Goal: Information Seeking & Learning: Learn about a topic

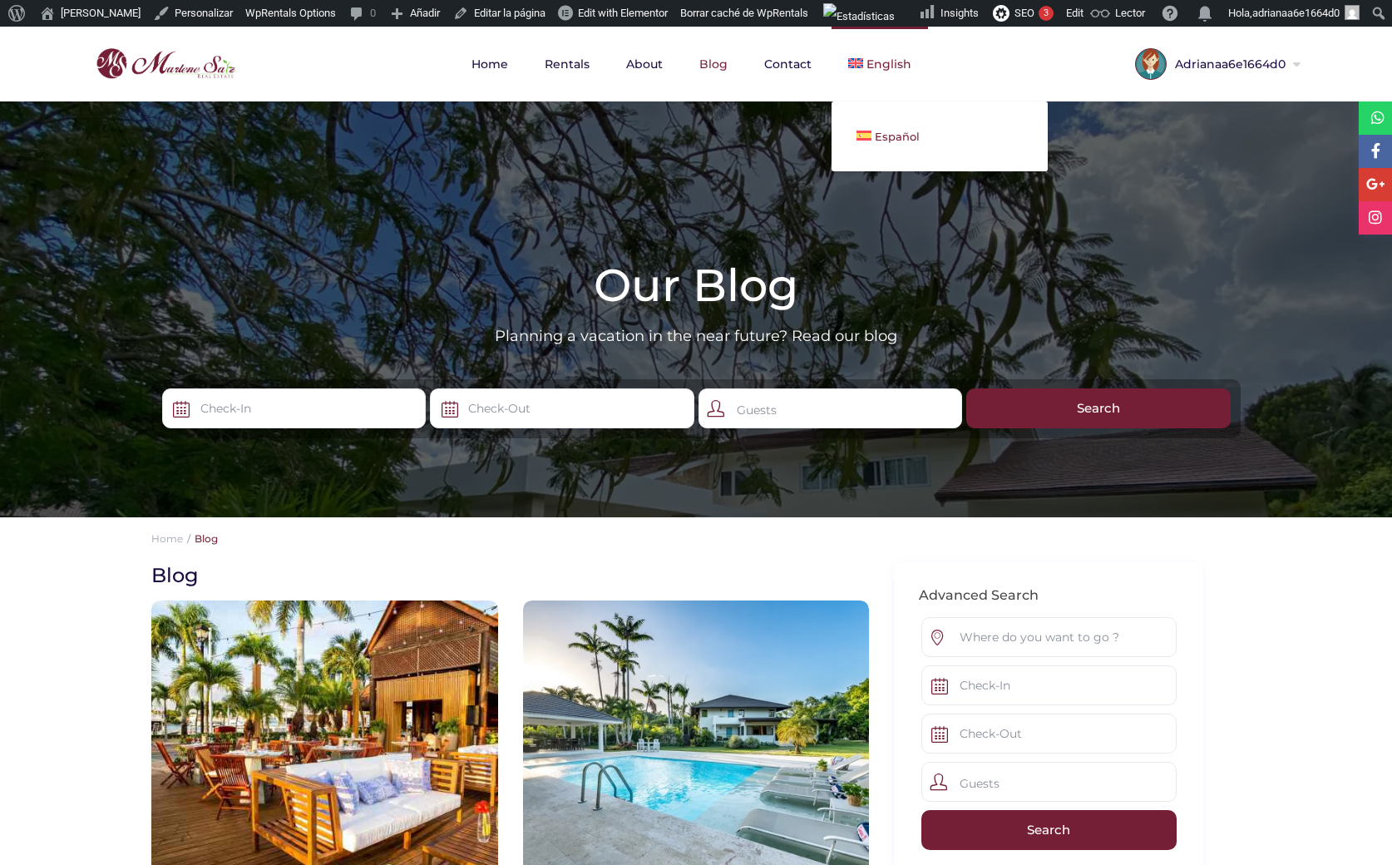
click at [891, 139] on span "Español" at bounding box center [897, 136] width 45 height 13
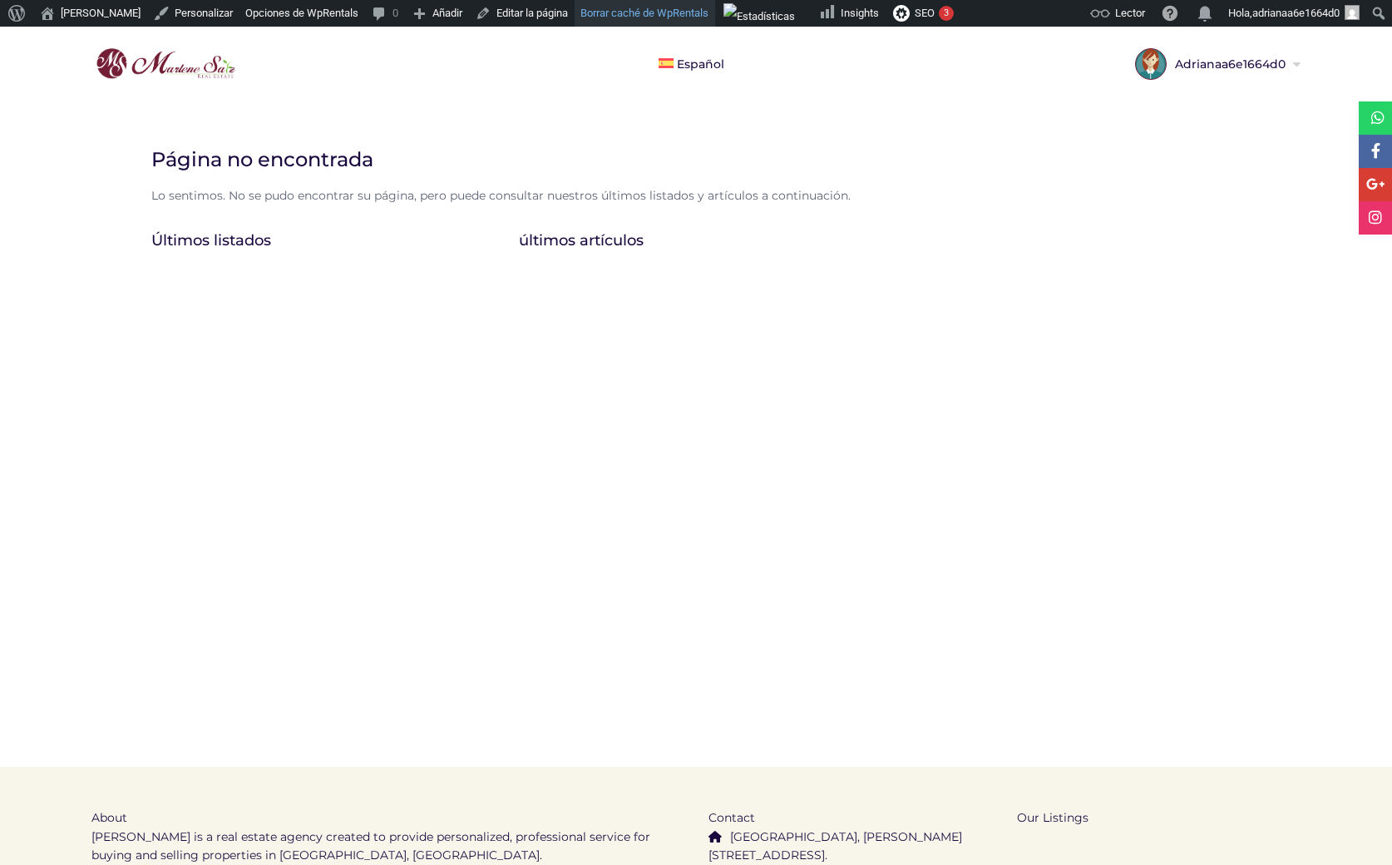
click at [610, 17] on link "Borrar caché de WpRentals" at bounding box center [645, 13] width 141 height 27
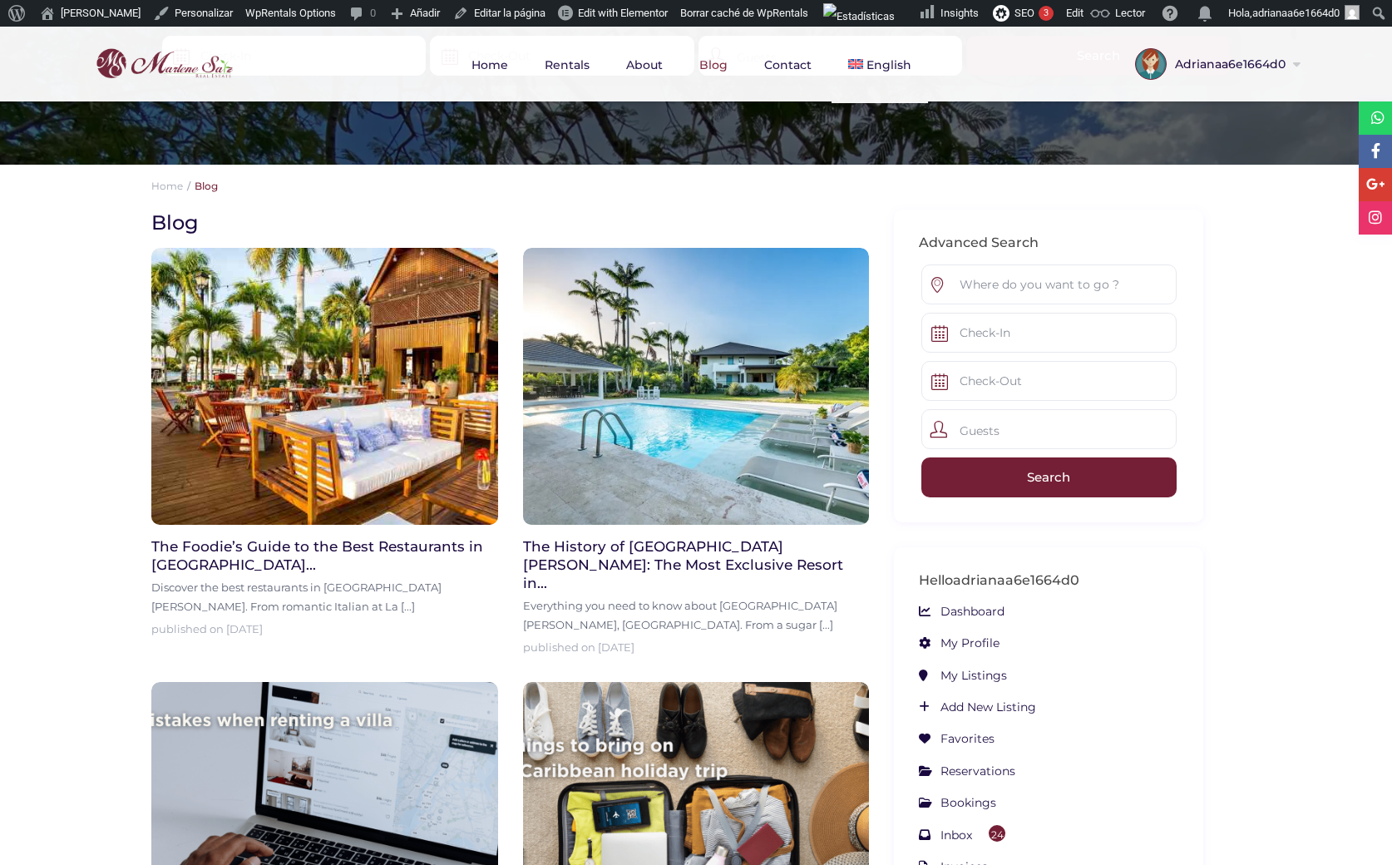
scroll to position [287, 0]
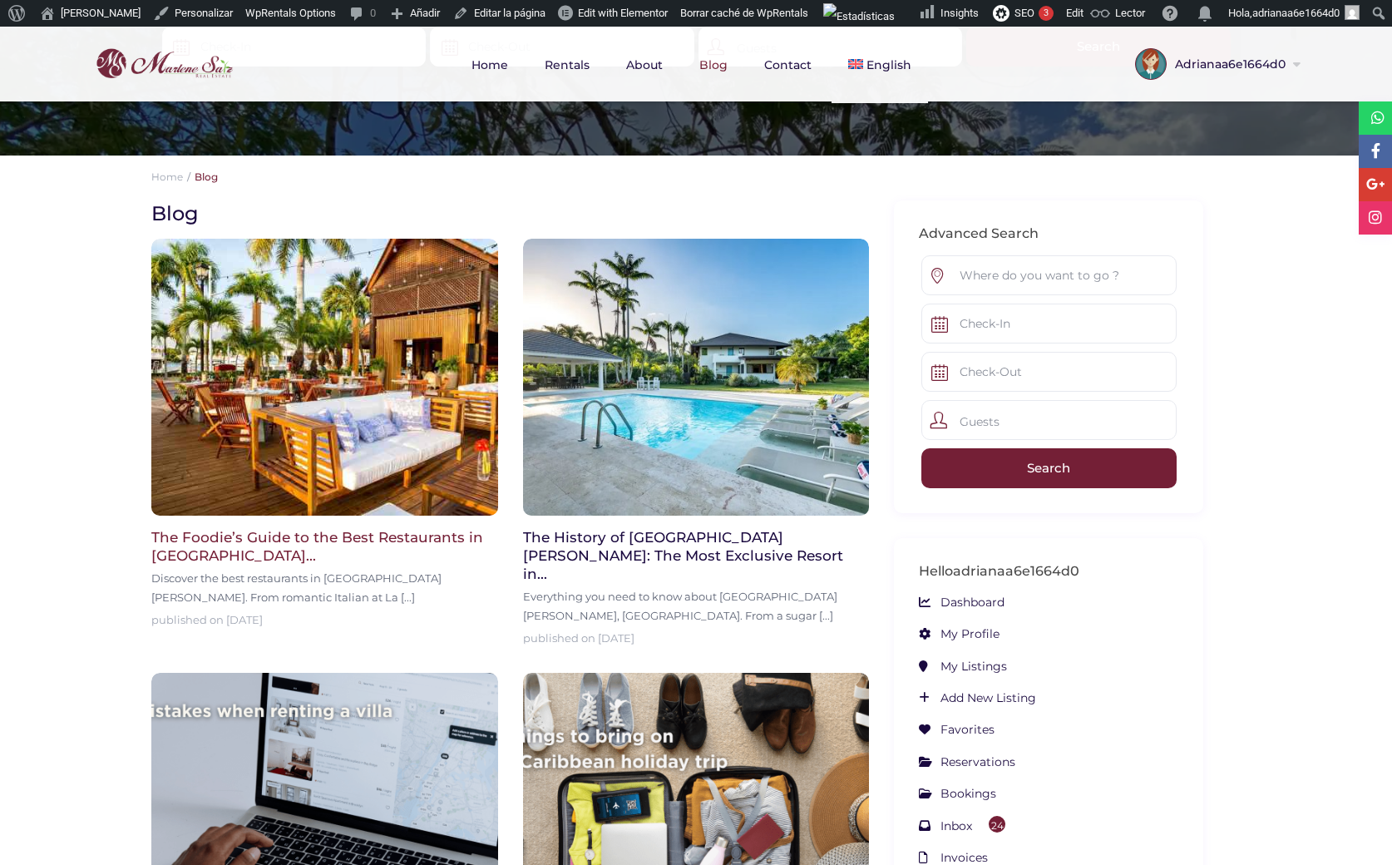
click at [348, 449] on img at bounding box center [324, 377] width 347 height 277
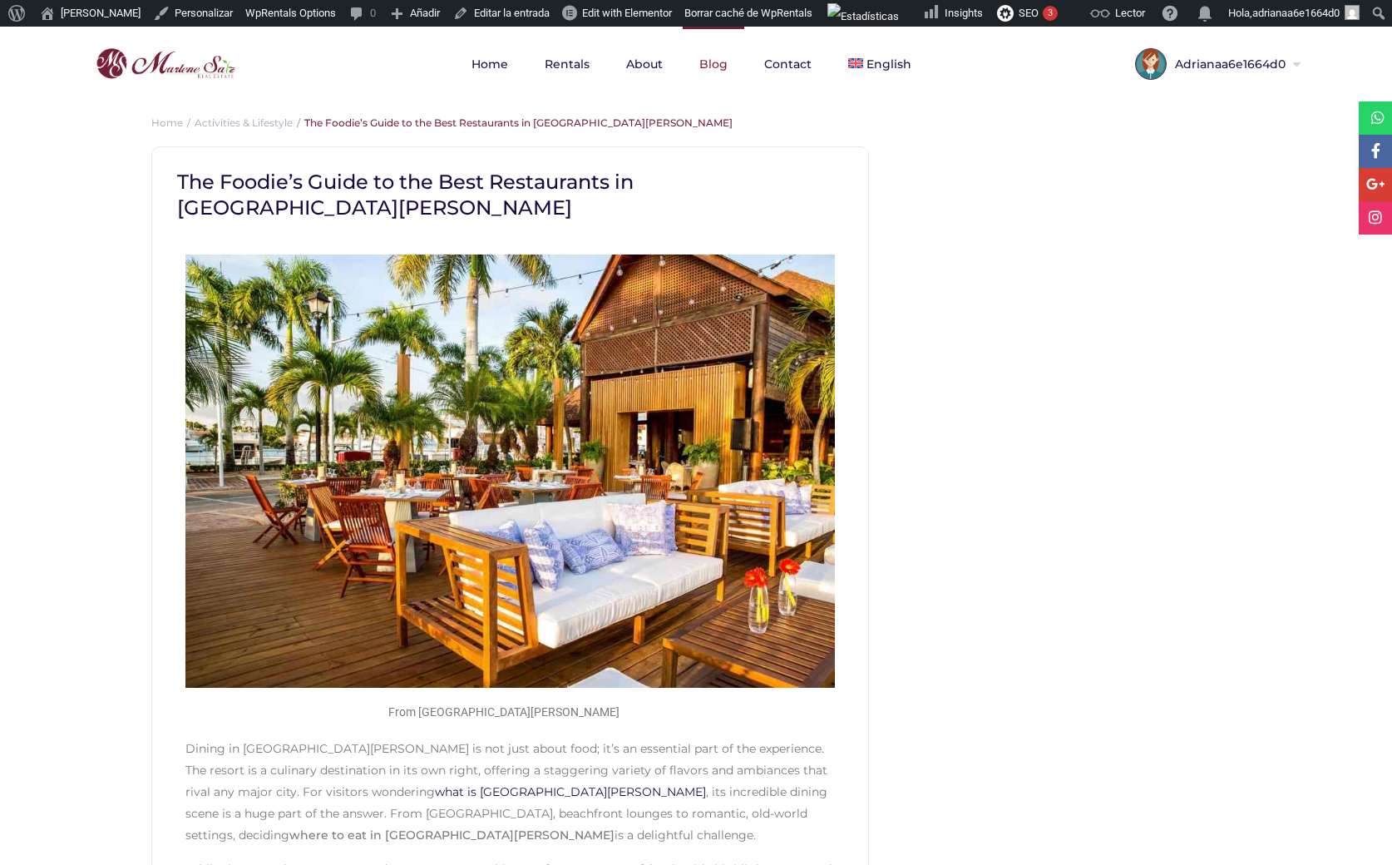
click at [709, 62] on link "Blog" at bounding box center [714, 64] width 62 height 75
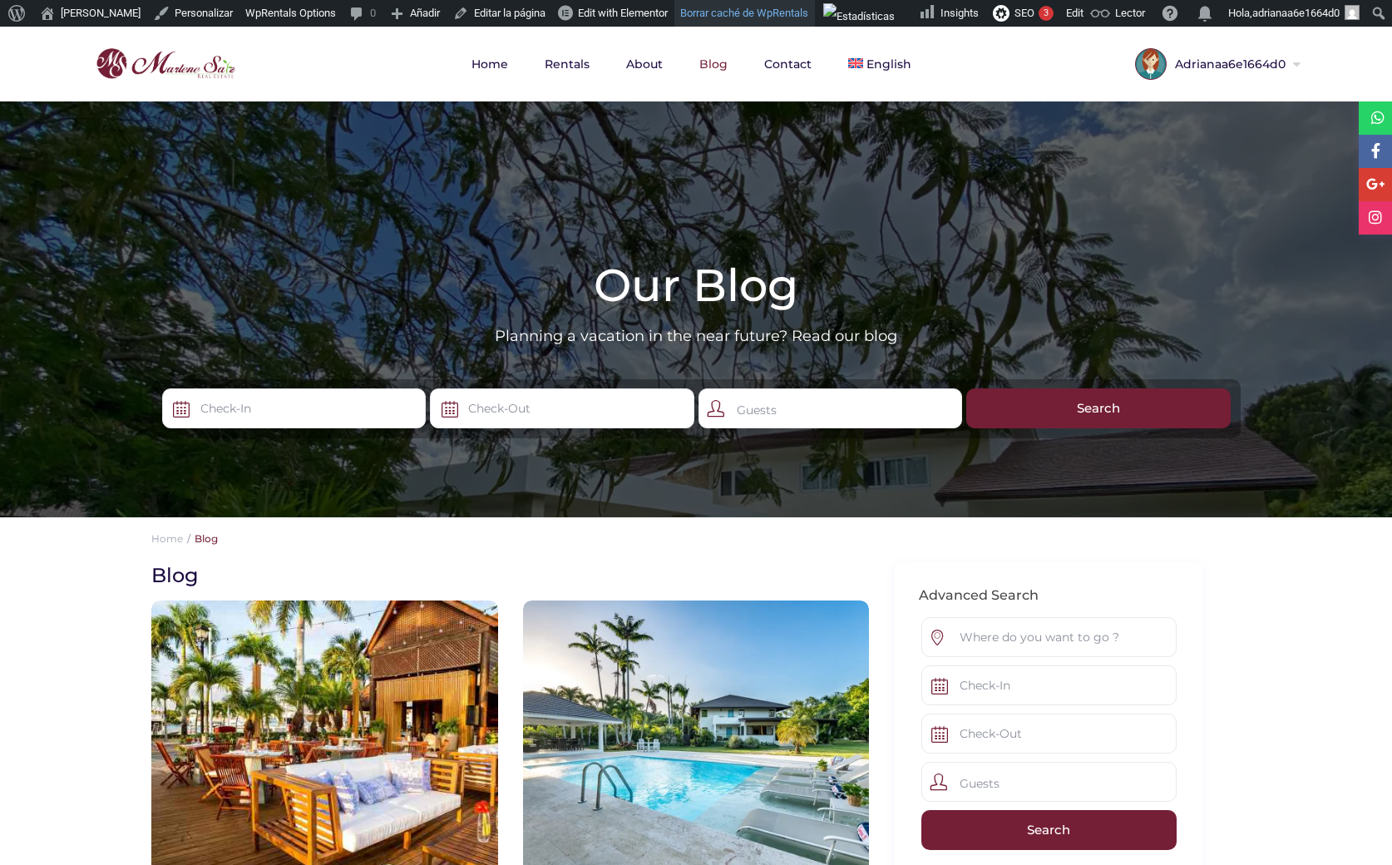
click at [718, 7] on link "Borrar caché de WpRentals" at bounding box center [744, 13] width 141 height 27
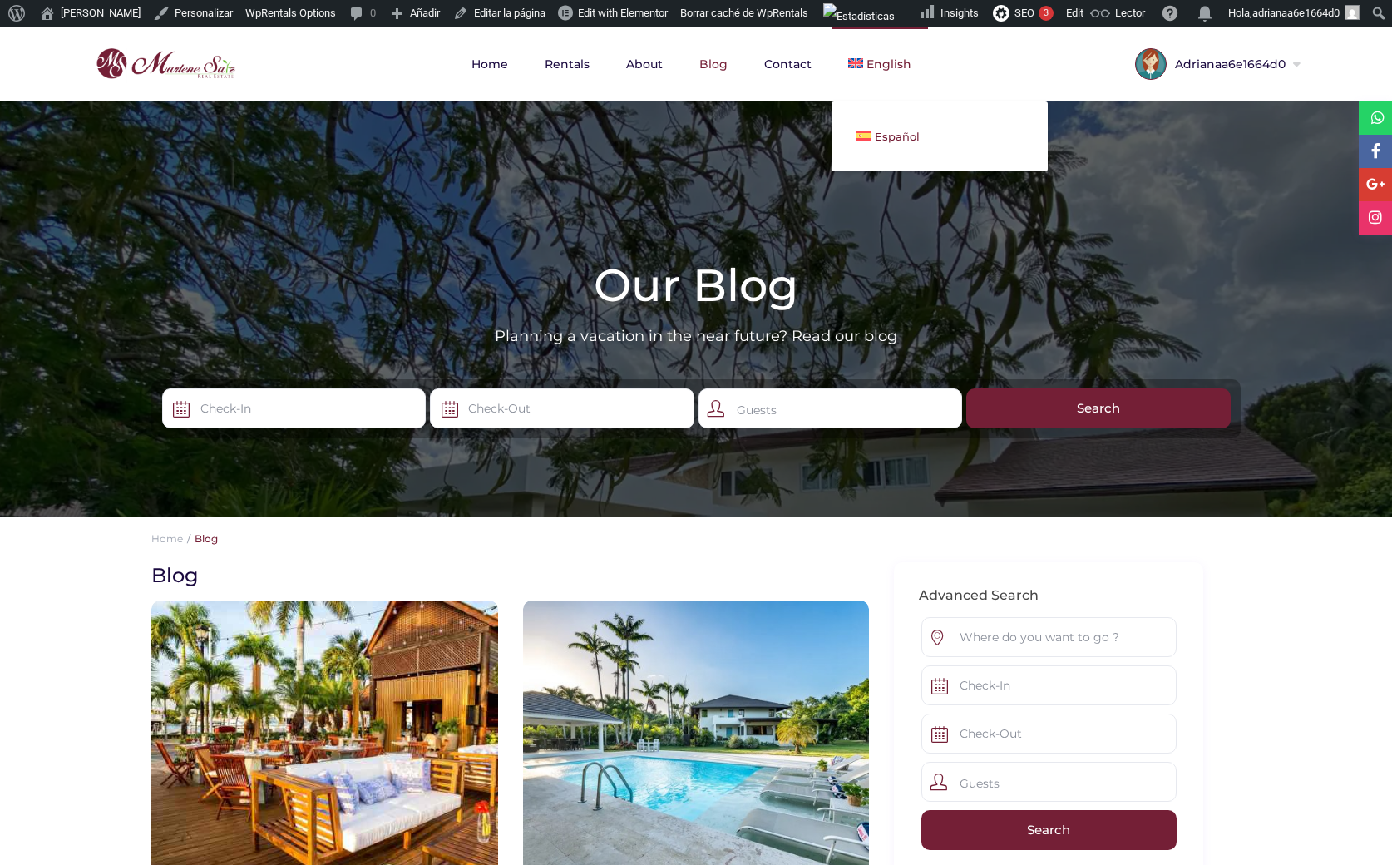
click at [875, 139] on span "Español" at bounding box center [897, 136] width 45 height 13
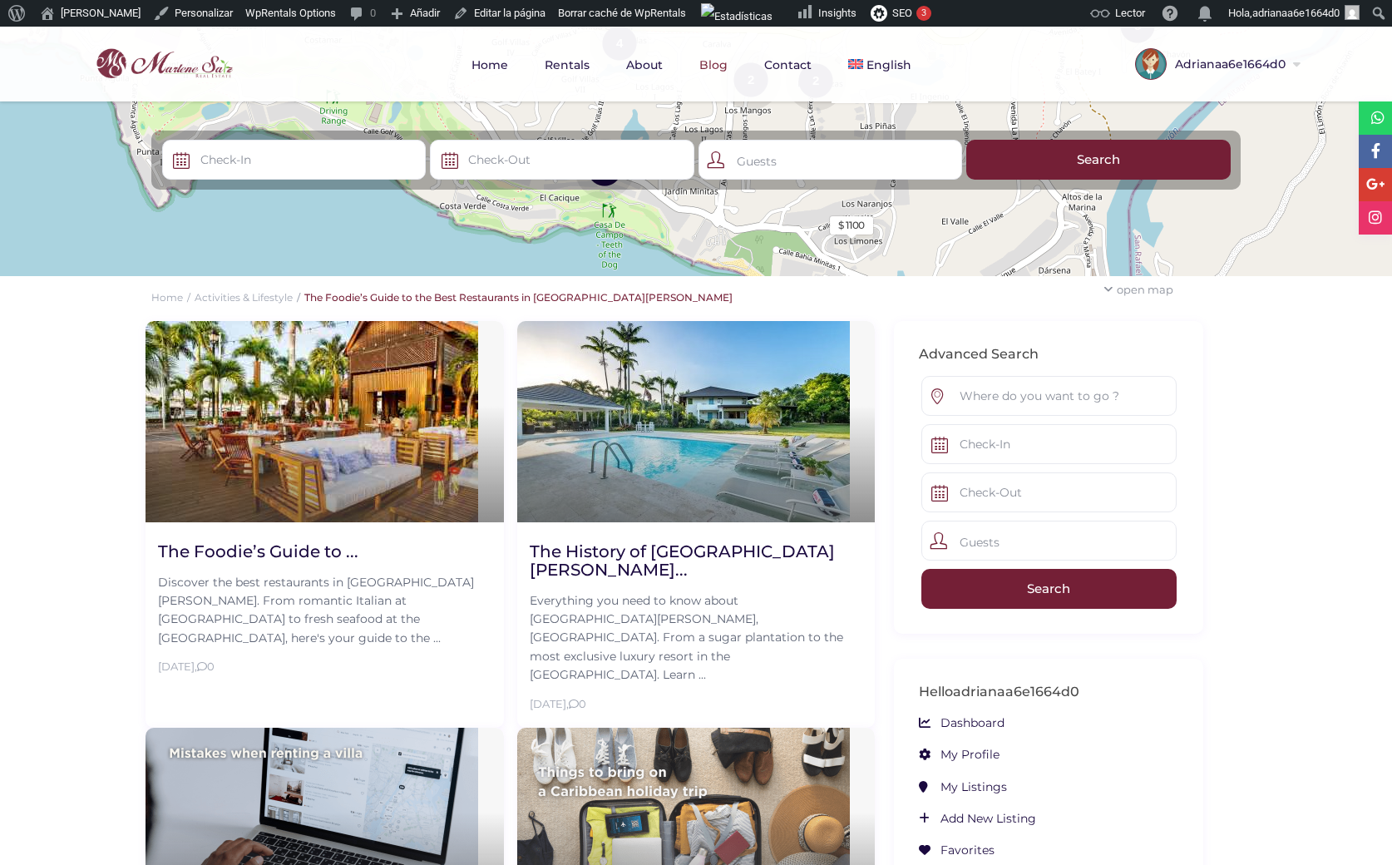
scroll to position [188, 0]
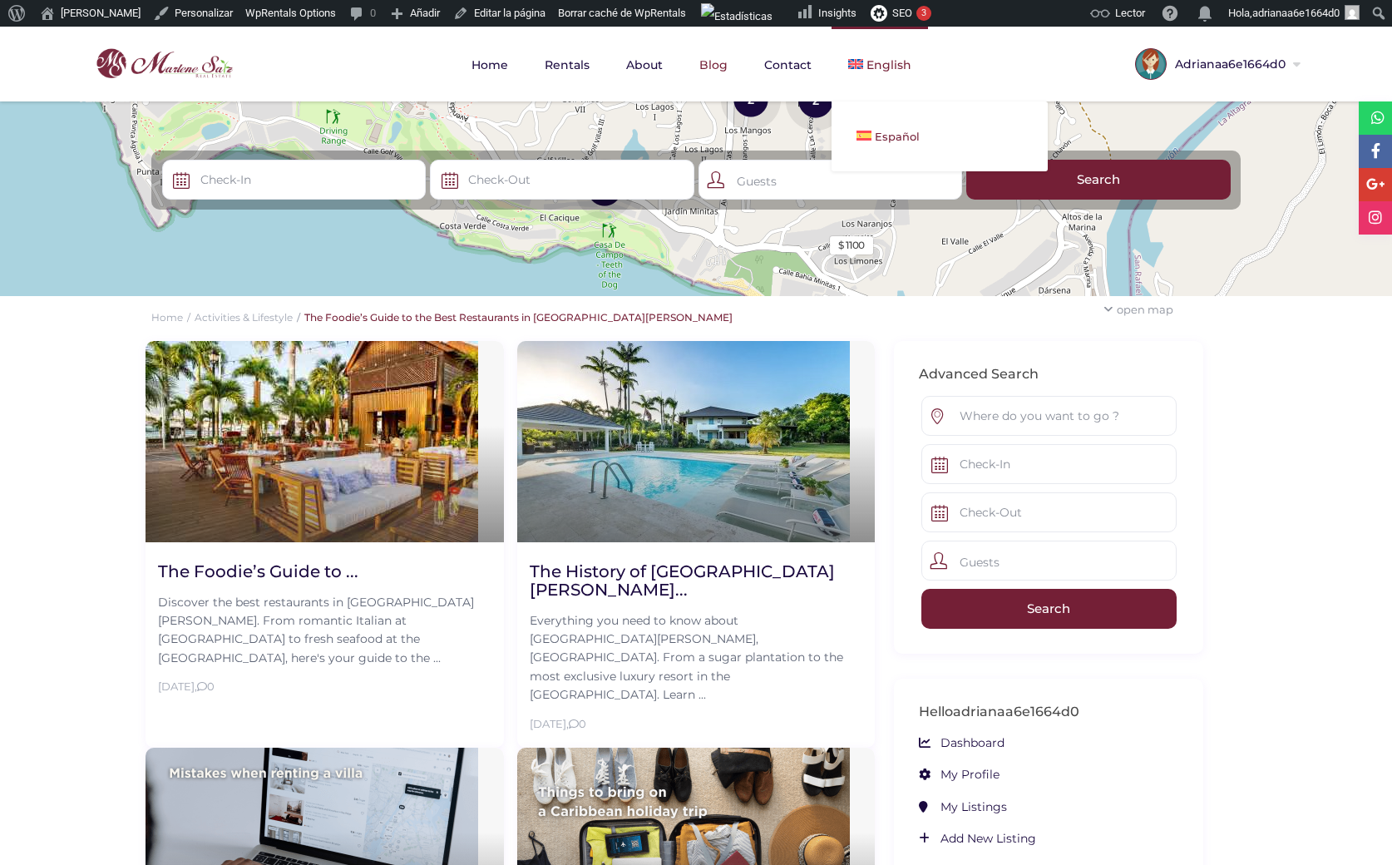
click at [887, 130] on span "Español" at bounding box center [897, 136] width 45 height 13
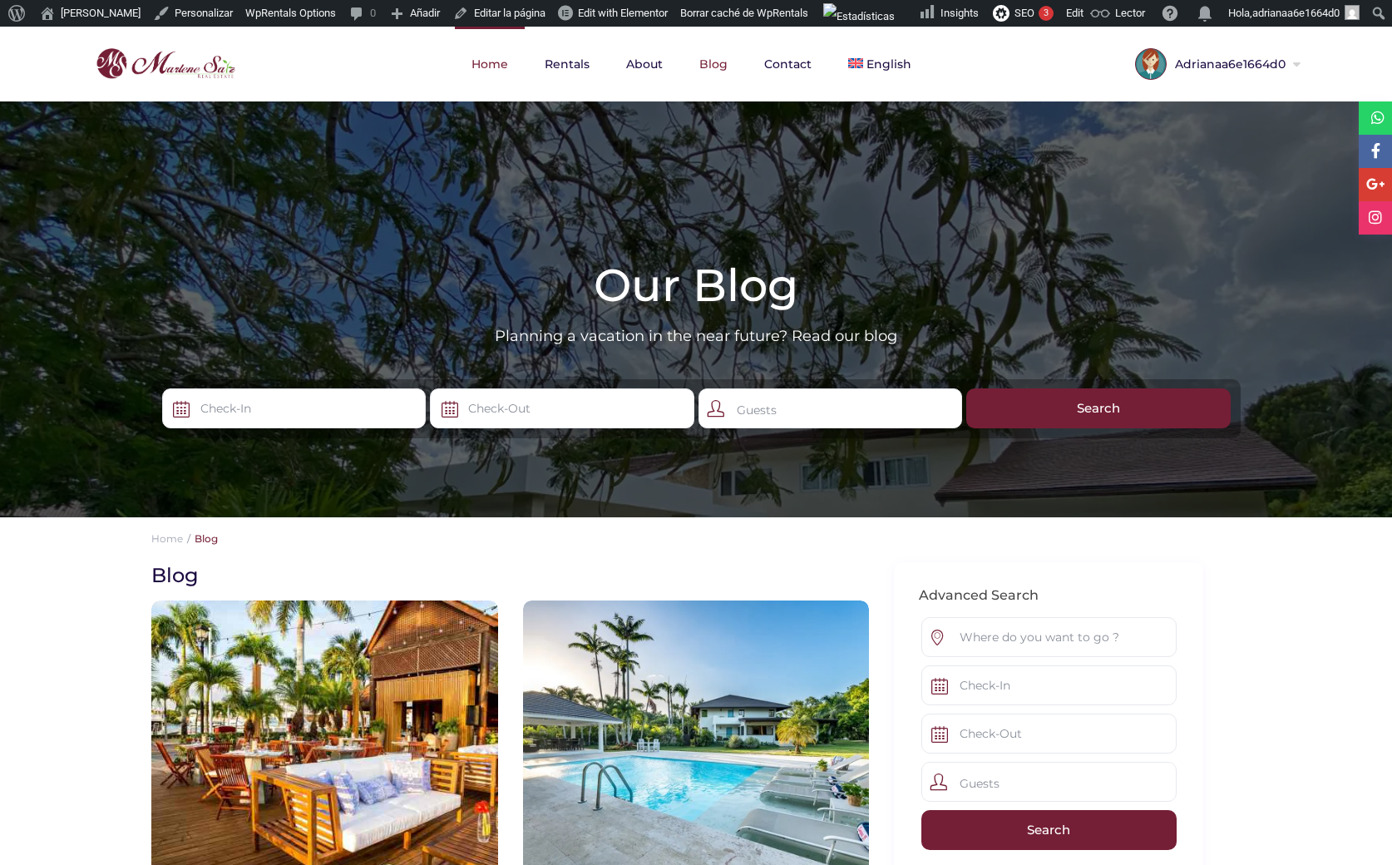
click at [494, 50] on link "Home" at bounding box center [490, 64] width 70 height 75
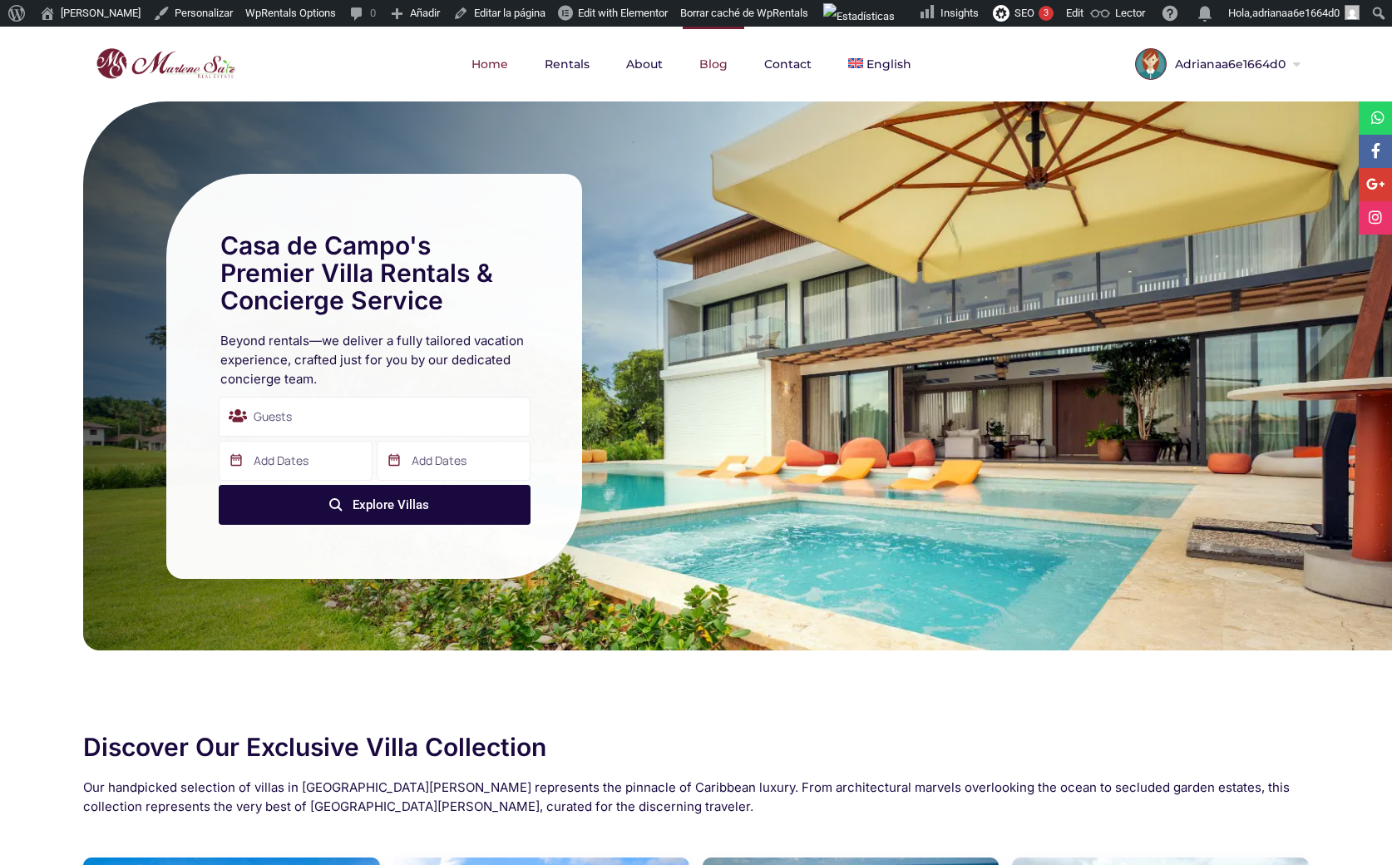
click at [719, 53] on link "Blog" at bounding box center [714, 64] width 62 height 75
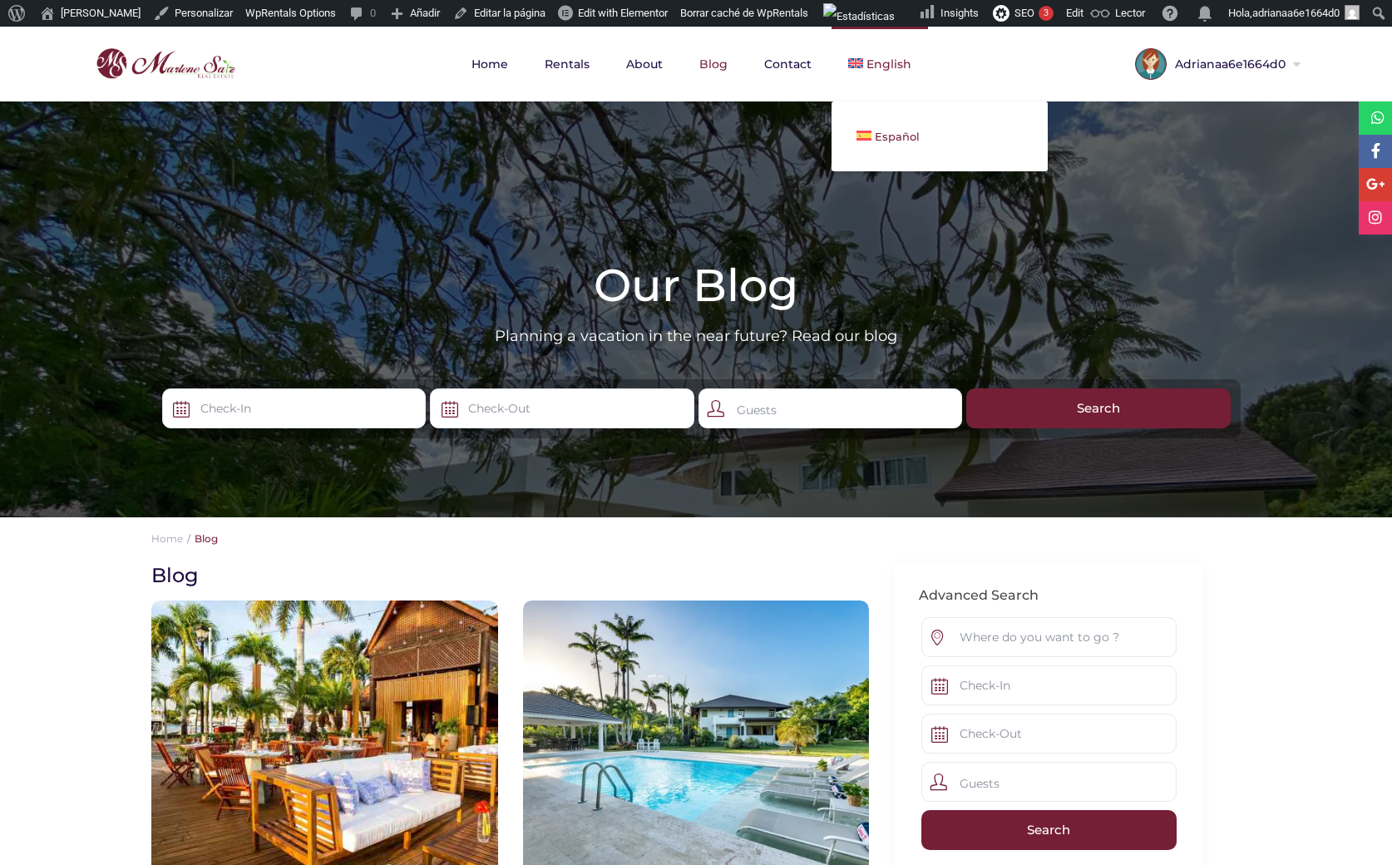
click at [872, 139] on link "Español" at bounding box center [940, 136] width 216 height 37
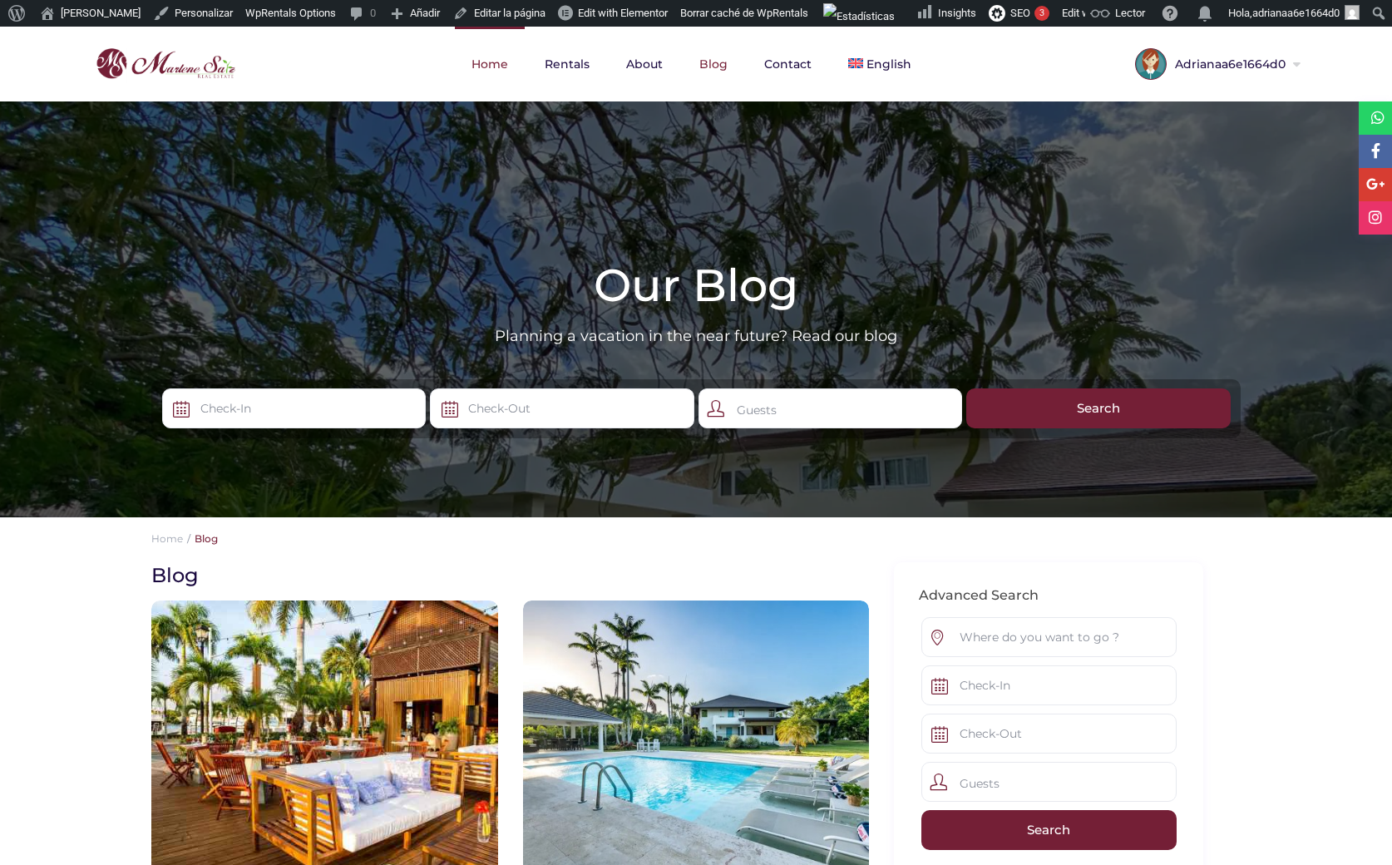
click at [487, 57] on link "Home" at bounding box center [490, 64] width 70 height 75
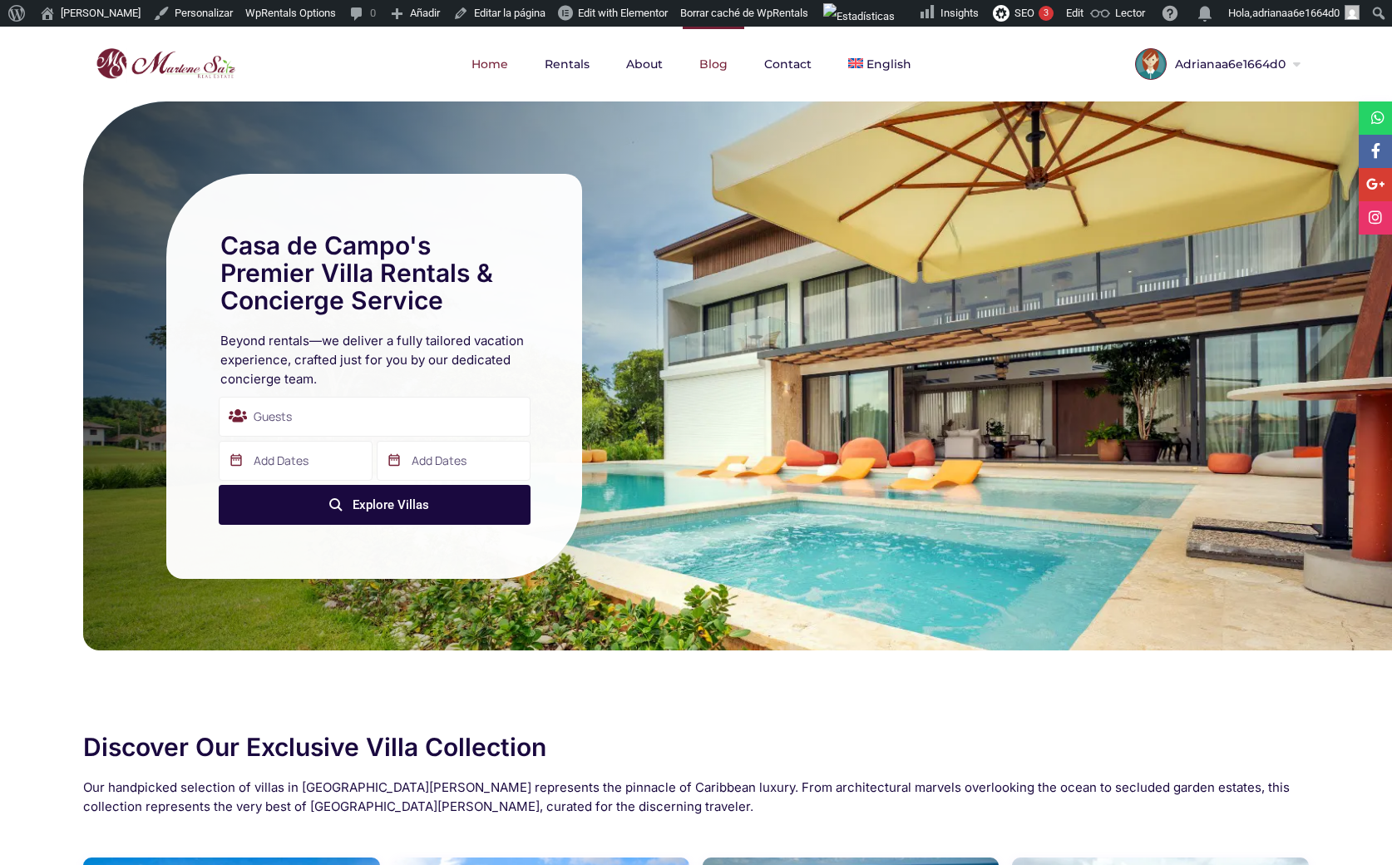
click at [709, 65] on link "Blog" at bounding box center [714, 64] width 62 height 75
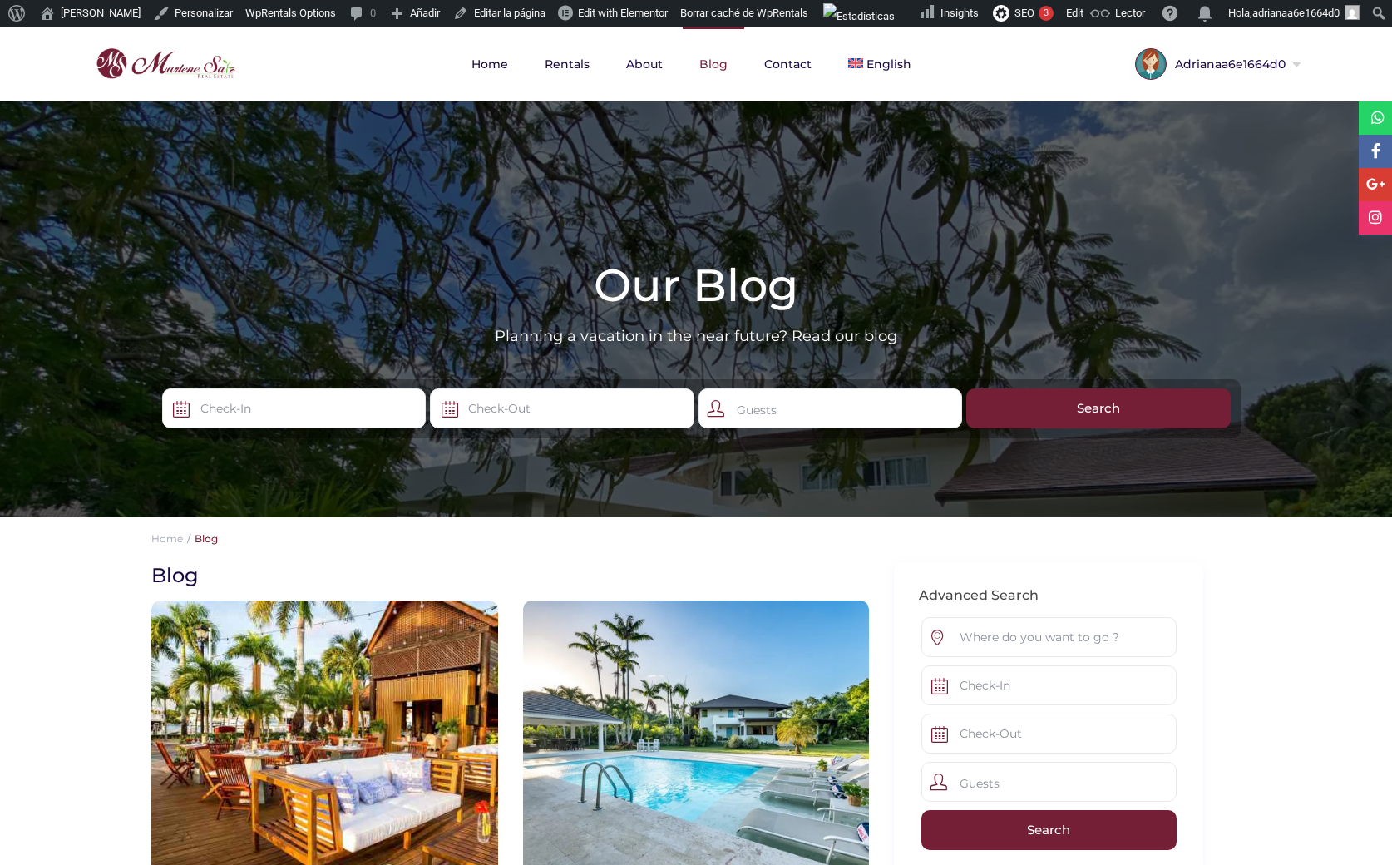
click at [719, 56] on link "Blog" at bounding box center [714, 64] width 62 height 75
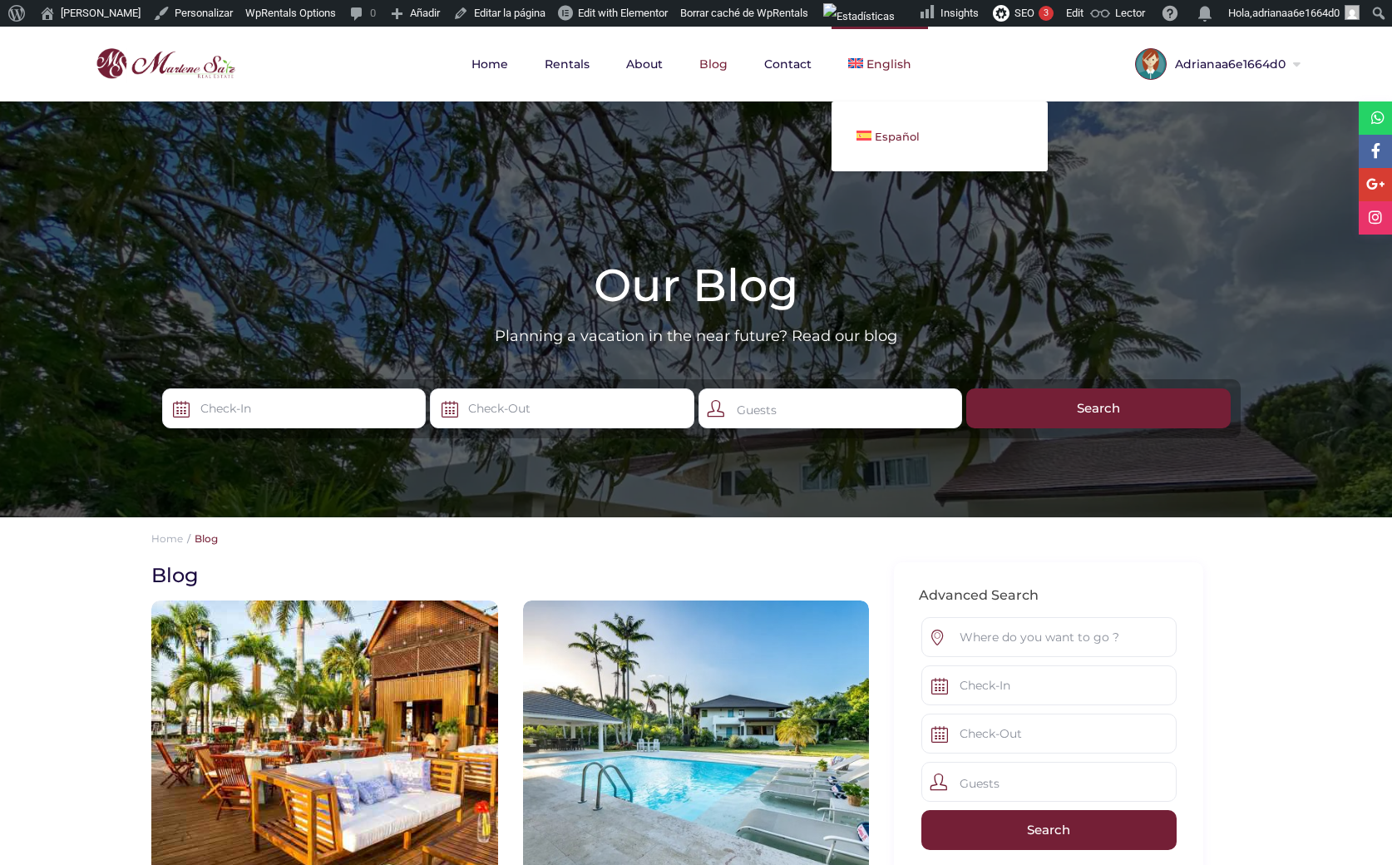
click at [870, 128] on link "Español" at bounding box center [940, 136] width 216 height 37
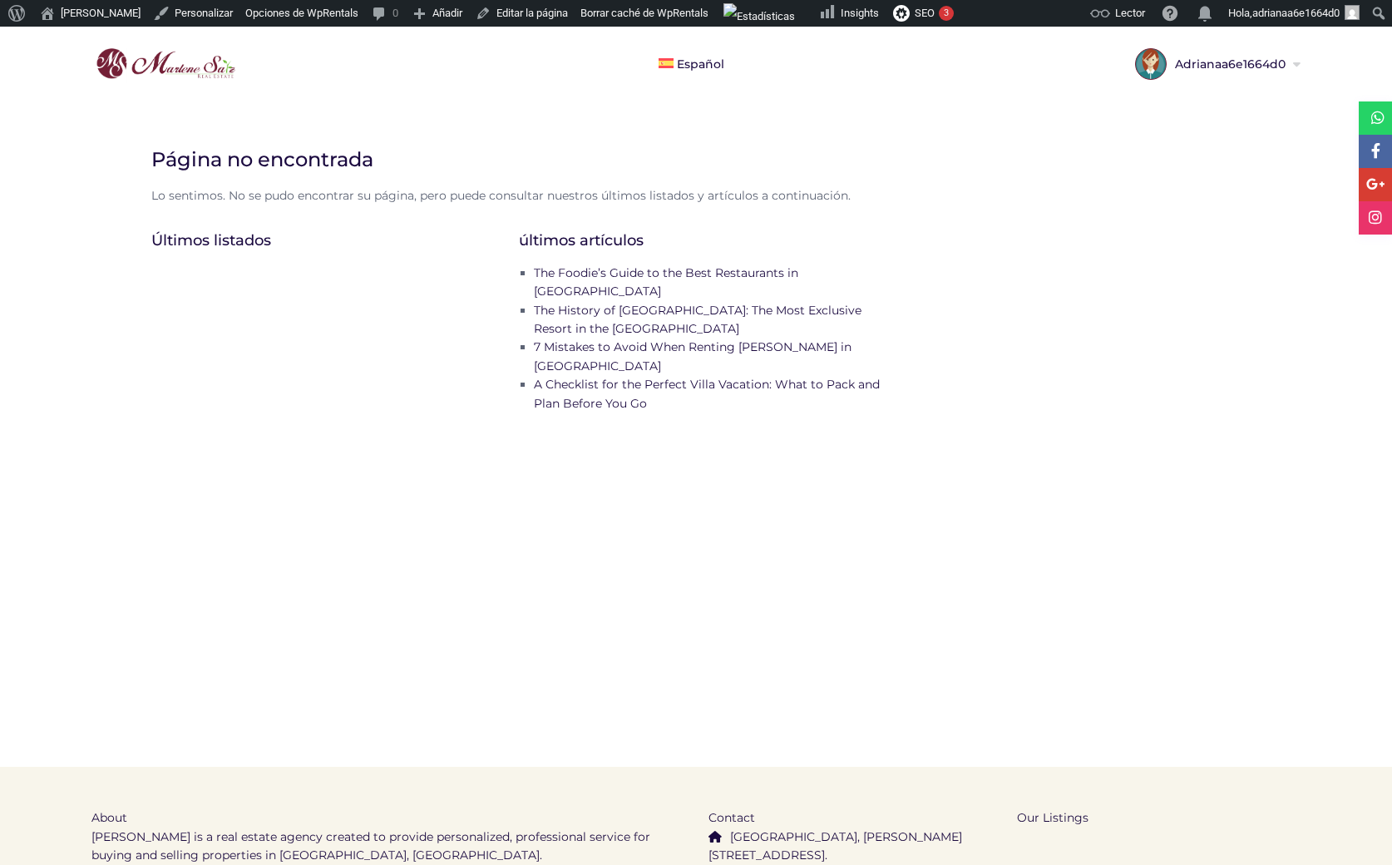
click at [345, 432] on div "Página no encontrada Lo sentimos. No se pudo encontrar su página, pero puede co…" at bounding box center [708, 354] width 1114 height 416
click at [595, 19] on link "Borrar caché de WpRentals" at bounding box center [645, 13] width 141 height 27
click at [1013, 330] on div "Página no encontrada Lo sentimos. No se pudo encontrar su página, pero puede co…" at bounding box center [708, 354] width 1114 height 416
click at [798, 476] on div "Página no encontrada Lo sentimos. No se pudo encontrar su página, pero puede co…" at bounding box center [708, 354] width 1114 height 416
click at [697, 146] on link "English" at bounding box center [750, 136] width 216 height 37
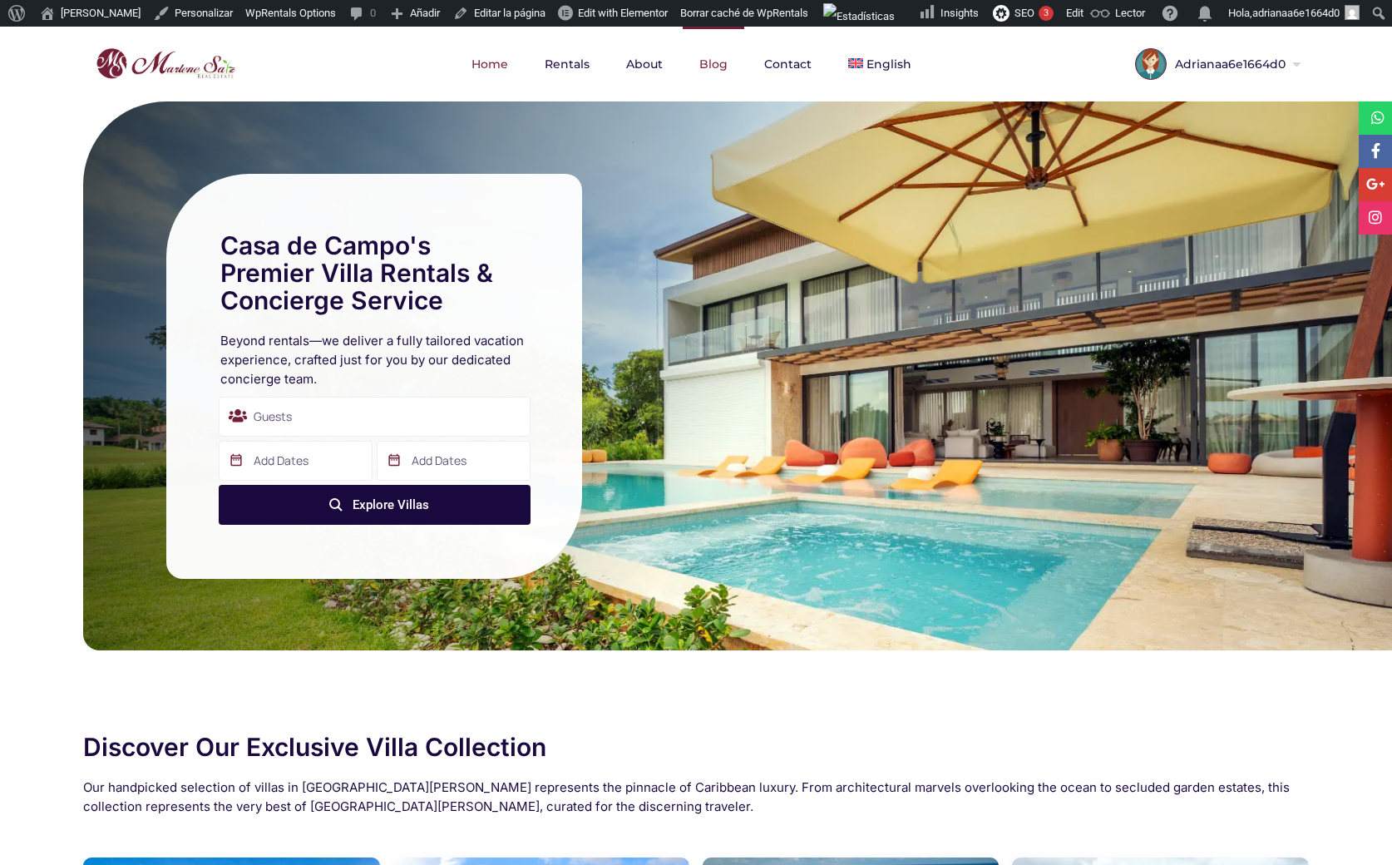
click at [717, 66] on link "Blog" at bounding box center [714, 64] width 62 height 75
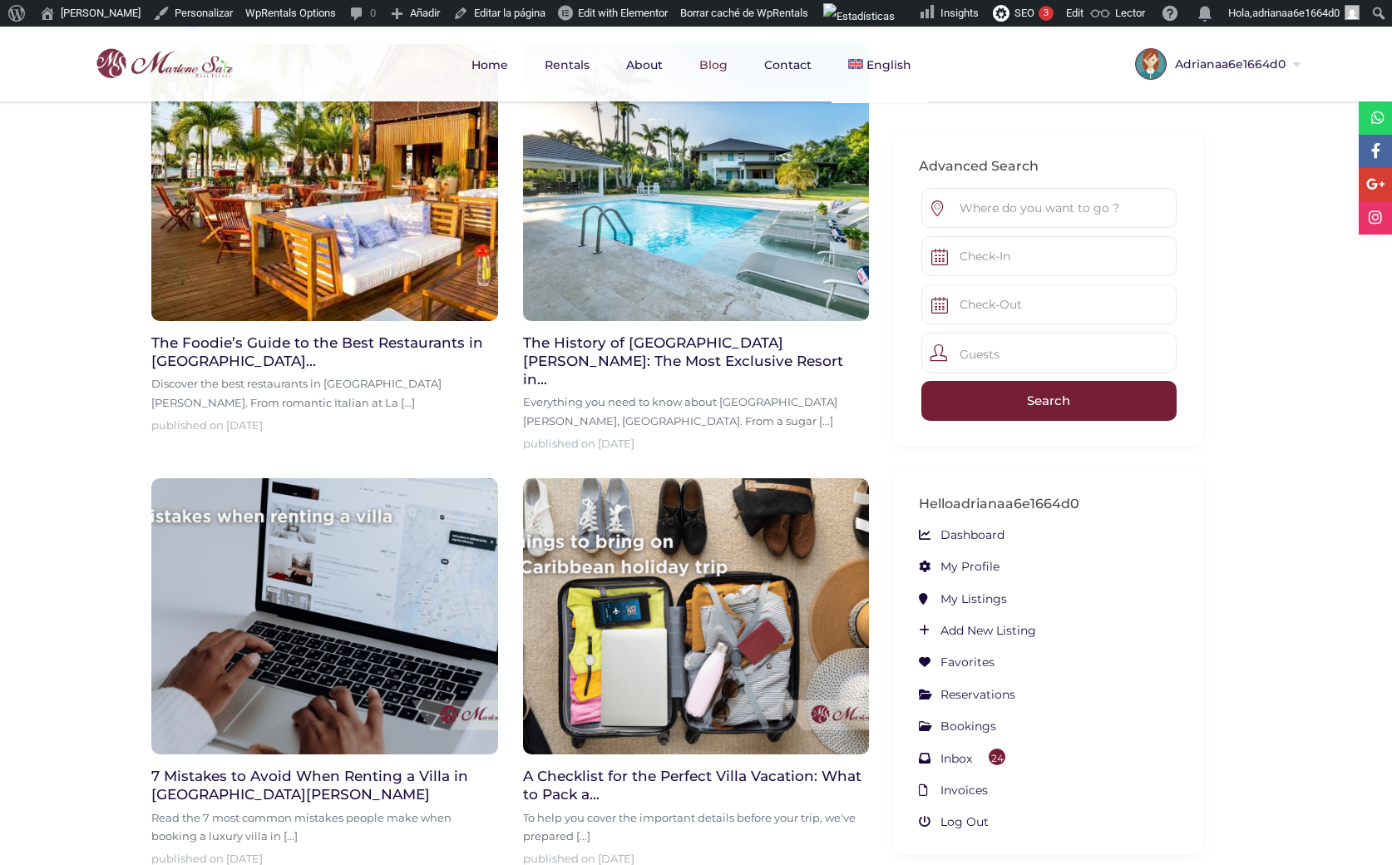
scroll to position [485, 0]
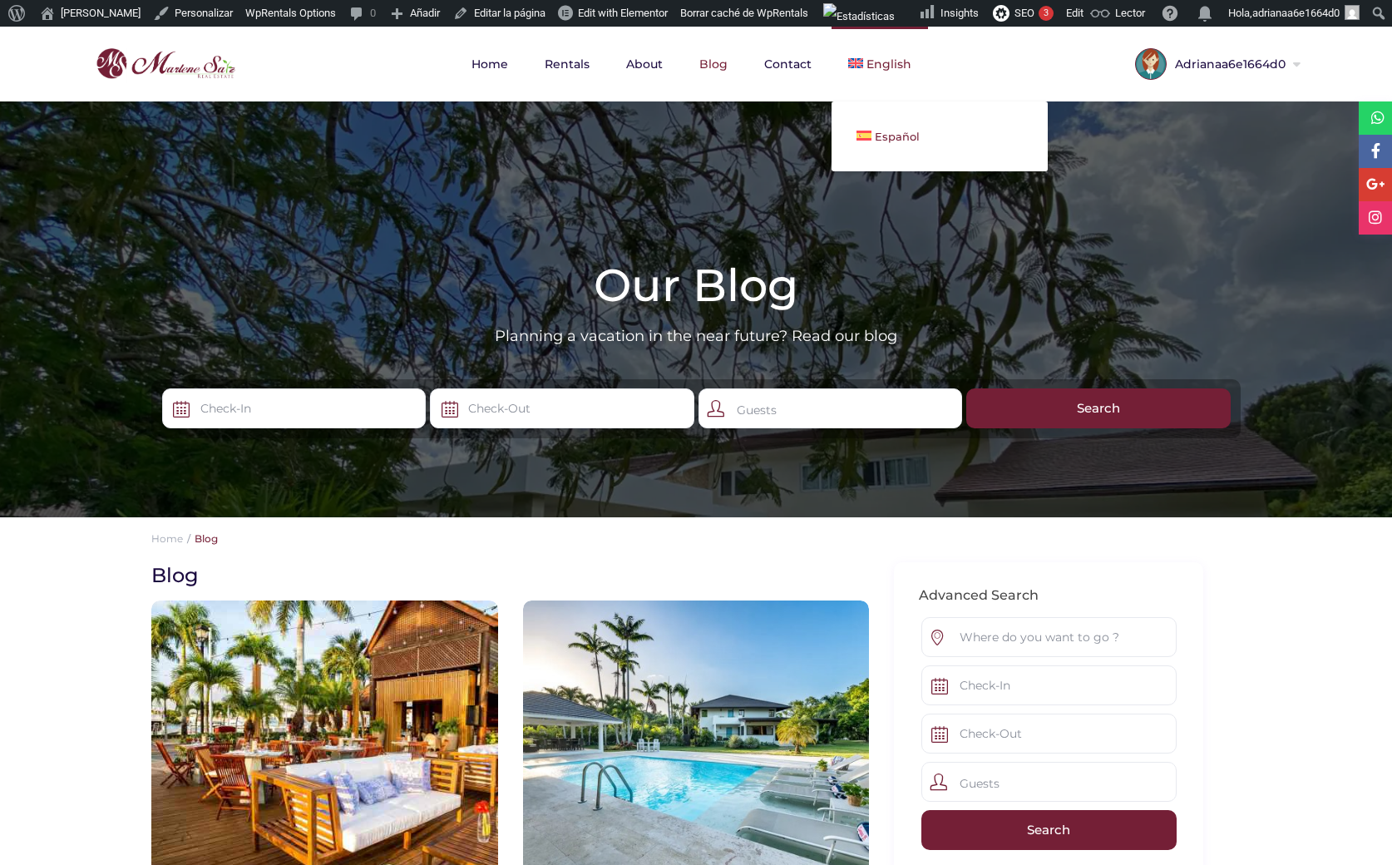
click at [898, 138] on span "Español" at bounding box center [897, 136] width 45 height 13
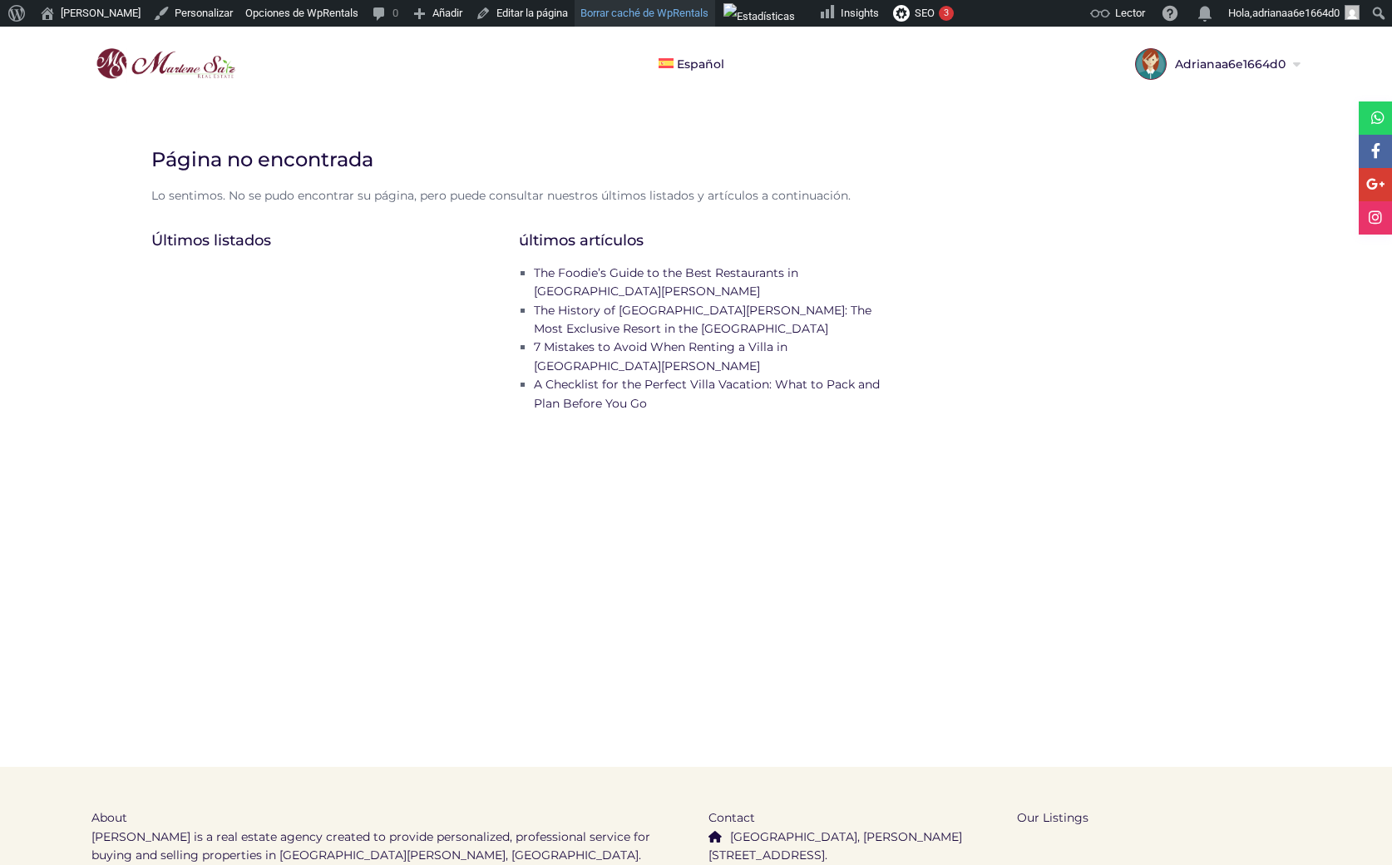
click at [627, 15] on link "Borrar caché de WpRentals" at bounding box center [645, 13] width 141 height 27
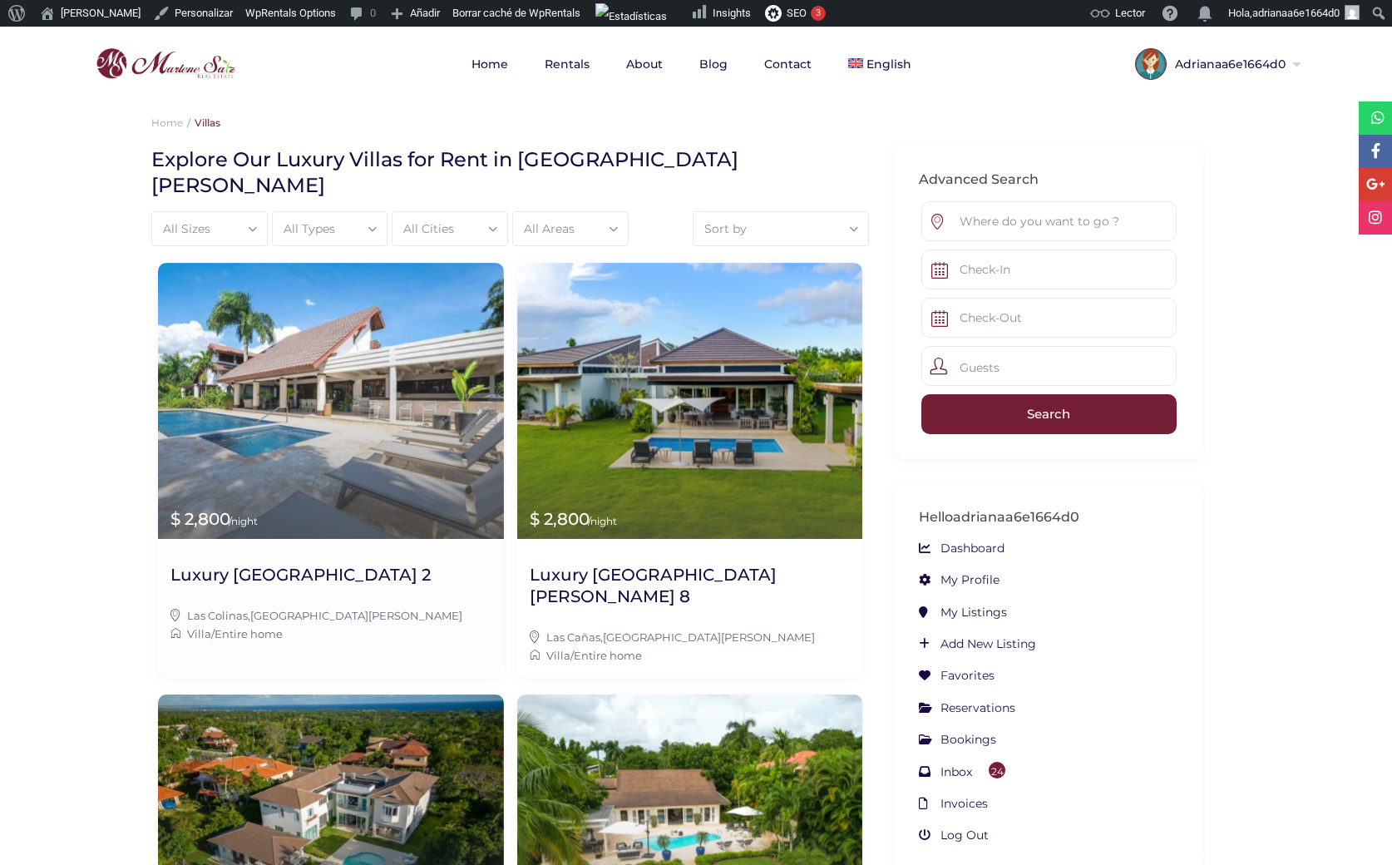
click at [363, 263] on img at bounding box center [331, 401] width 346 height 276
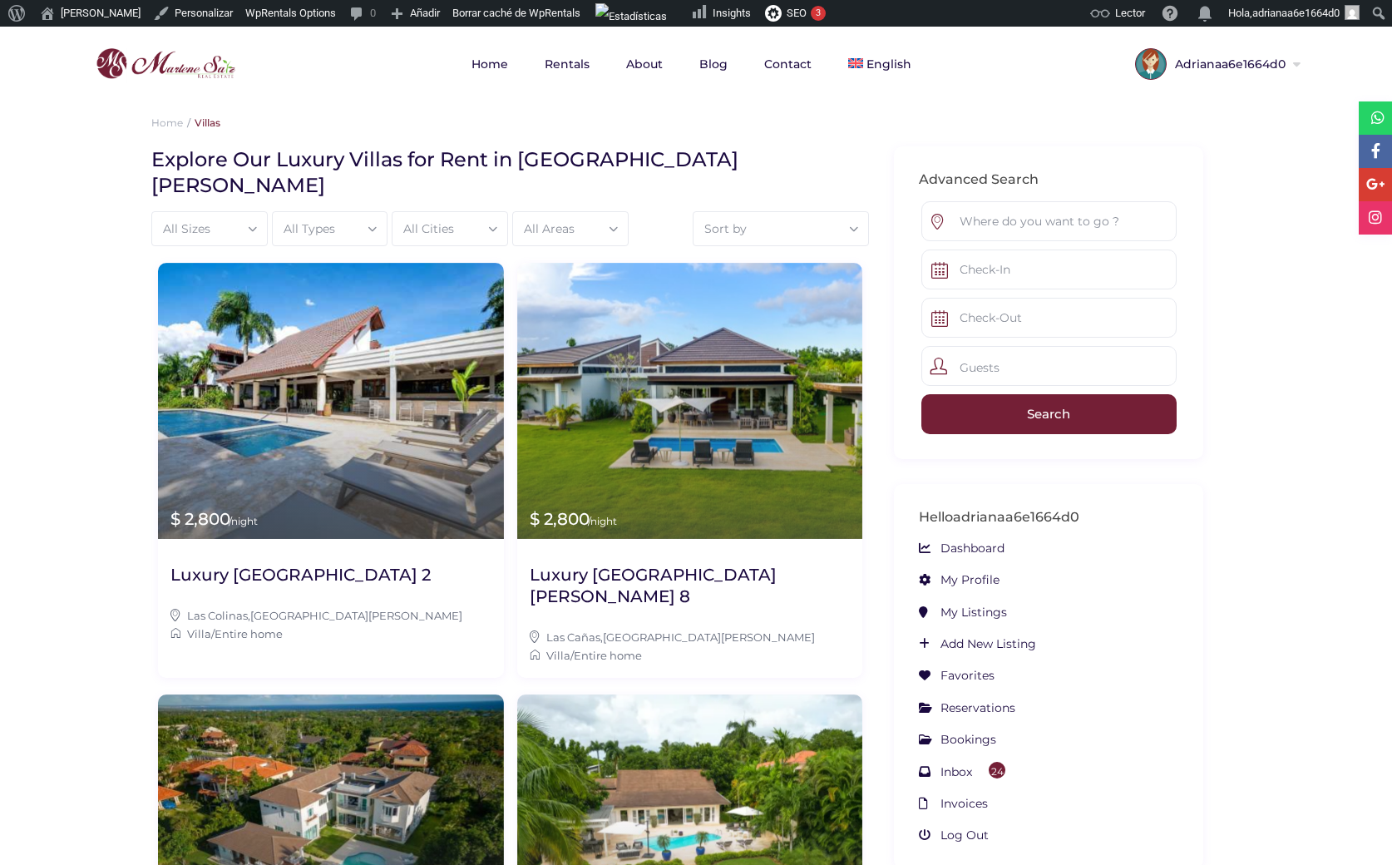
click at [216, 122] on li "Villas" at bounding box center [201, 122] width 37 height 12
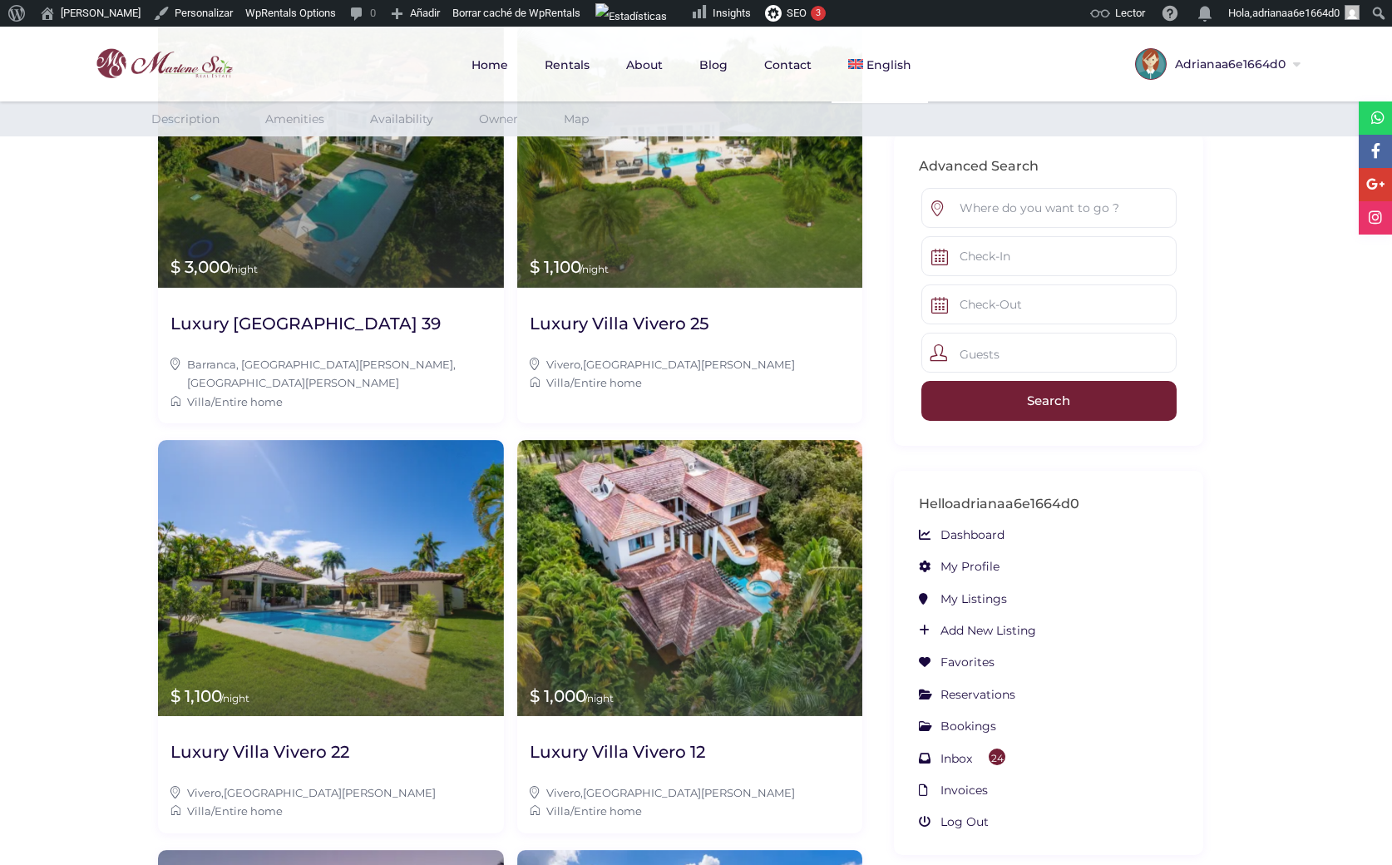
scroll to position [609, 0]
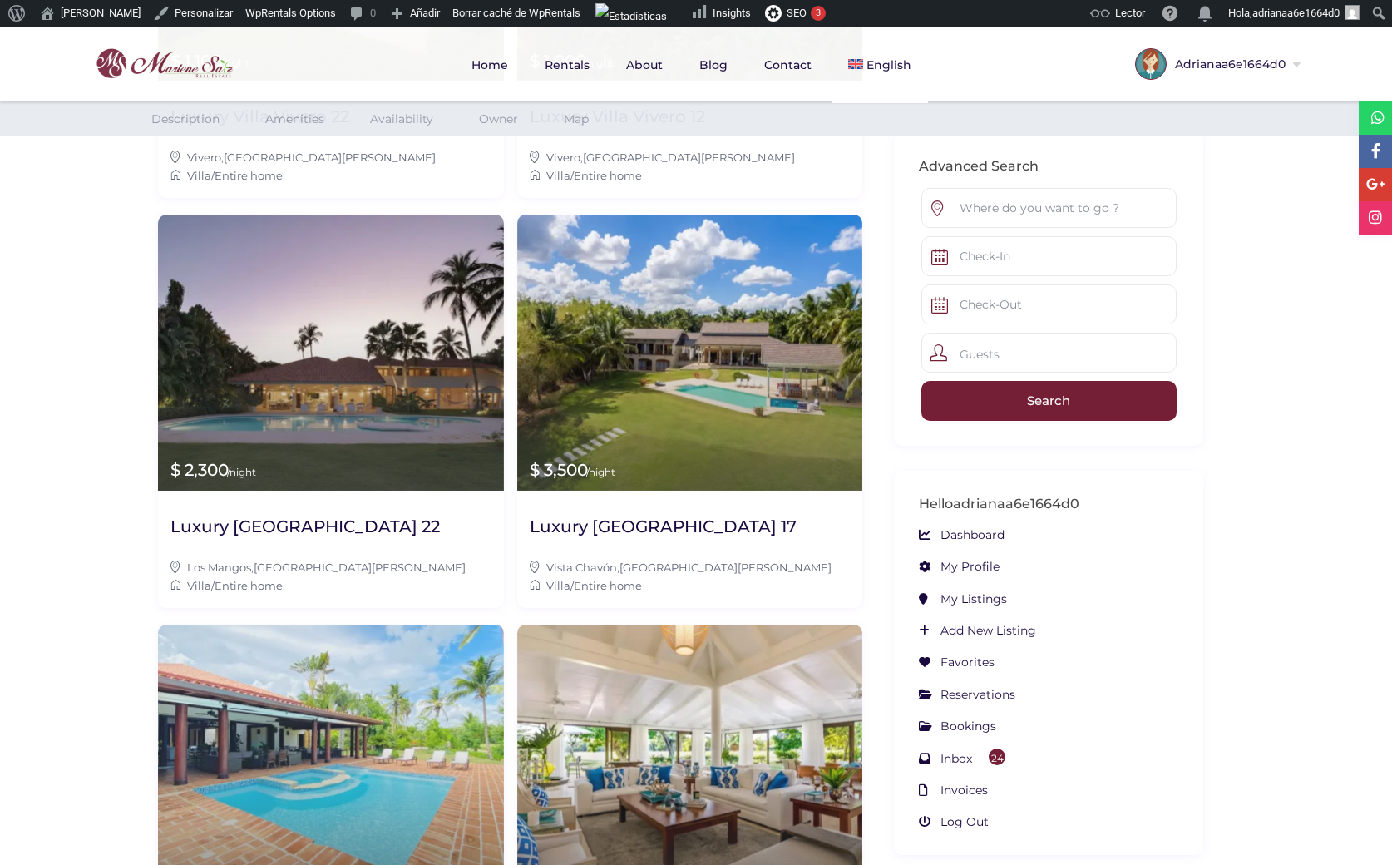
click at [372, 668] on img at bounding box center [331, 763] width 346 height 276
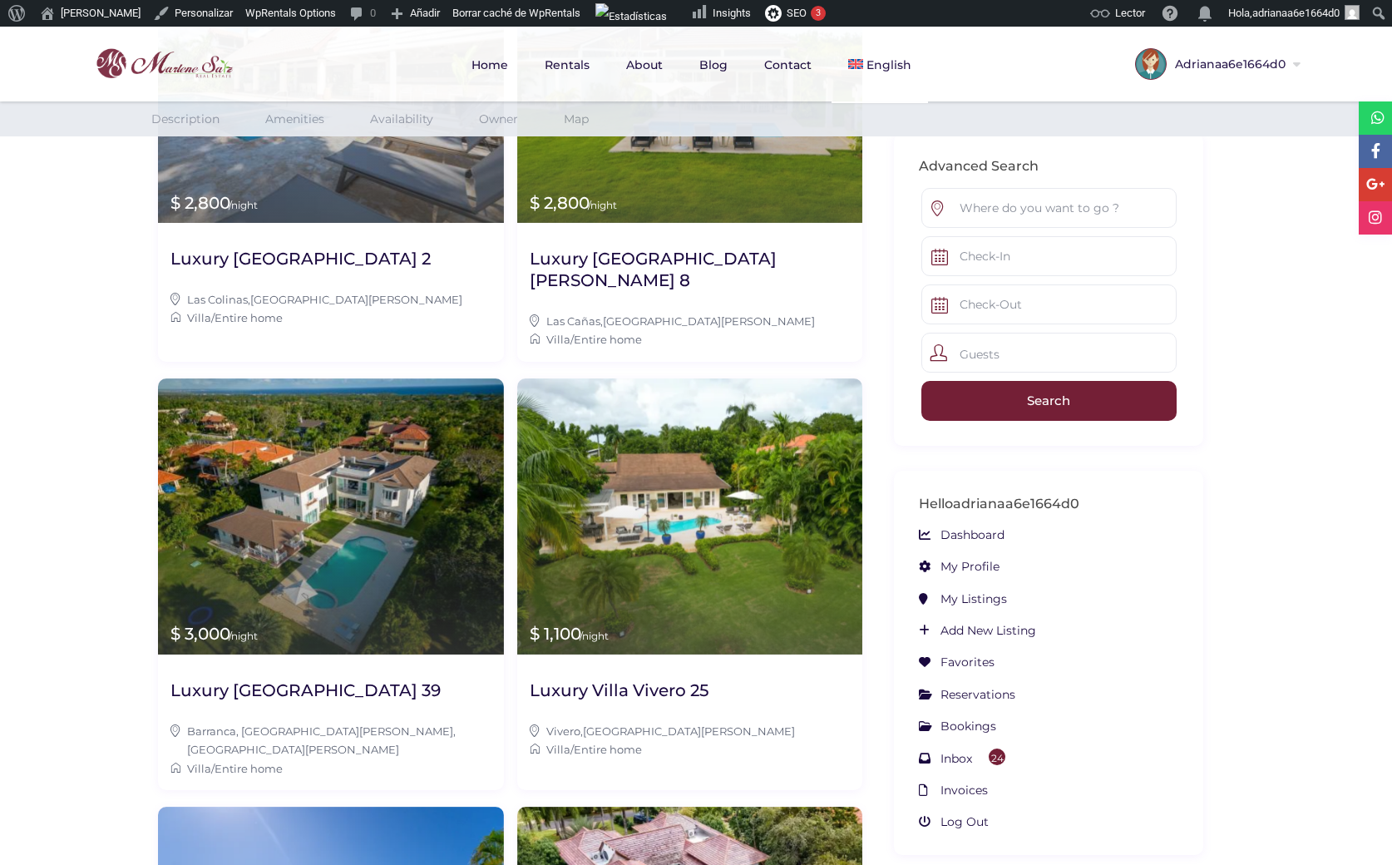
scroll to position [132, 0]
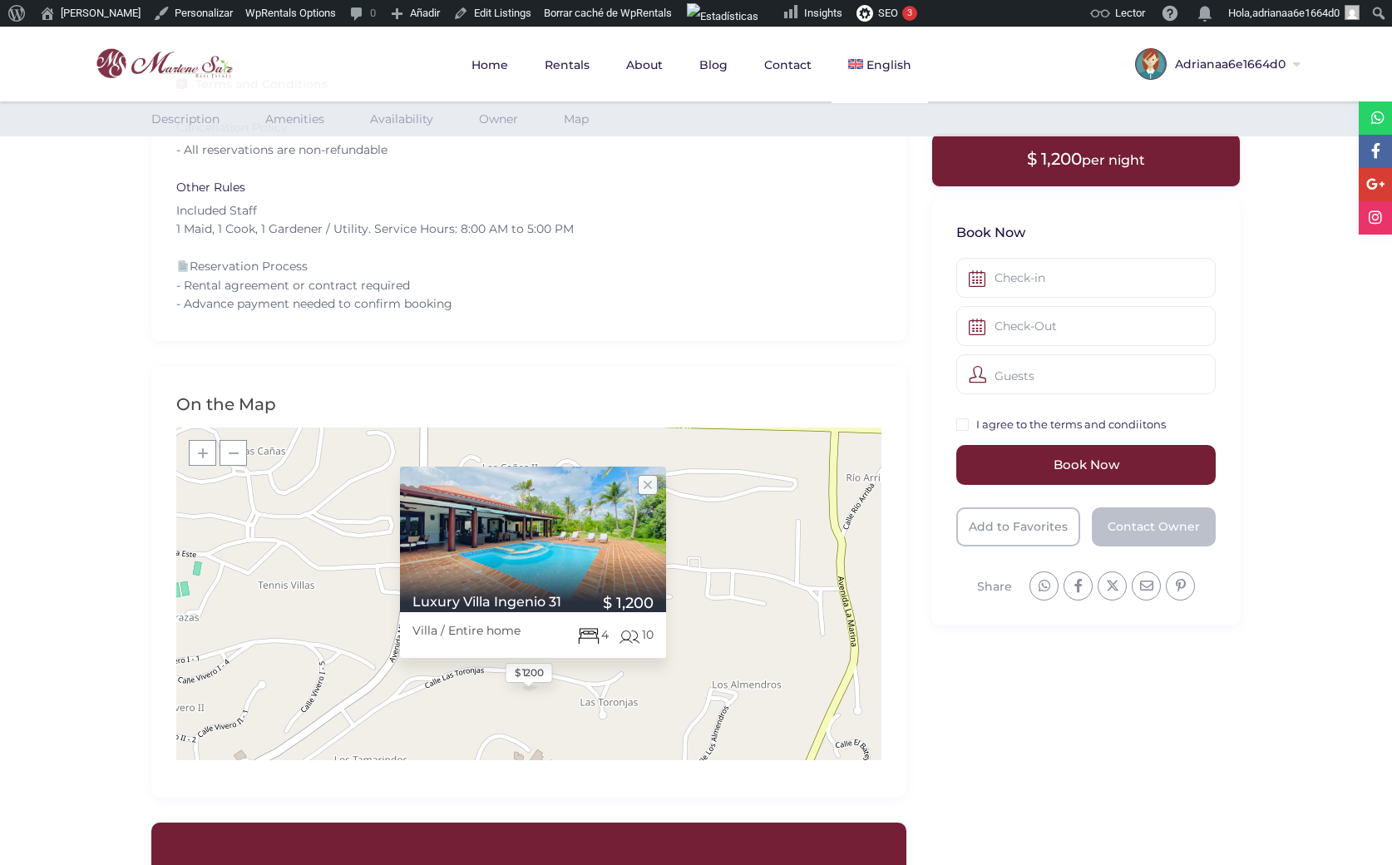
scroll to position [2170, 0]
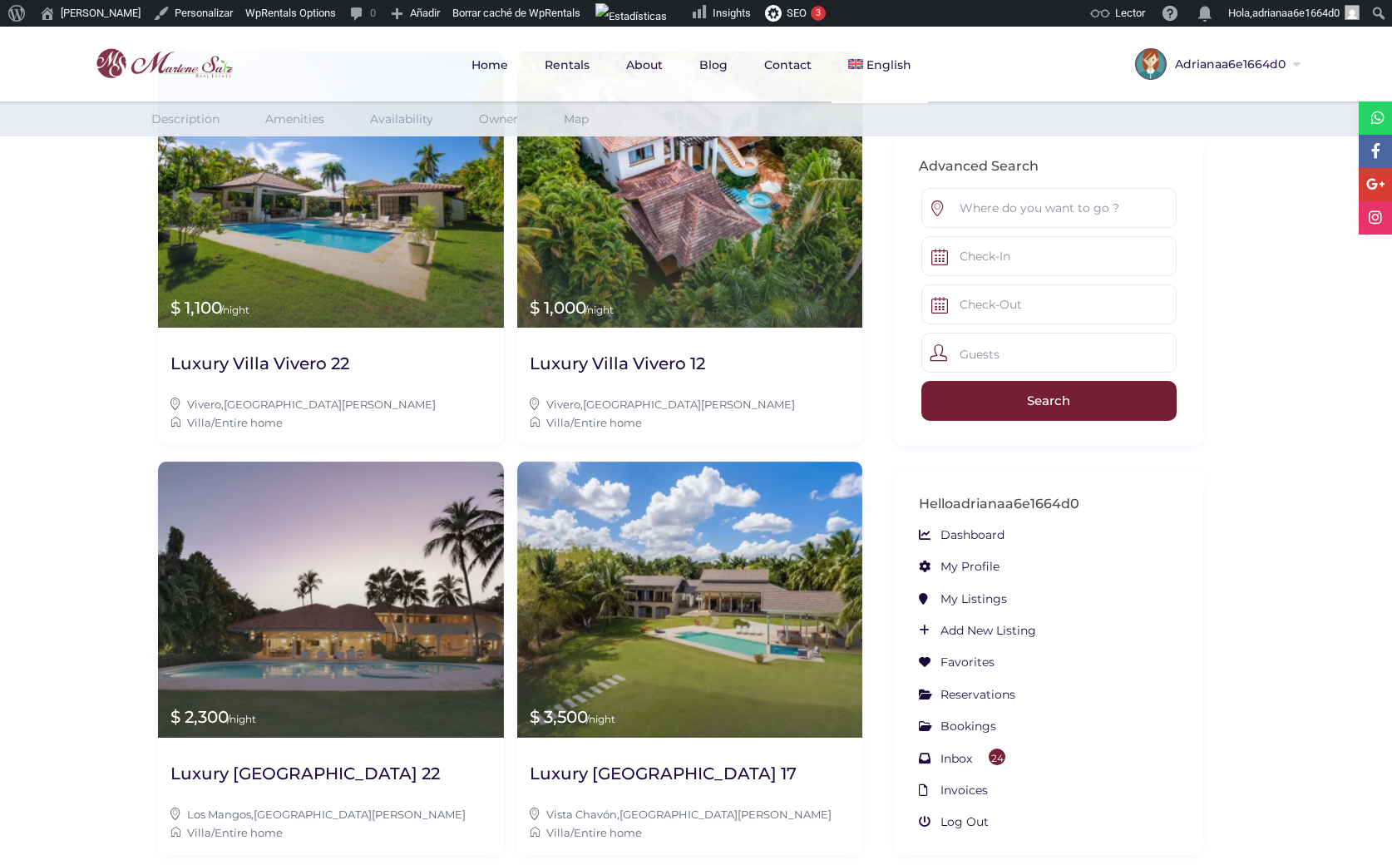
scroll to position [1002, 0]
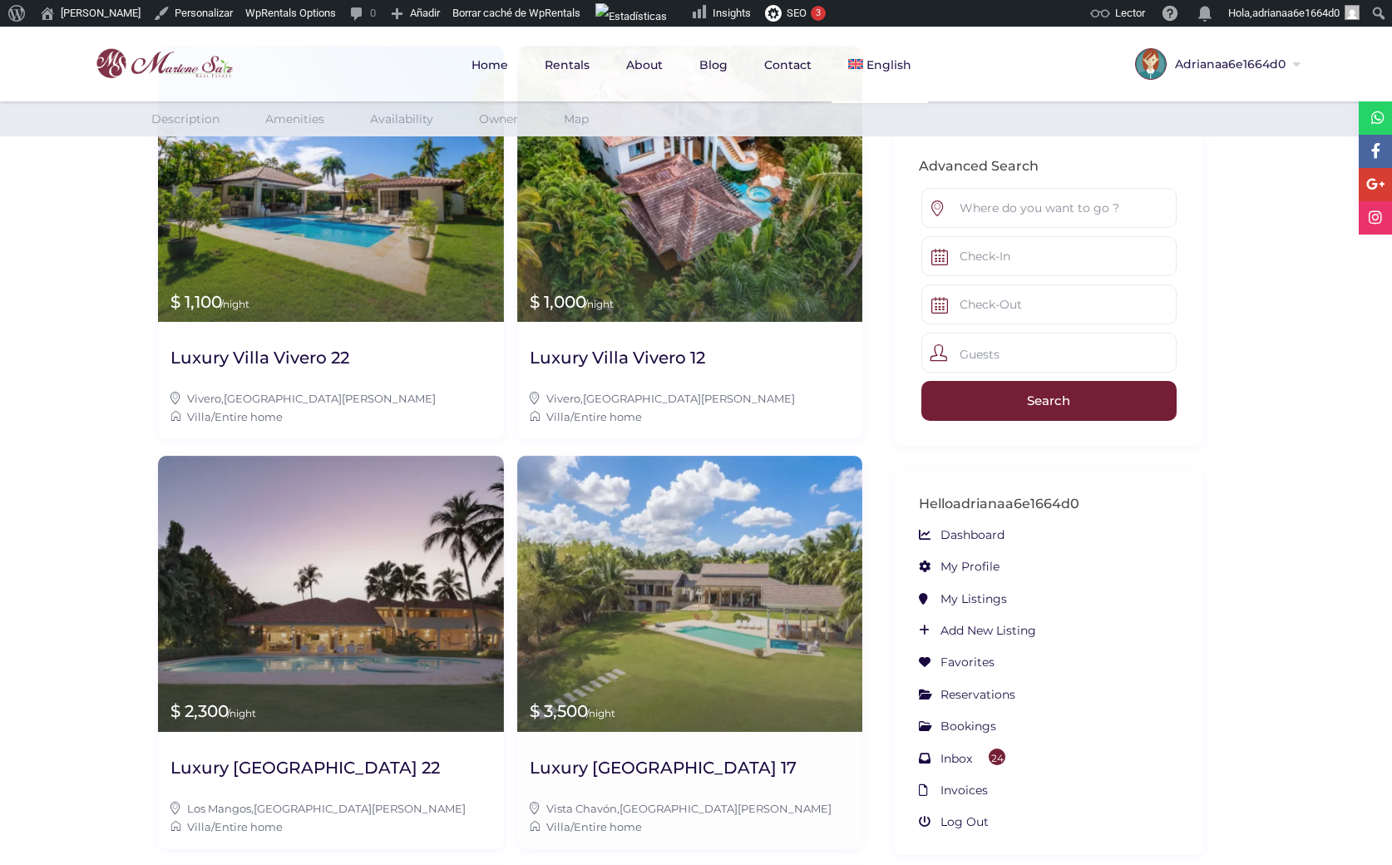
click at [593, 456] on img at bounding box center [690, 594] width 346 height 276
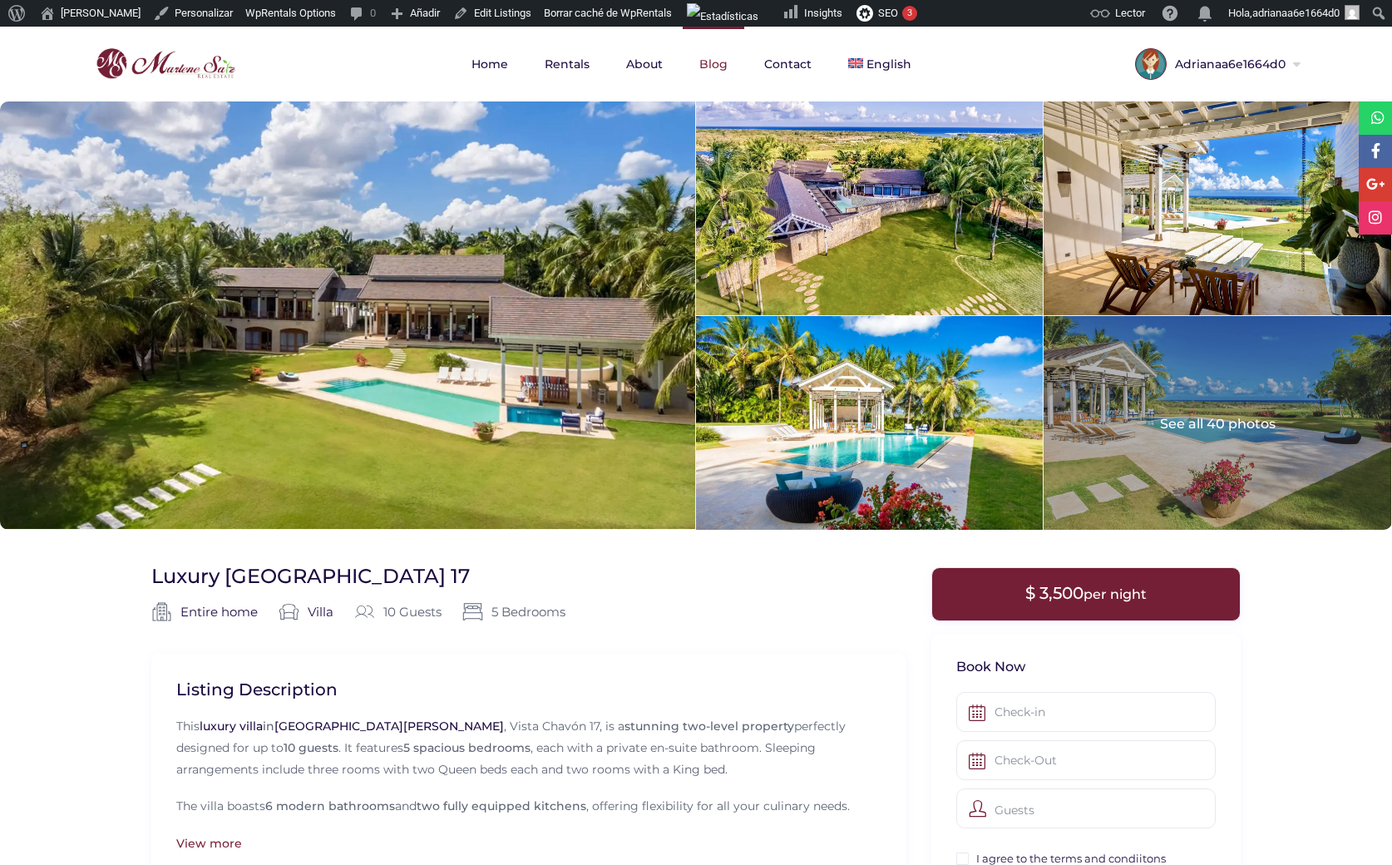
click at [700, 59] on link "Blog" at bounding box center [714, 64] width 62 height 75
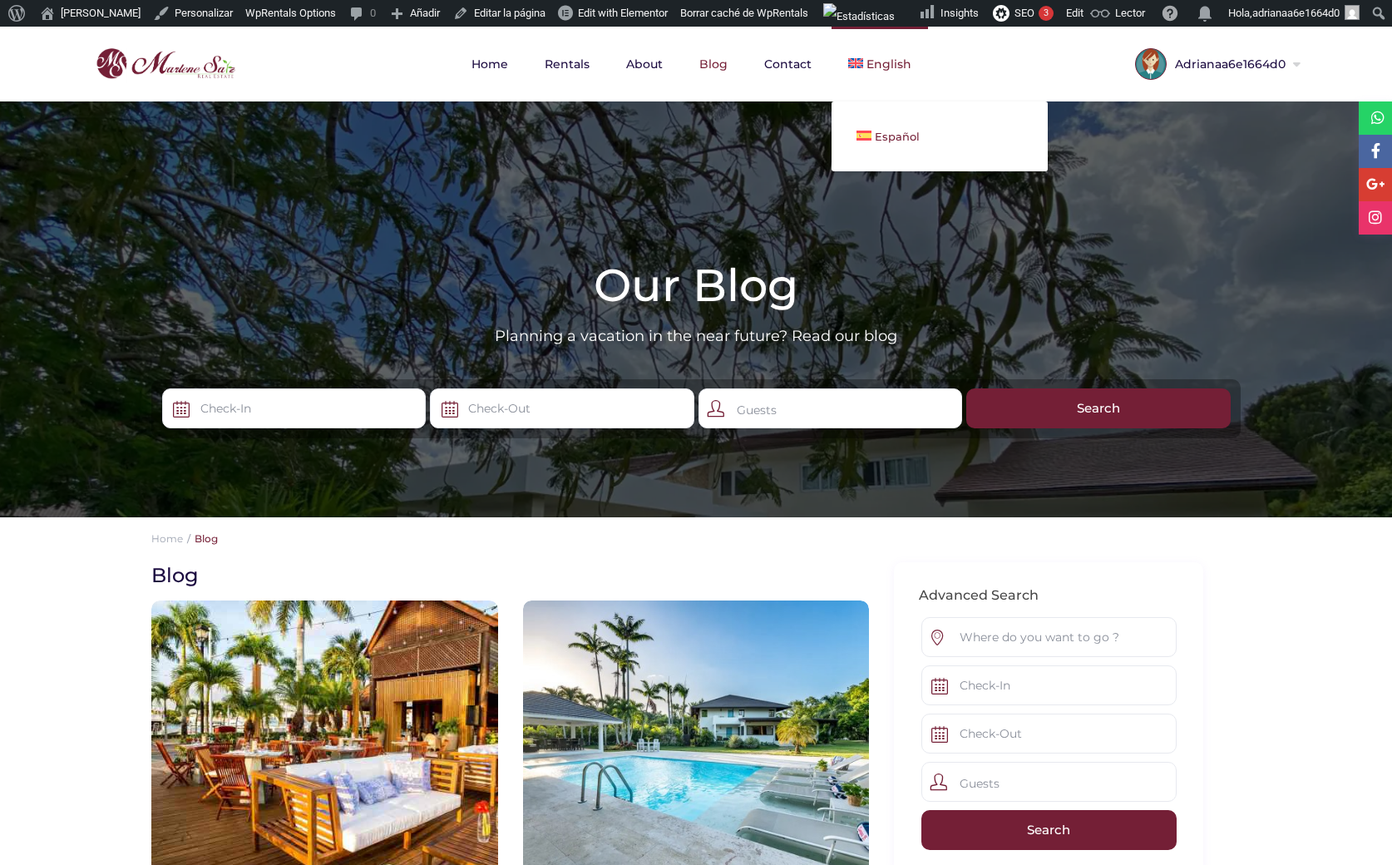
click at [901, 141] on span "Español" at bounding box center [897, 136] width 45 height 13
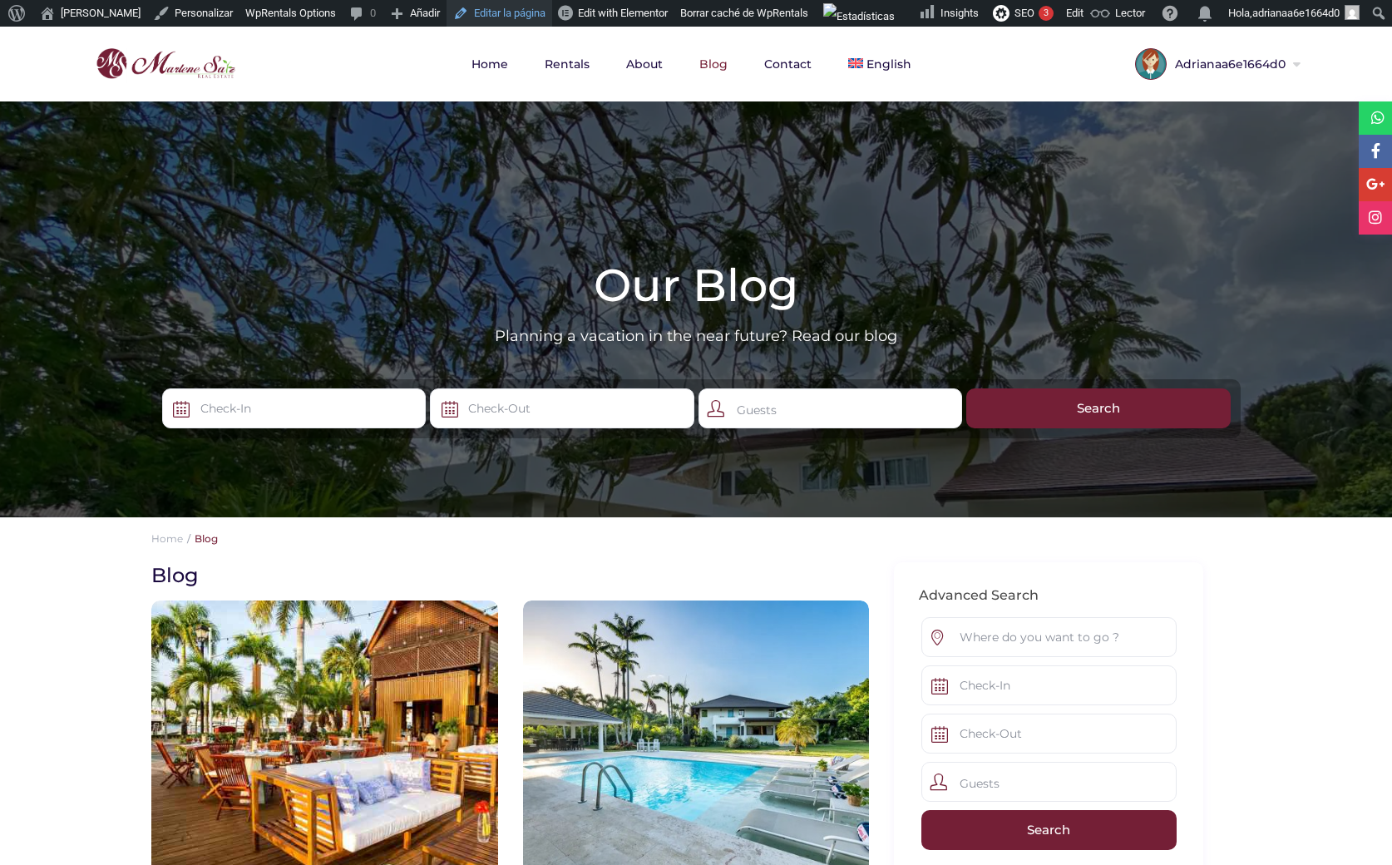
click at [509, 9] on link "Editar la página" at bounding box center [500, 13] width 106 height 27
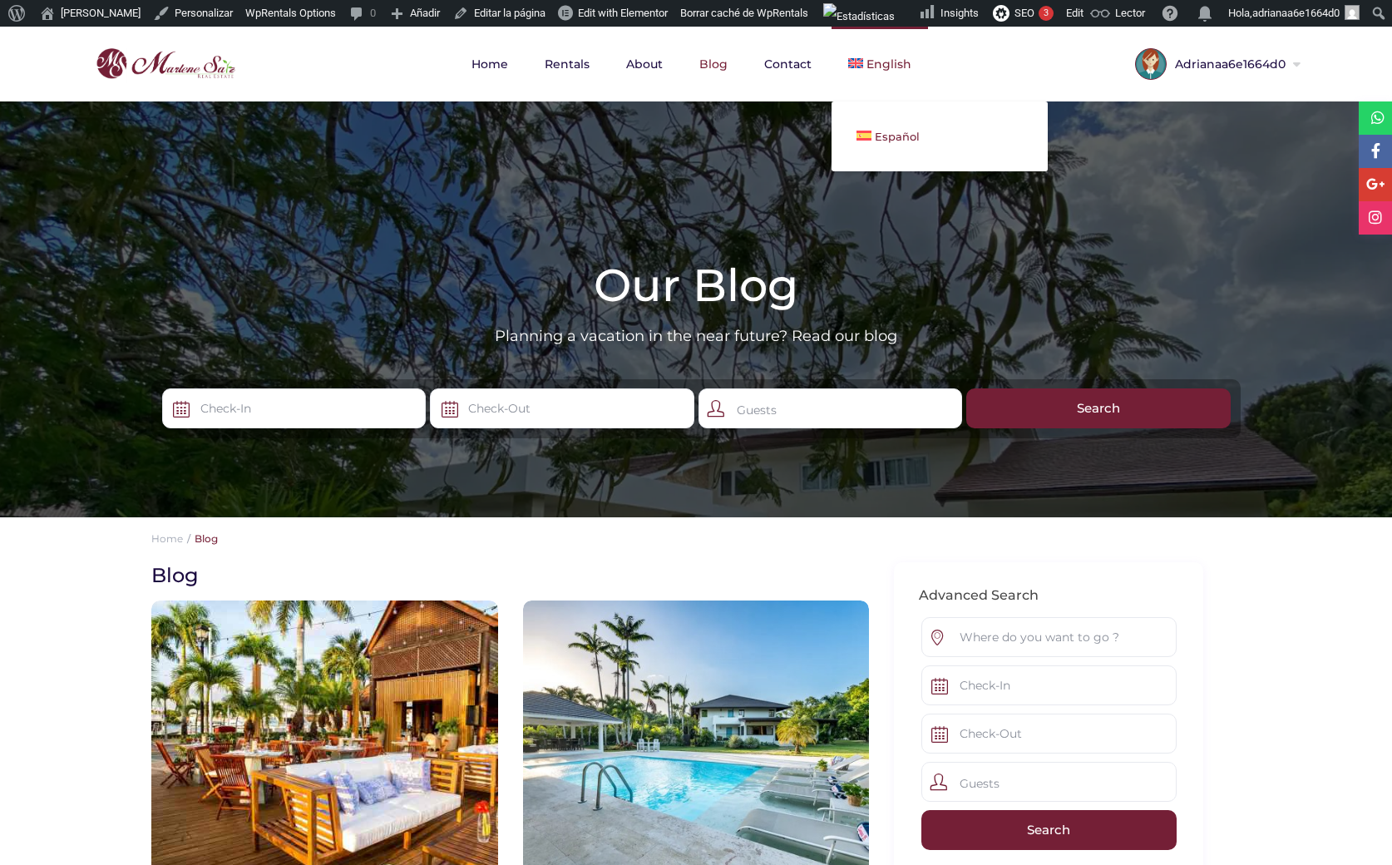
click at [891, 142] on span "Español" at bounding box center [897, 136] width 45 height 13
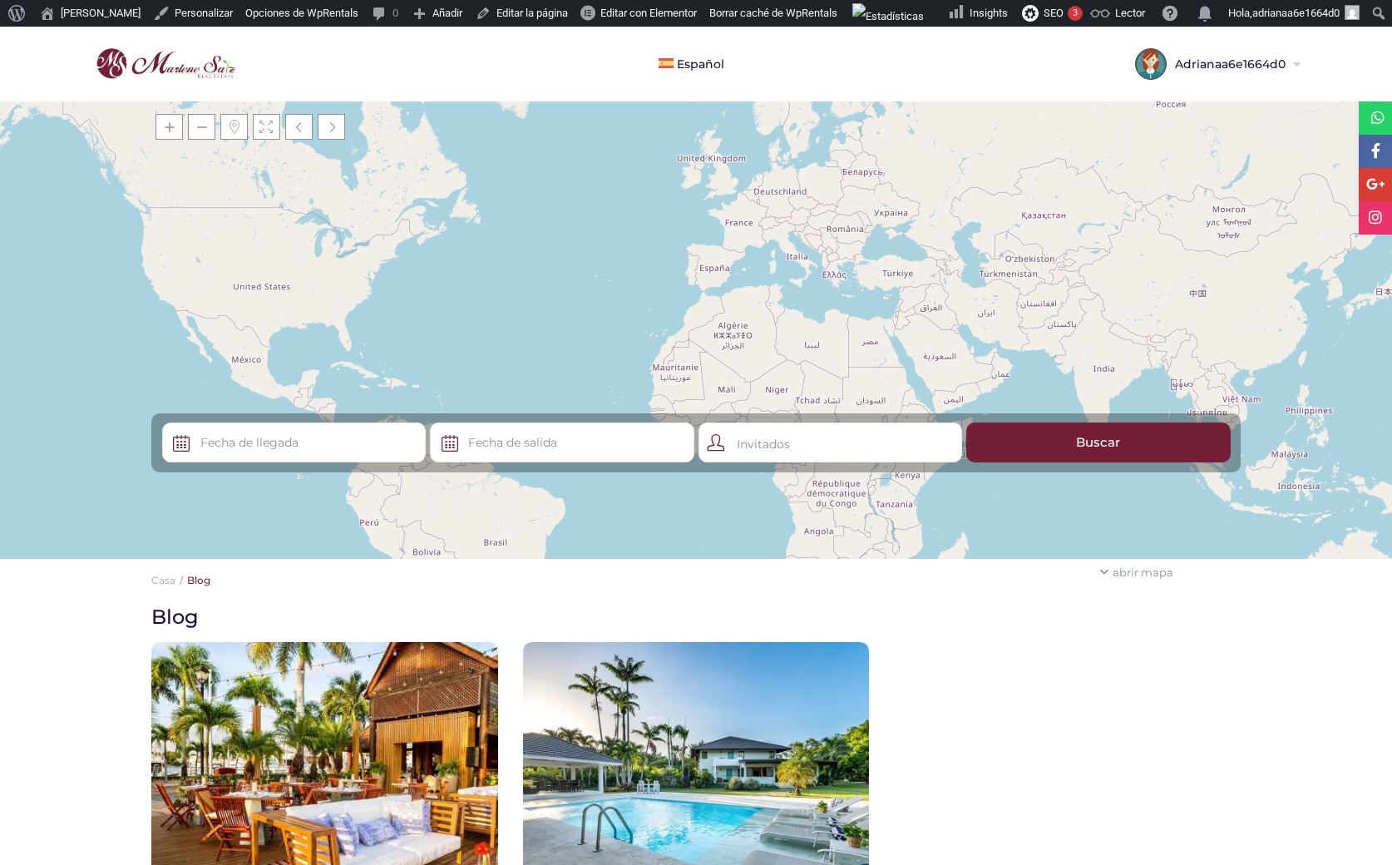
drag, startPoint x: 379, startPoint y: 223, endPoint x: 417, endPoint y: 152, distance: 80.0
click at [417, 152] on div "+ − Leaflet | © OpenStreetMap contributors" at bounding box center [696, 329] width 1392 height 457
click at [1105, 568] on icon at bounding box center [1103, 572] width 9 height 11
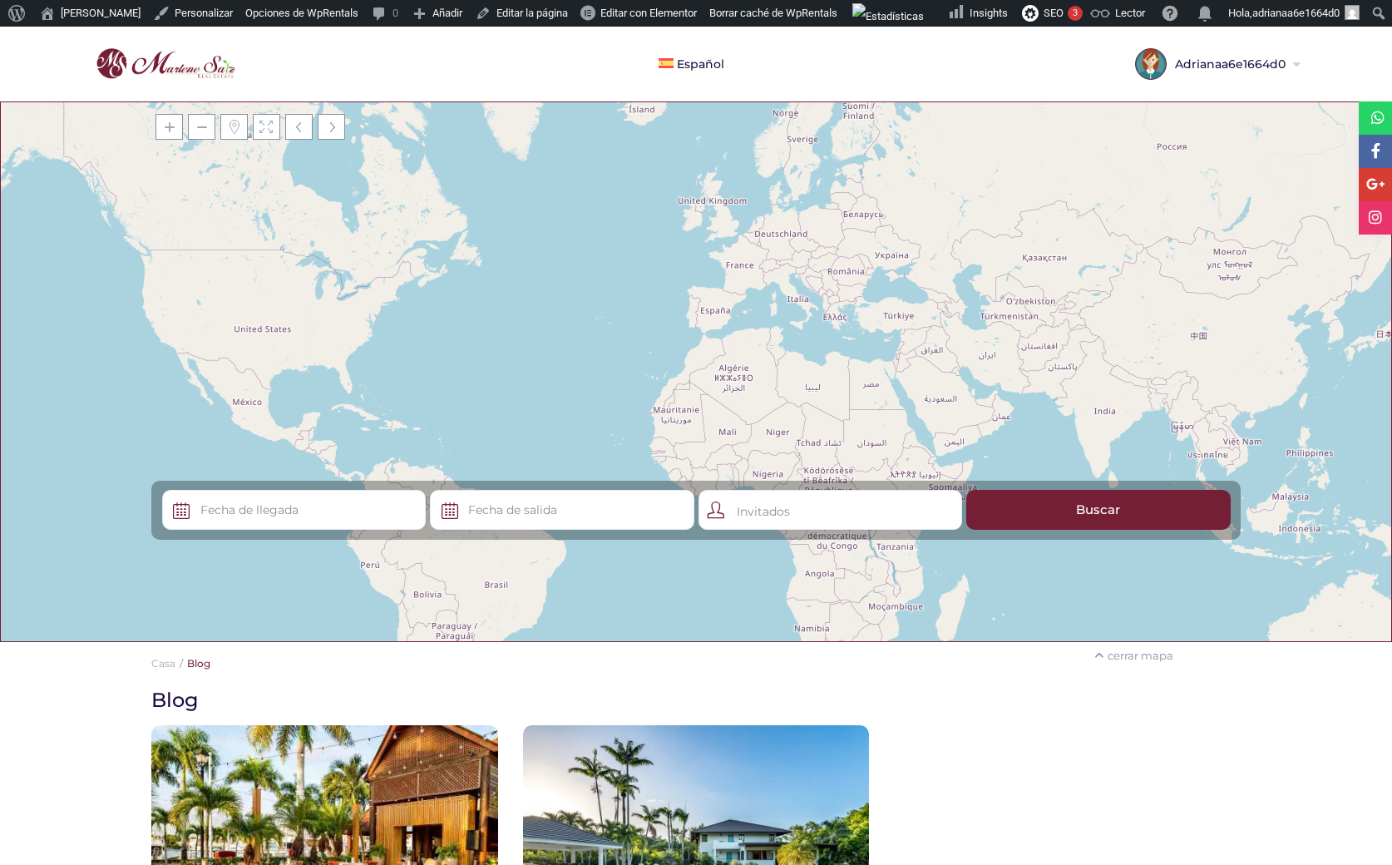
click at [1119, 656] on div "cerrar mapa" at bounding box center [1133, 656] width 97 height 24
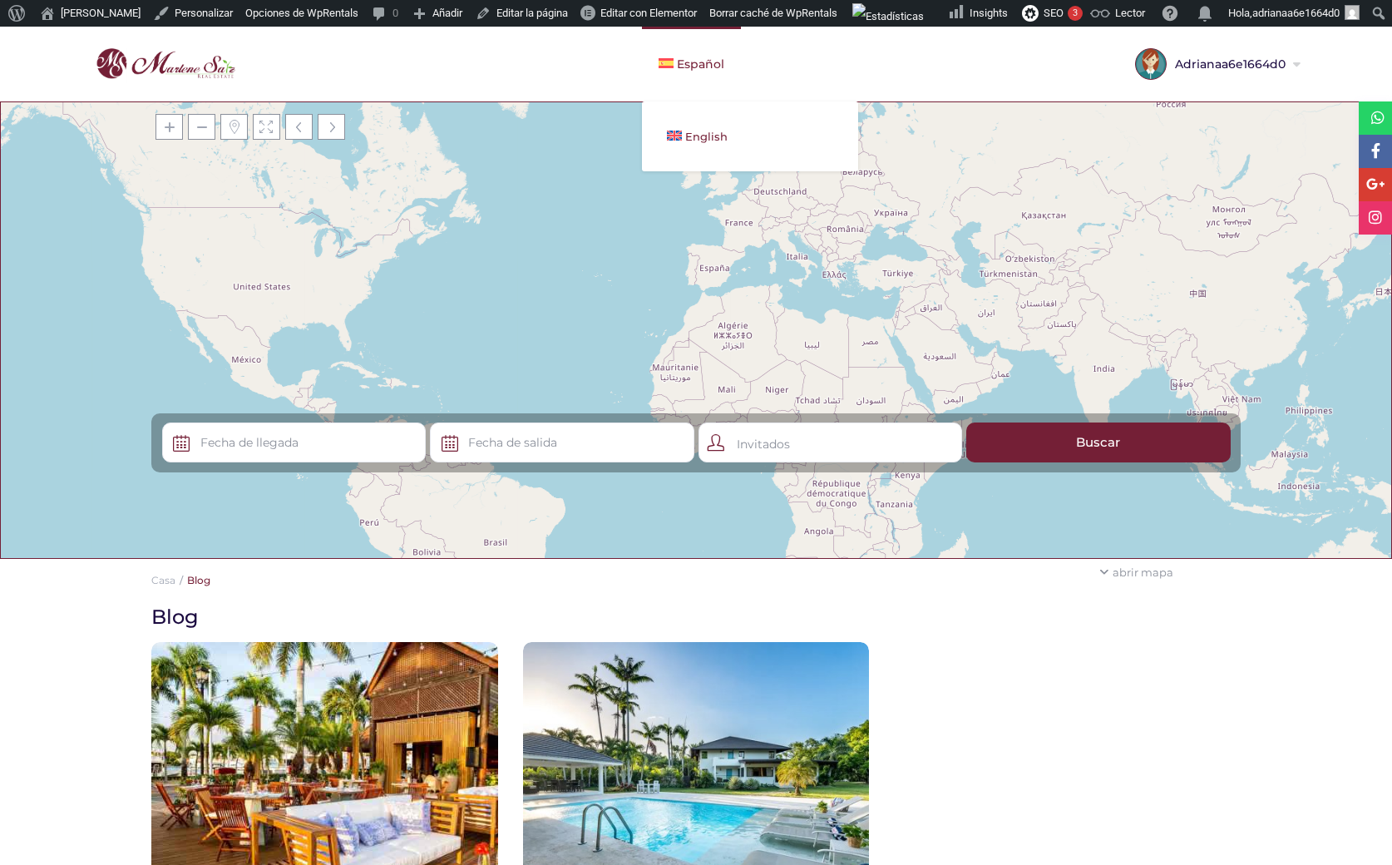
click at [682, 138] on link "English" at bounding box center [750, 136] width 216 height 37
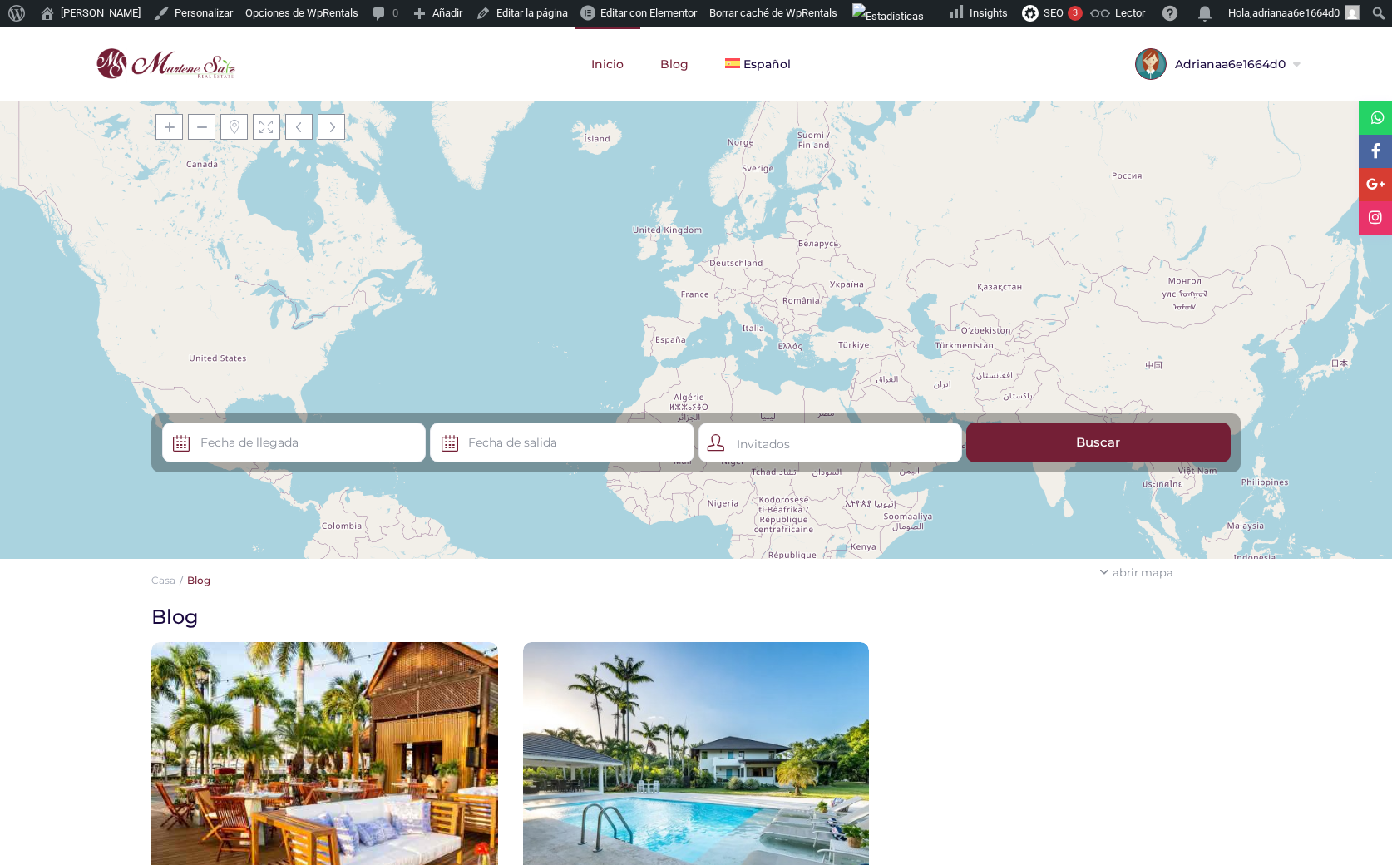
click at [616, 65] on link "Inicio" at bounding box center [608, 64] width 66 height 75
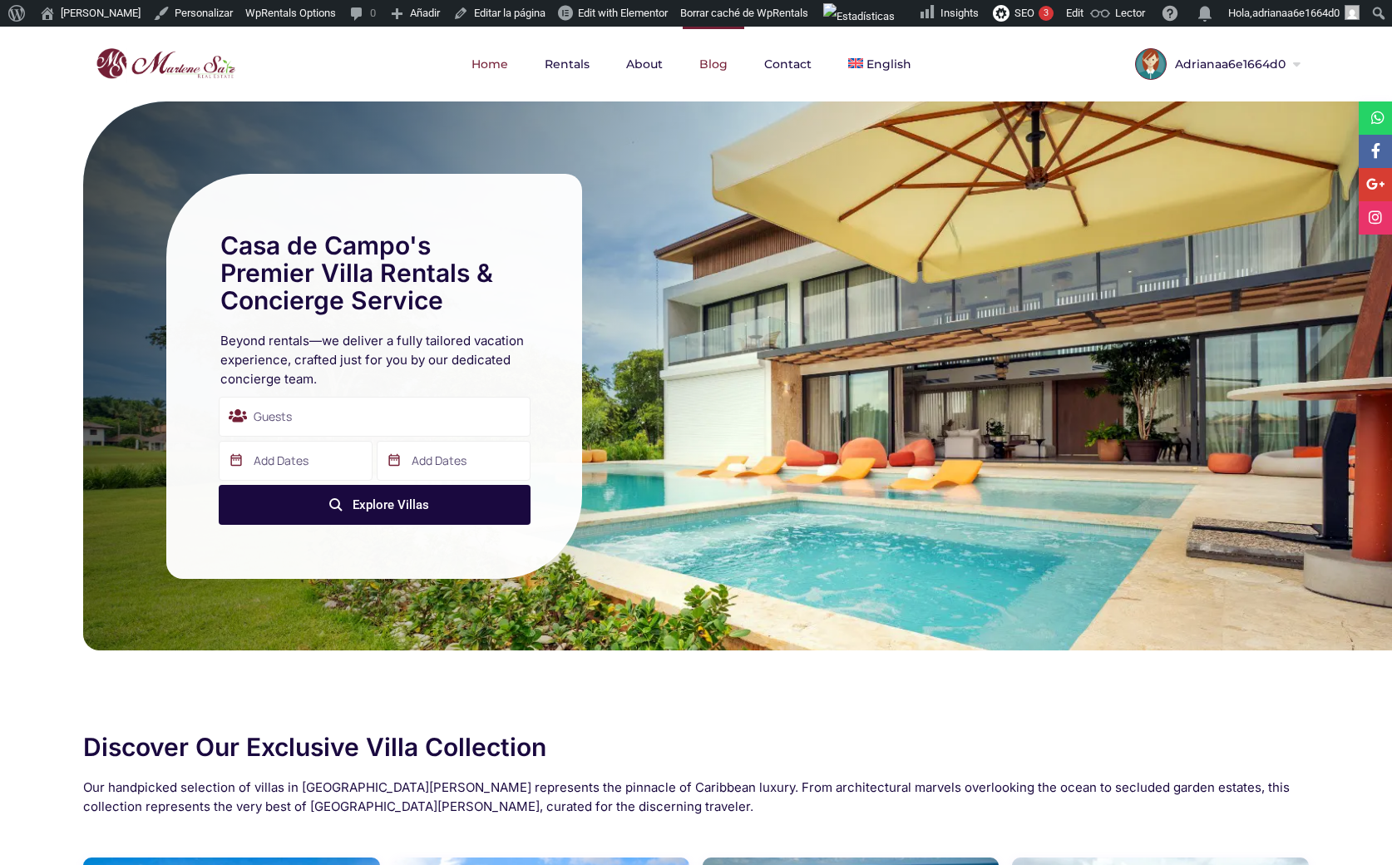
click at [714, 63] on link "Blog" at bounding box center [714, 64] width 62 height 75
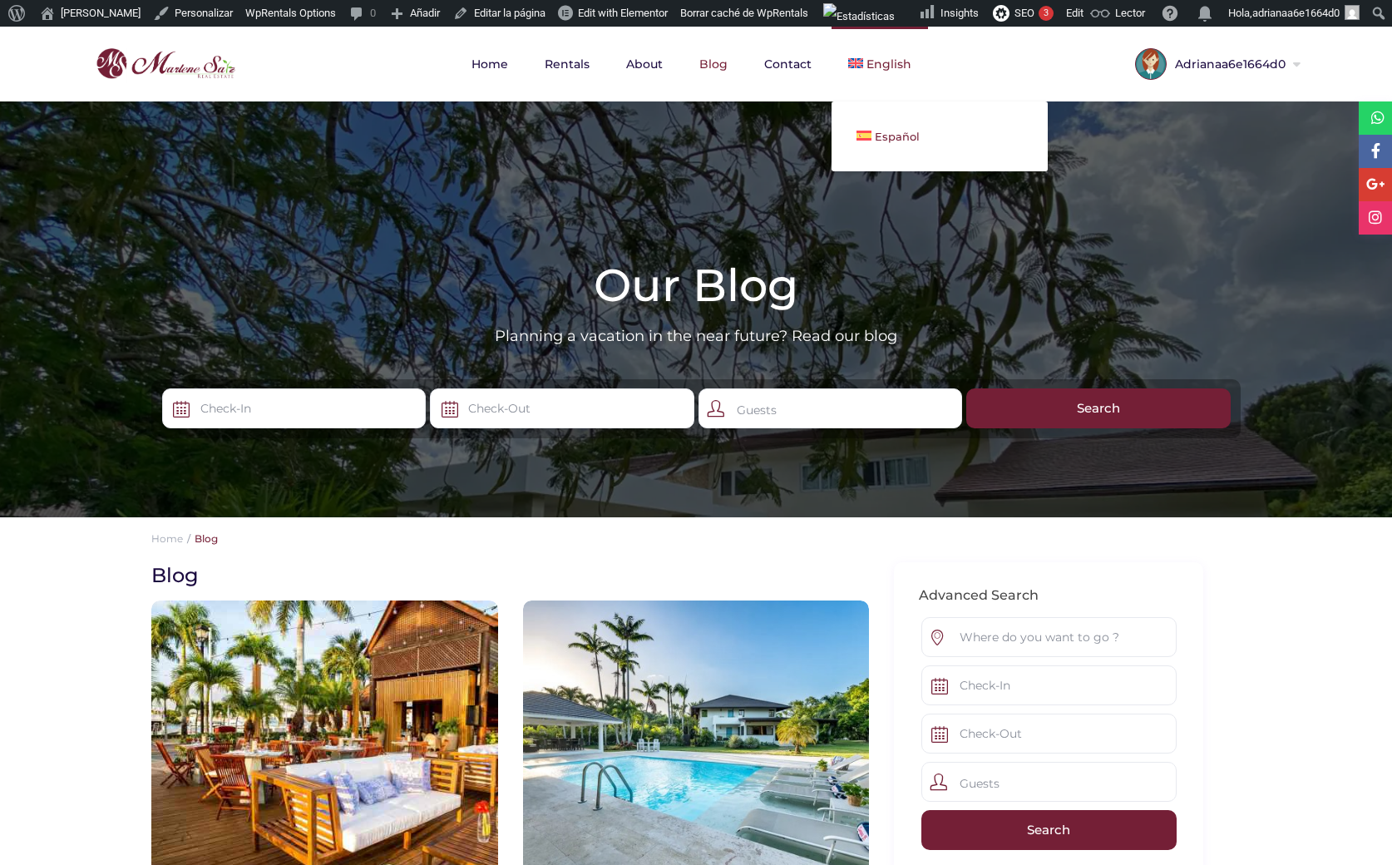
click at [876, 129] on link "Español" at bounding box center [940, 136] width 216 height 37
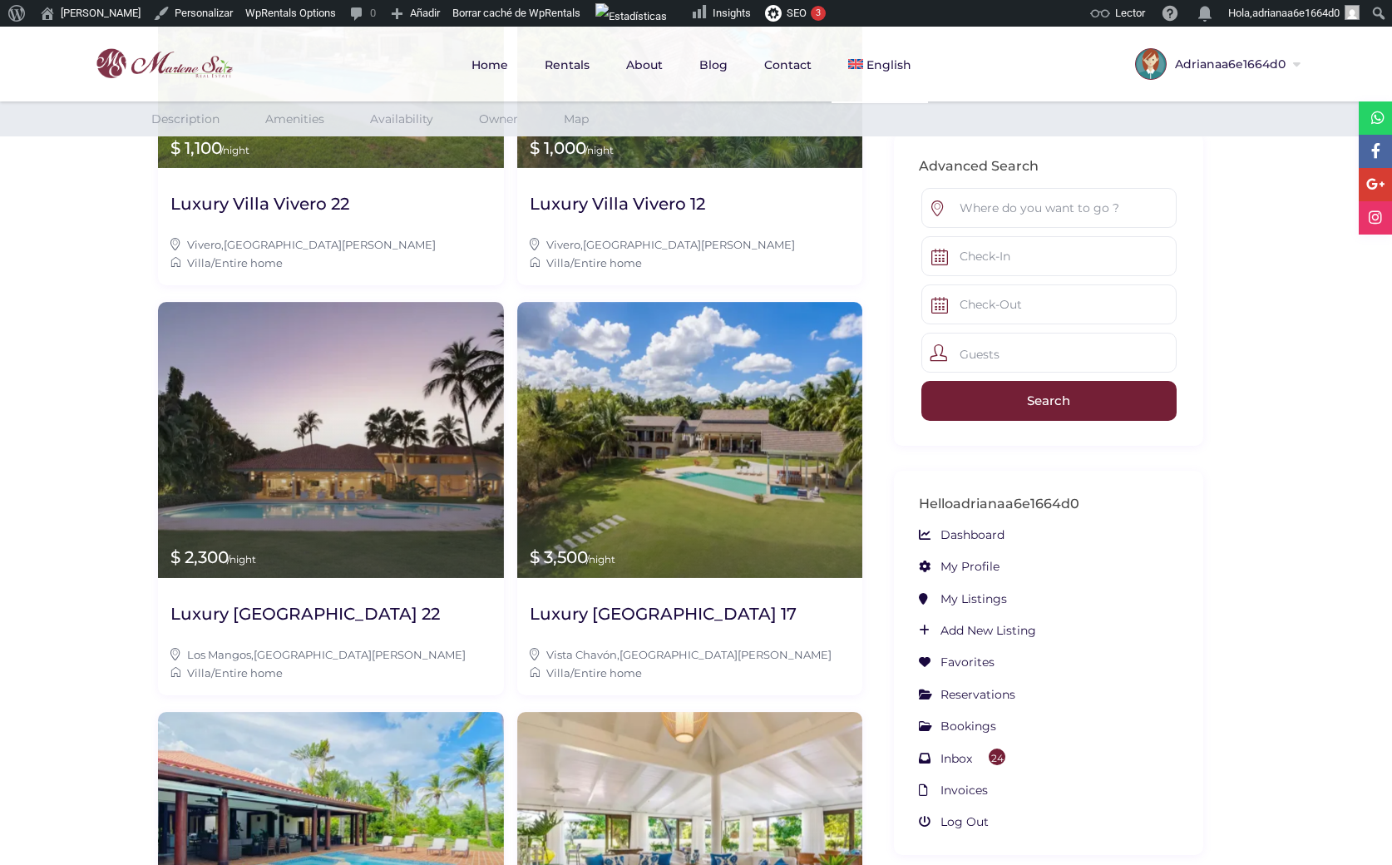
scroll to position [1661, 0]
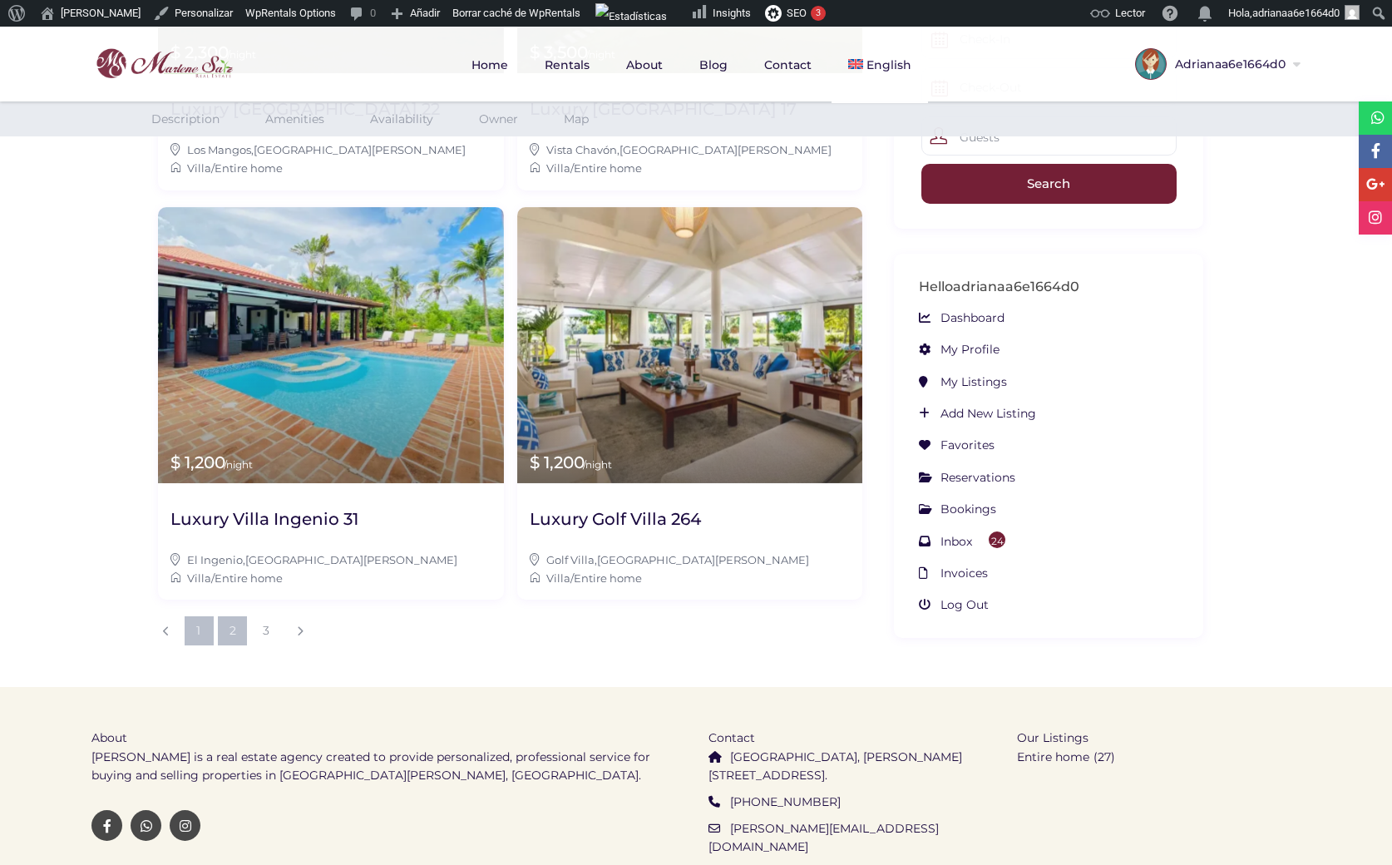
click at [230, 616] on link "2" at bounding box center [232, 630] width 29 height 29
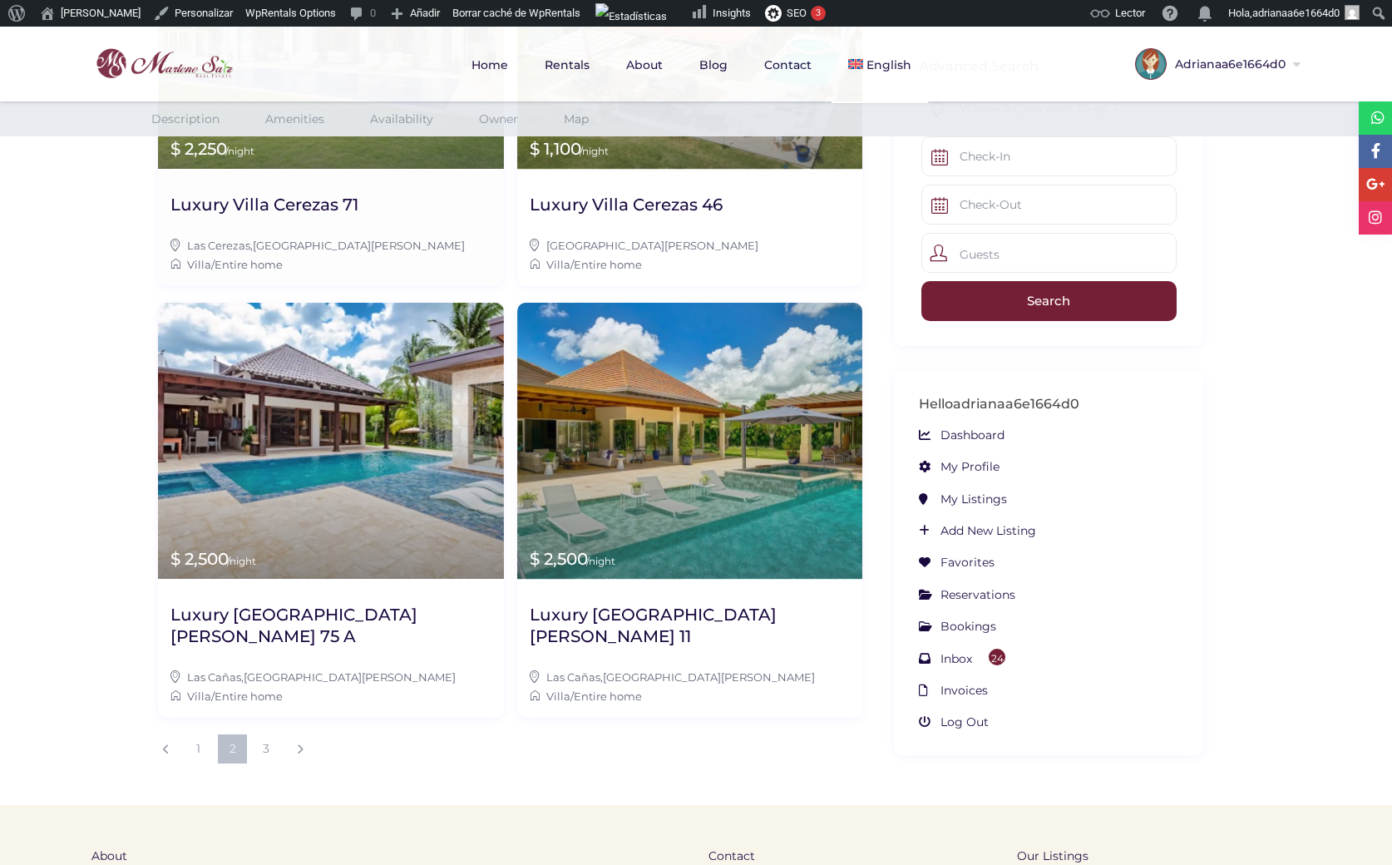
scroll to position [1661, 0]
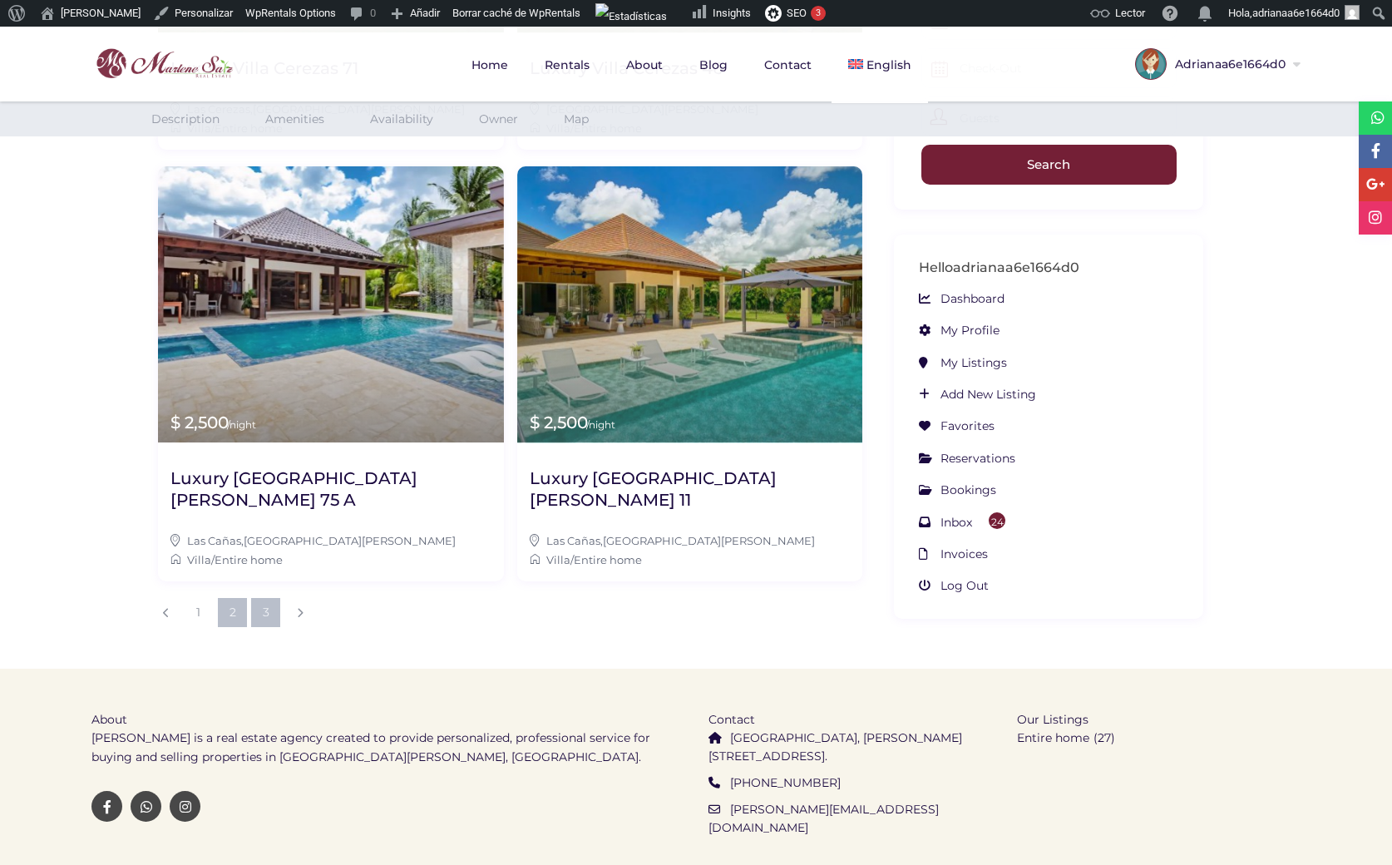
click at [268, 598] on link "3" at bounding box center [265, 612] width 29 height 29
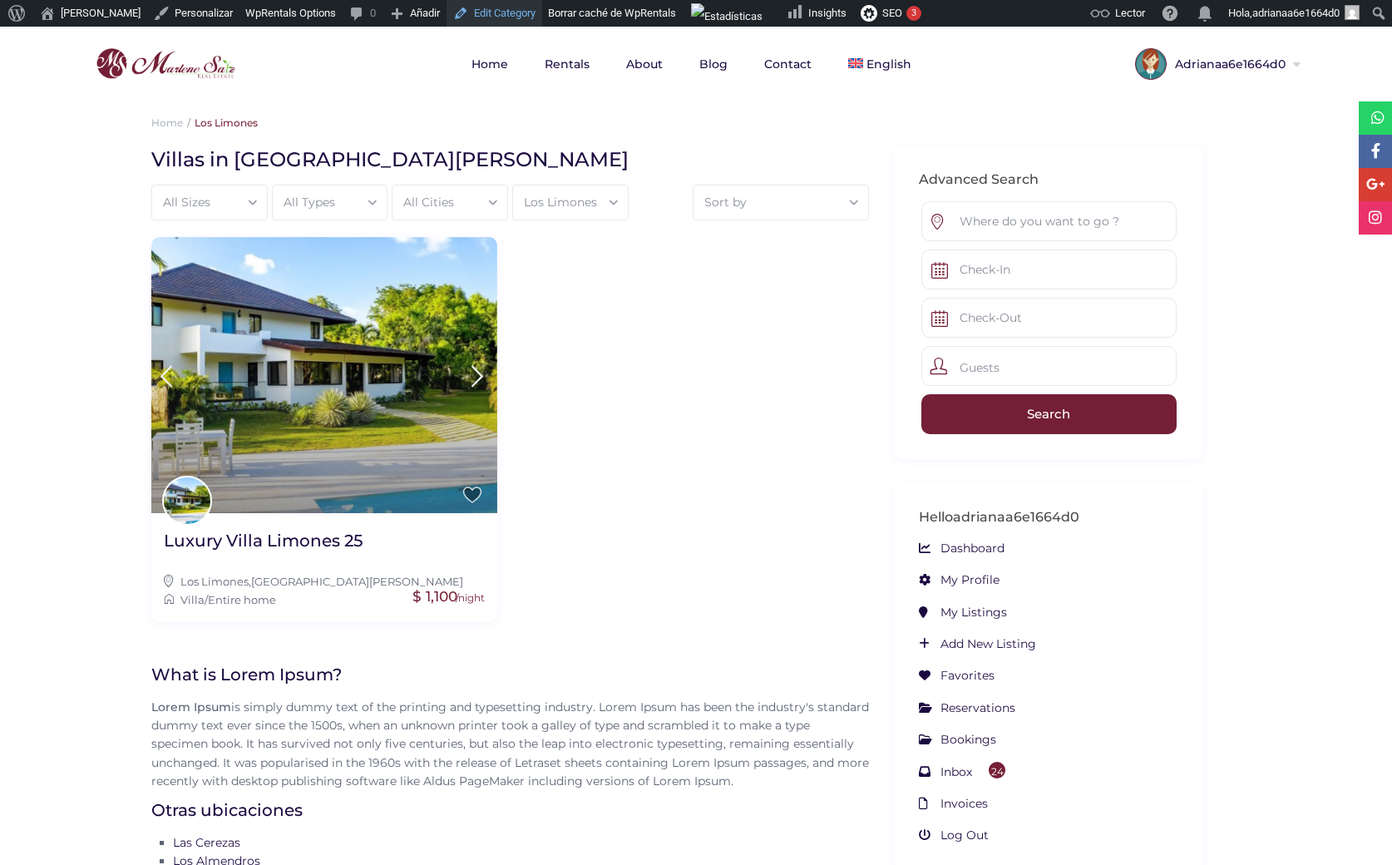
click at [482, 13] on link "Edit Category" at bounding box center [495, 13] width 96 height 27
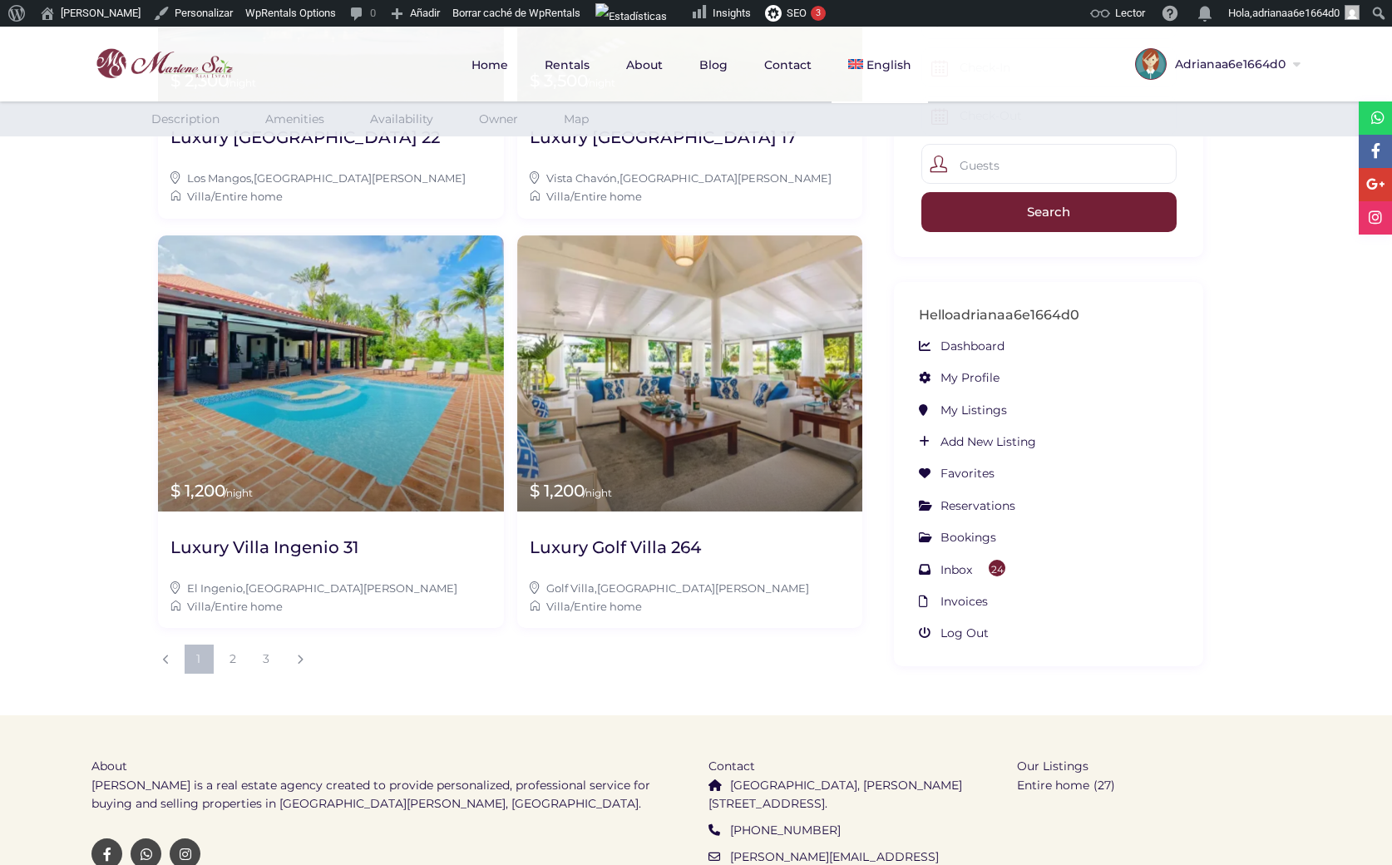
scroll to position [1661, 0]
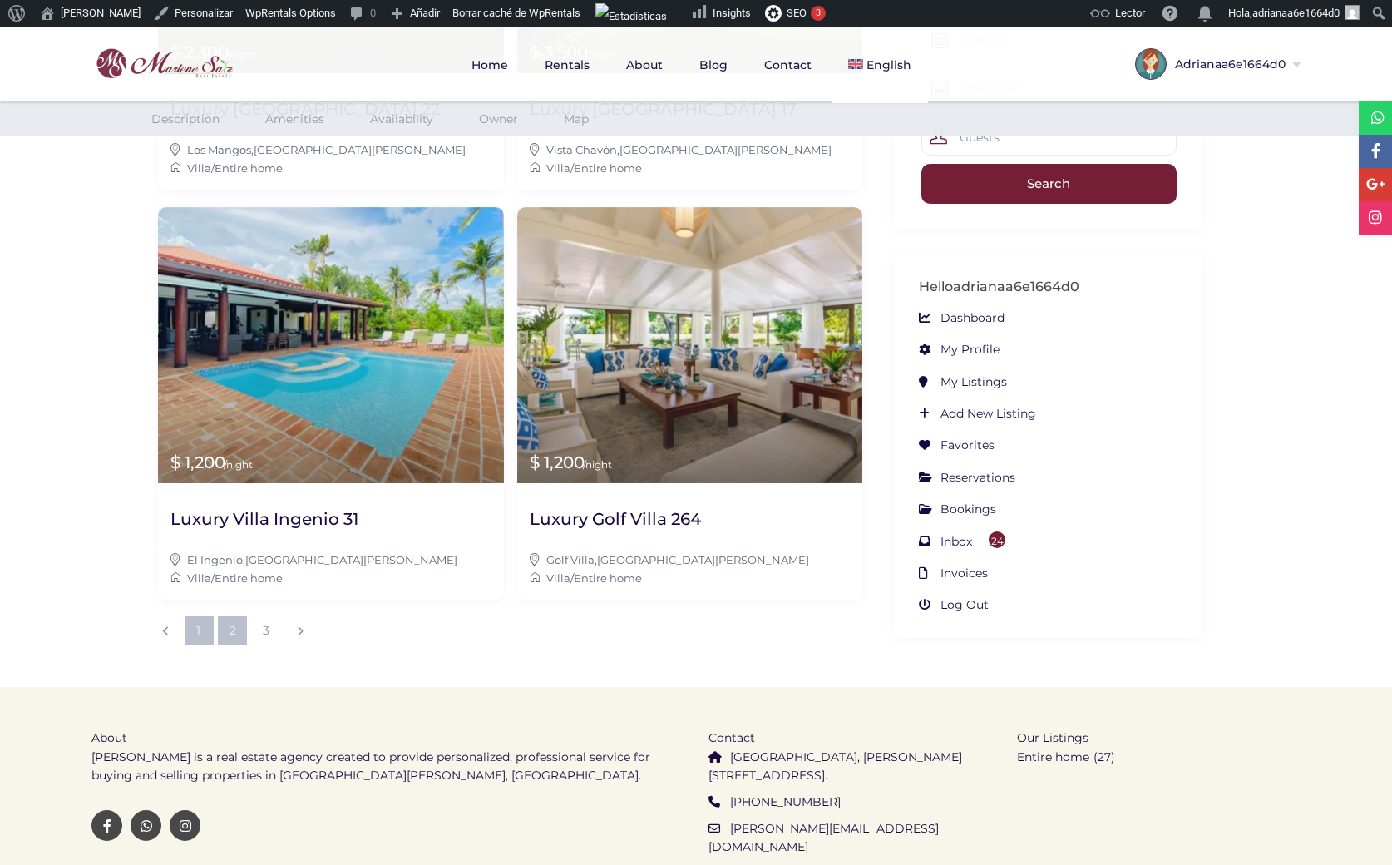
click at [239, 616] on link "2" at bounding box center [232, 630] width 29 height 29
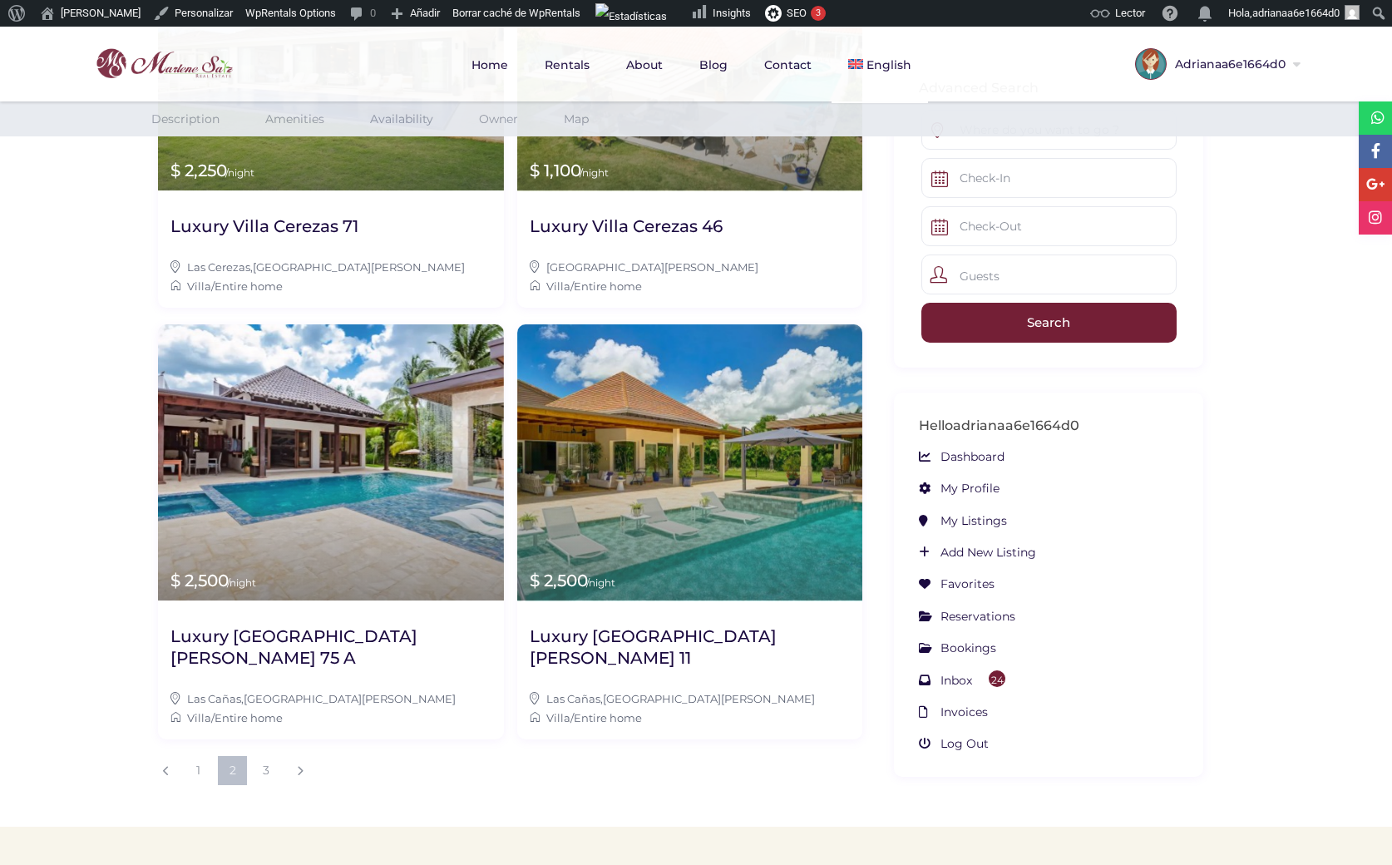
scroll to position [1661, 0]
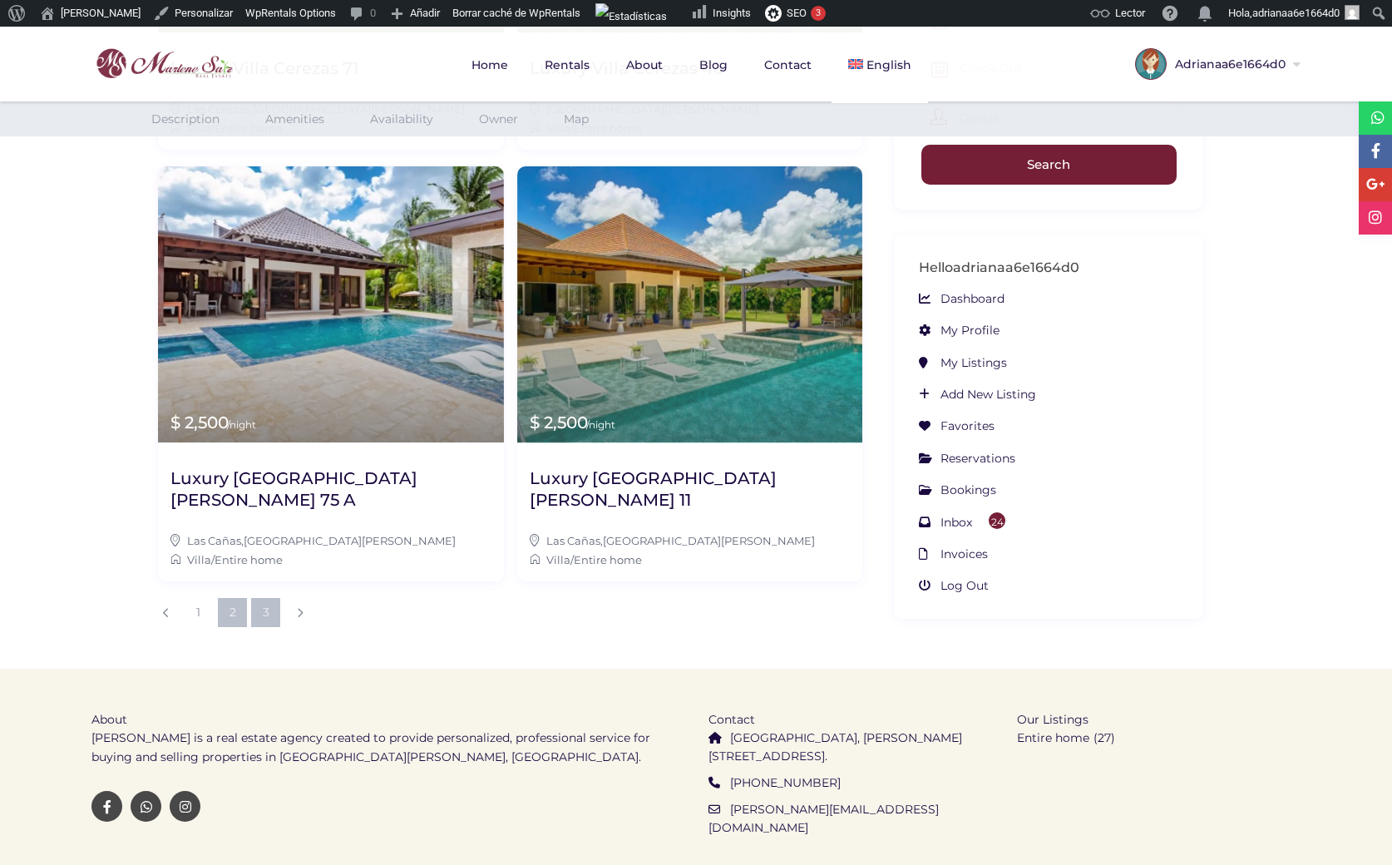
click at [265, 598] on link "3" at bounding box center [265, 612] width 29 height 29
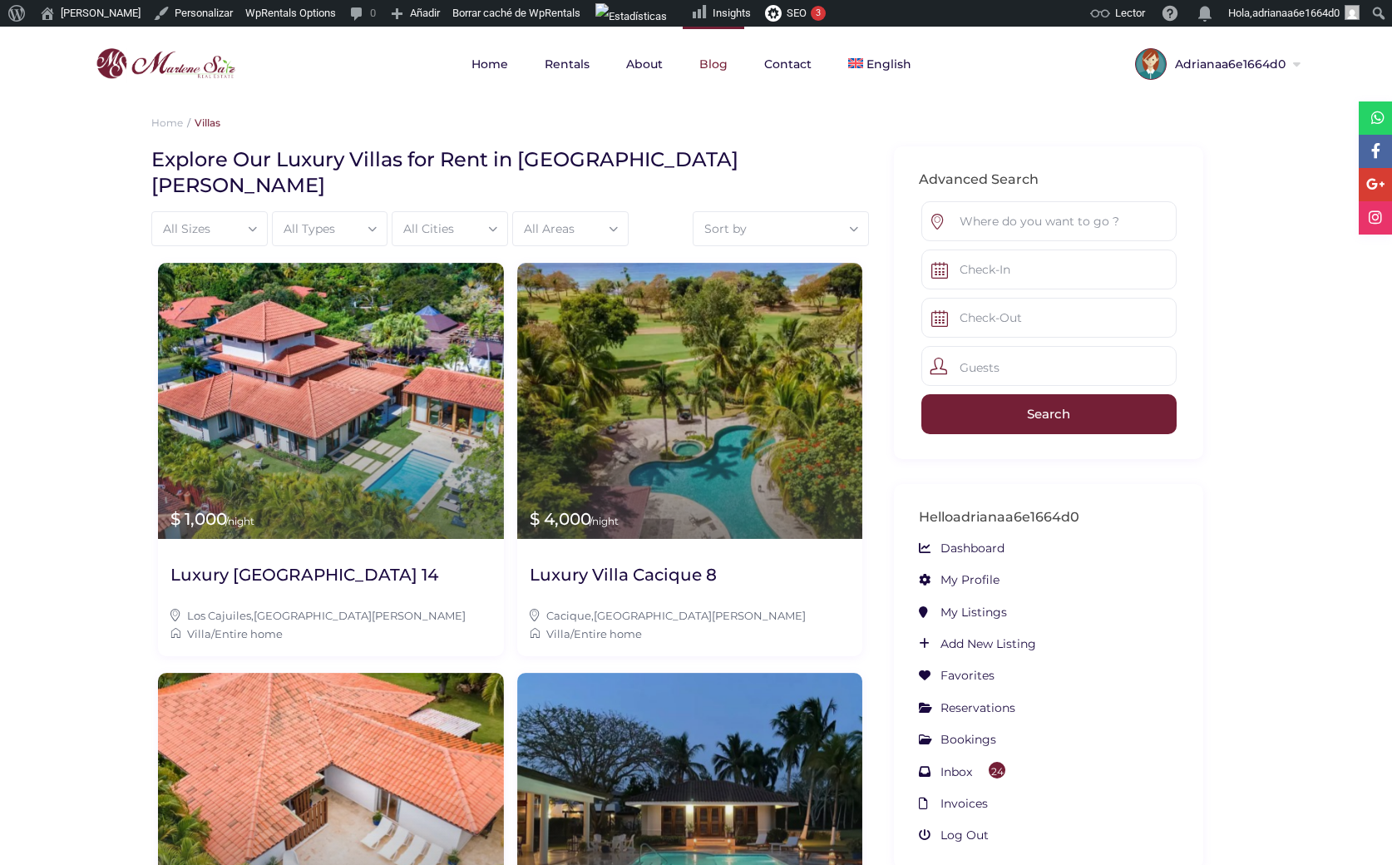
click at [712, 71] on link "Blog" at bounding box center [714, 64] width 62 height 75
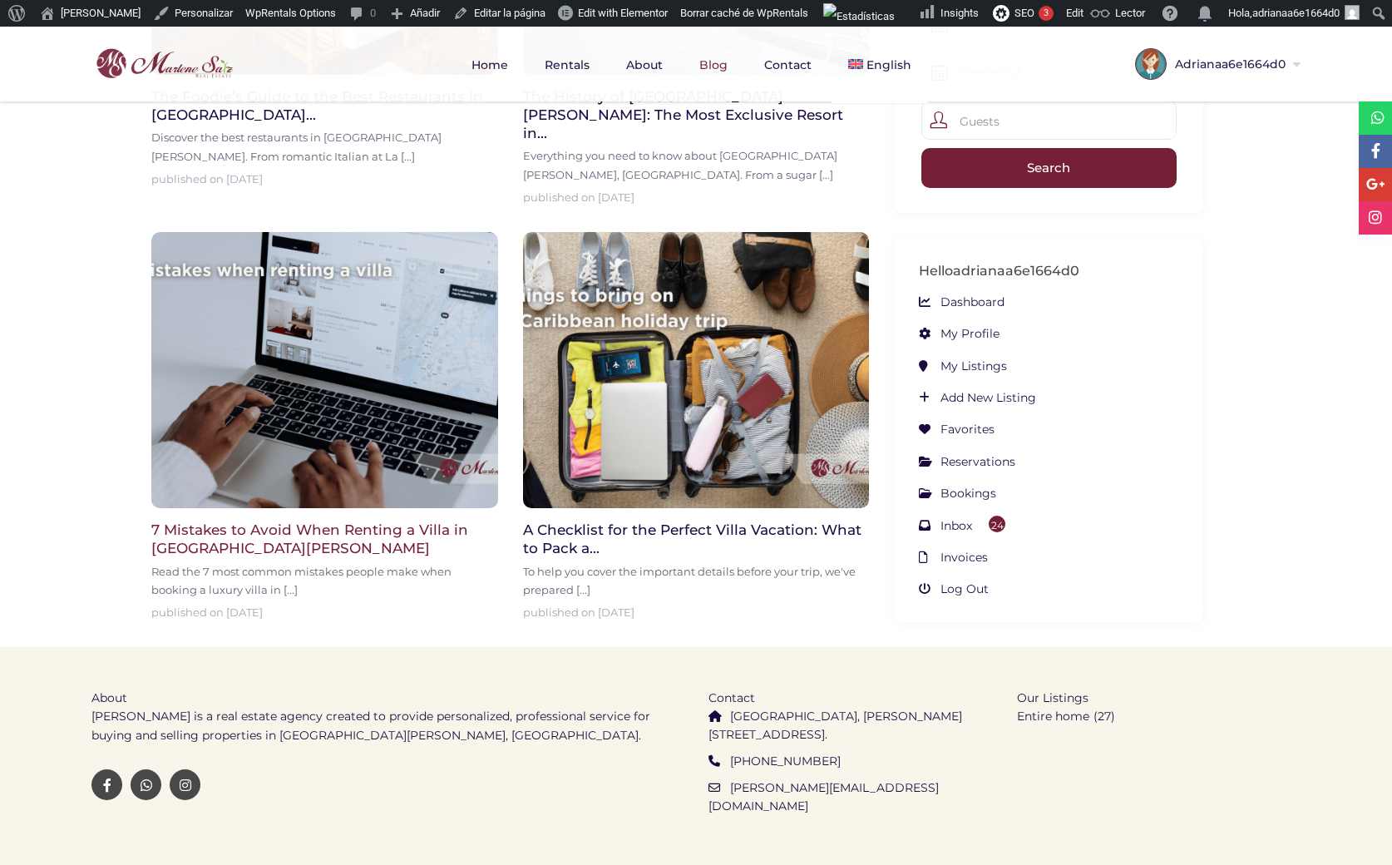
scroll to position [735, 0]
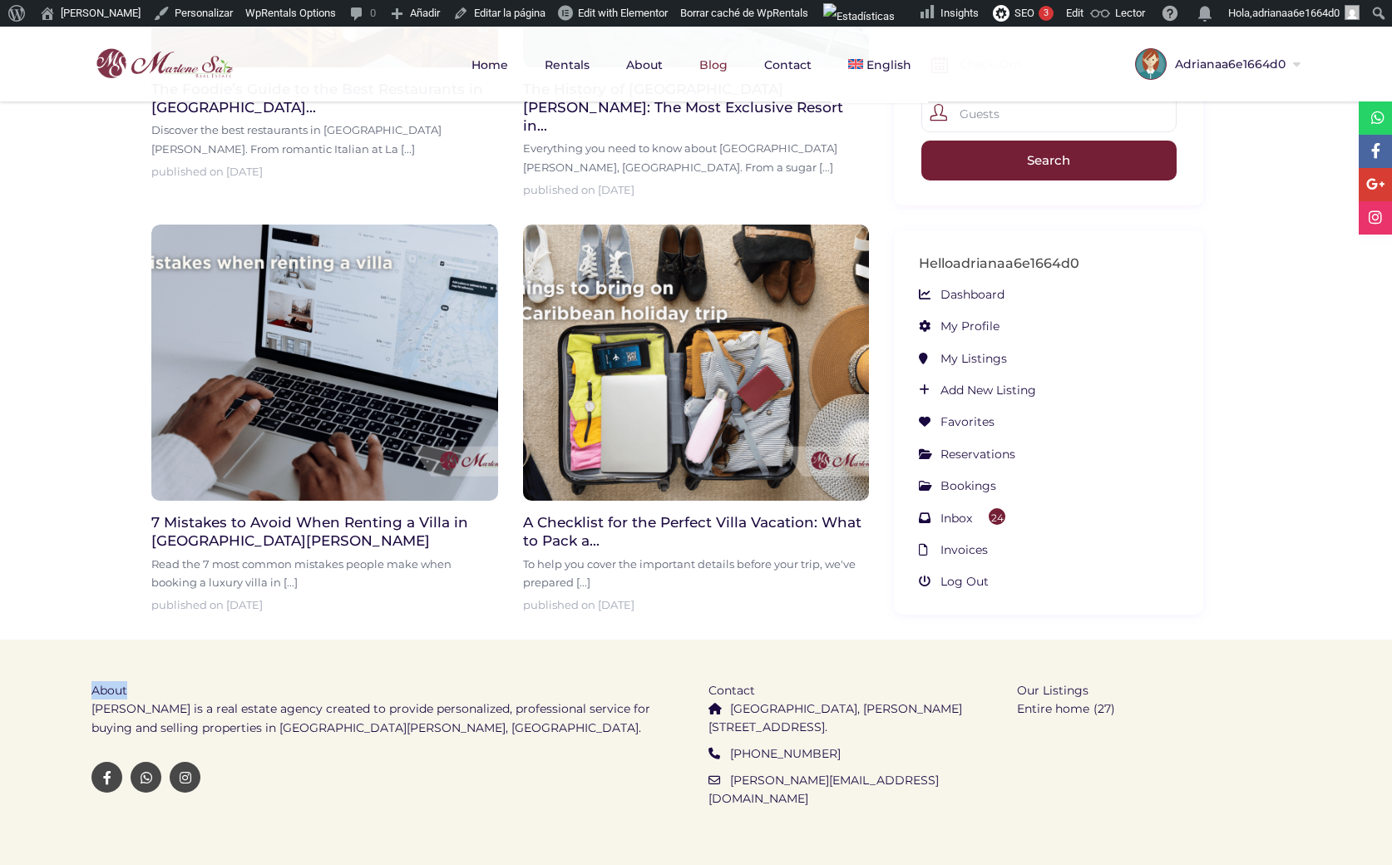
drag, startPoint x: 129, startPoint y: 670, endPoint x: 91, endPoint y: 669, distance: 37.4
click at [91, 681] on li "About Marlene Saiz is a real estate agency created to provide personalized, pro…" at bounding box center [387, 715] width 592 height 68
copy span "About"
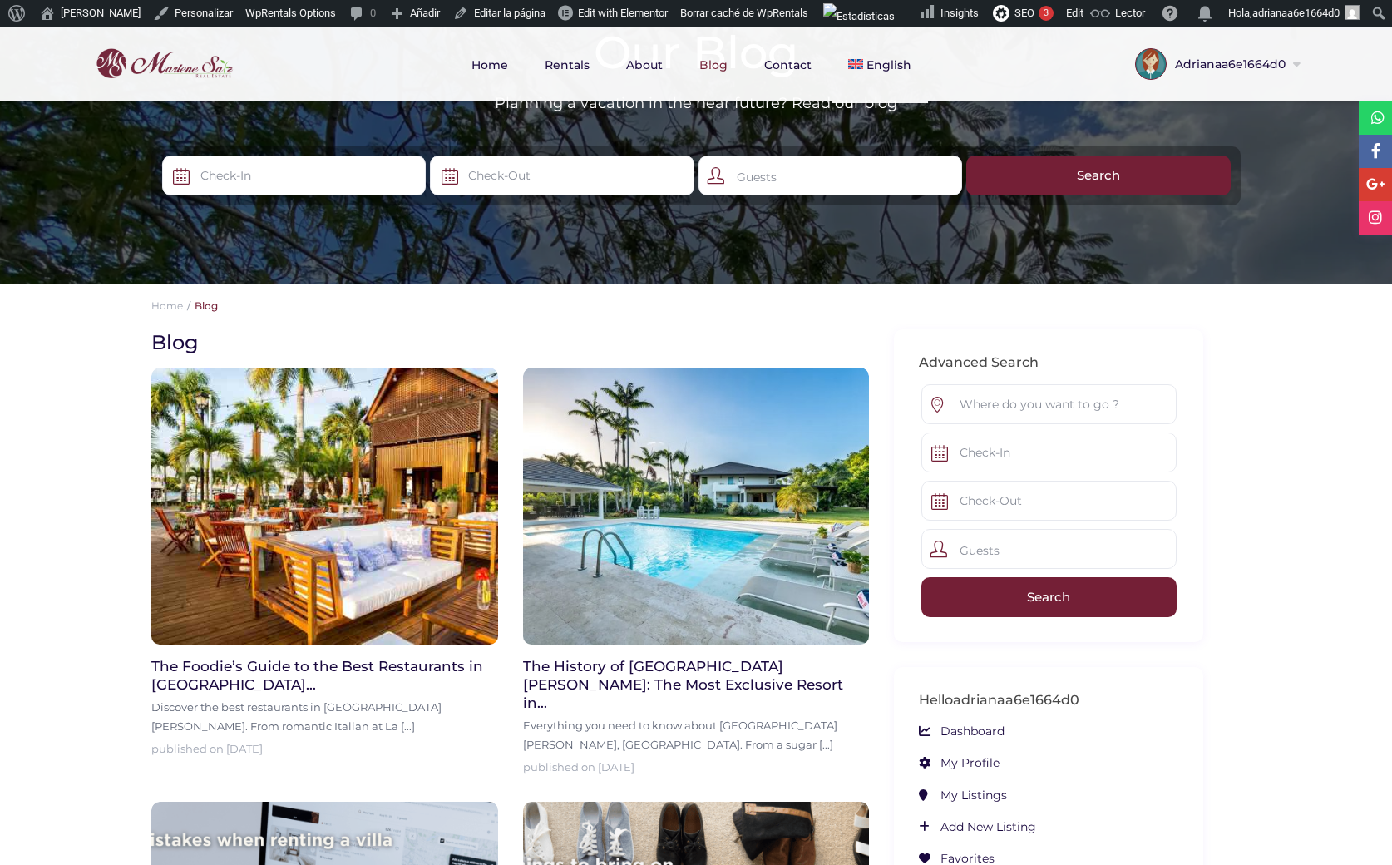
scroll to position [0, 0]
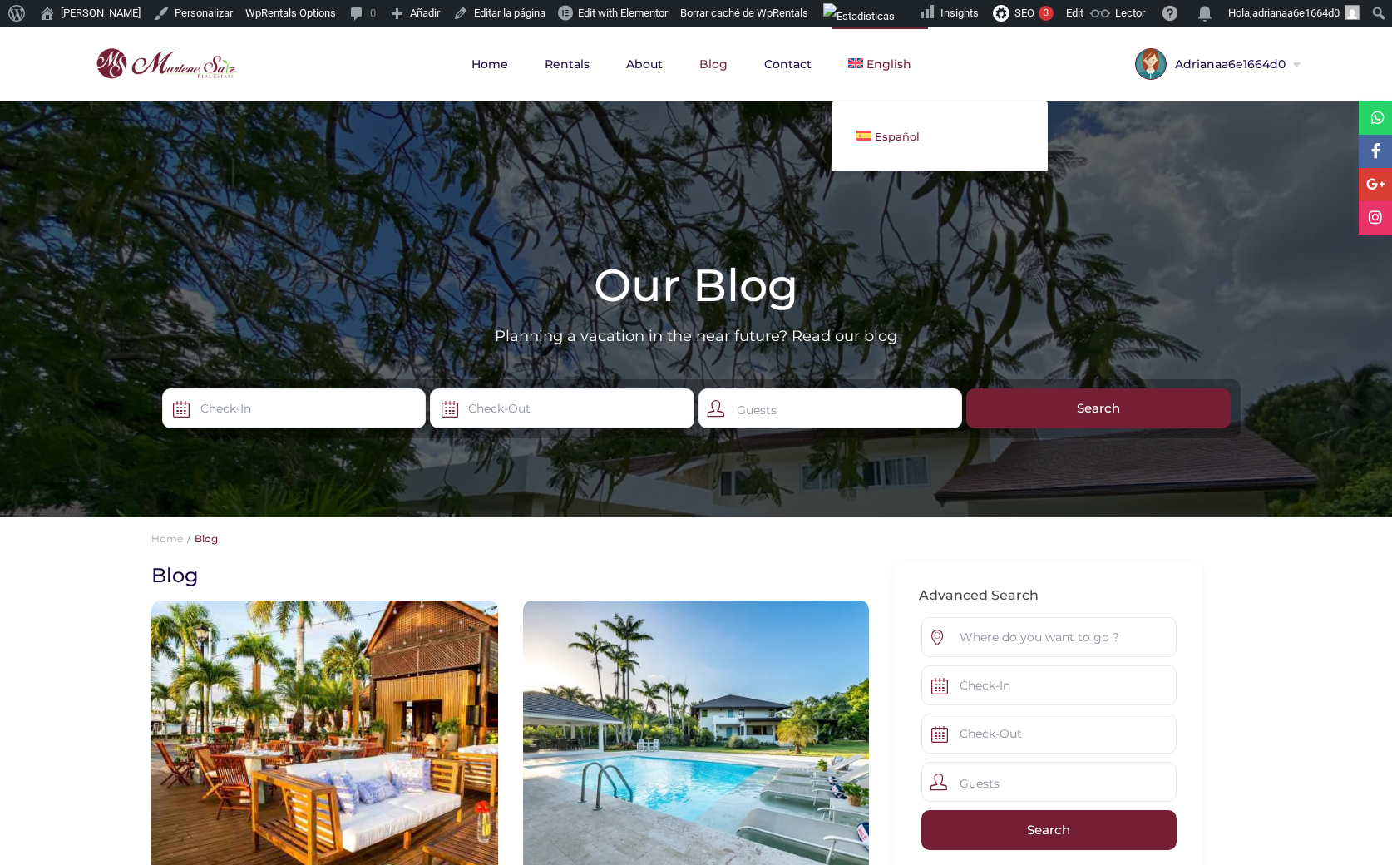
click at [875, 141] on span "Español" at bounding box center [897, 136] width 45 height 13
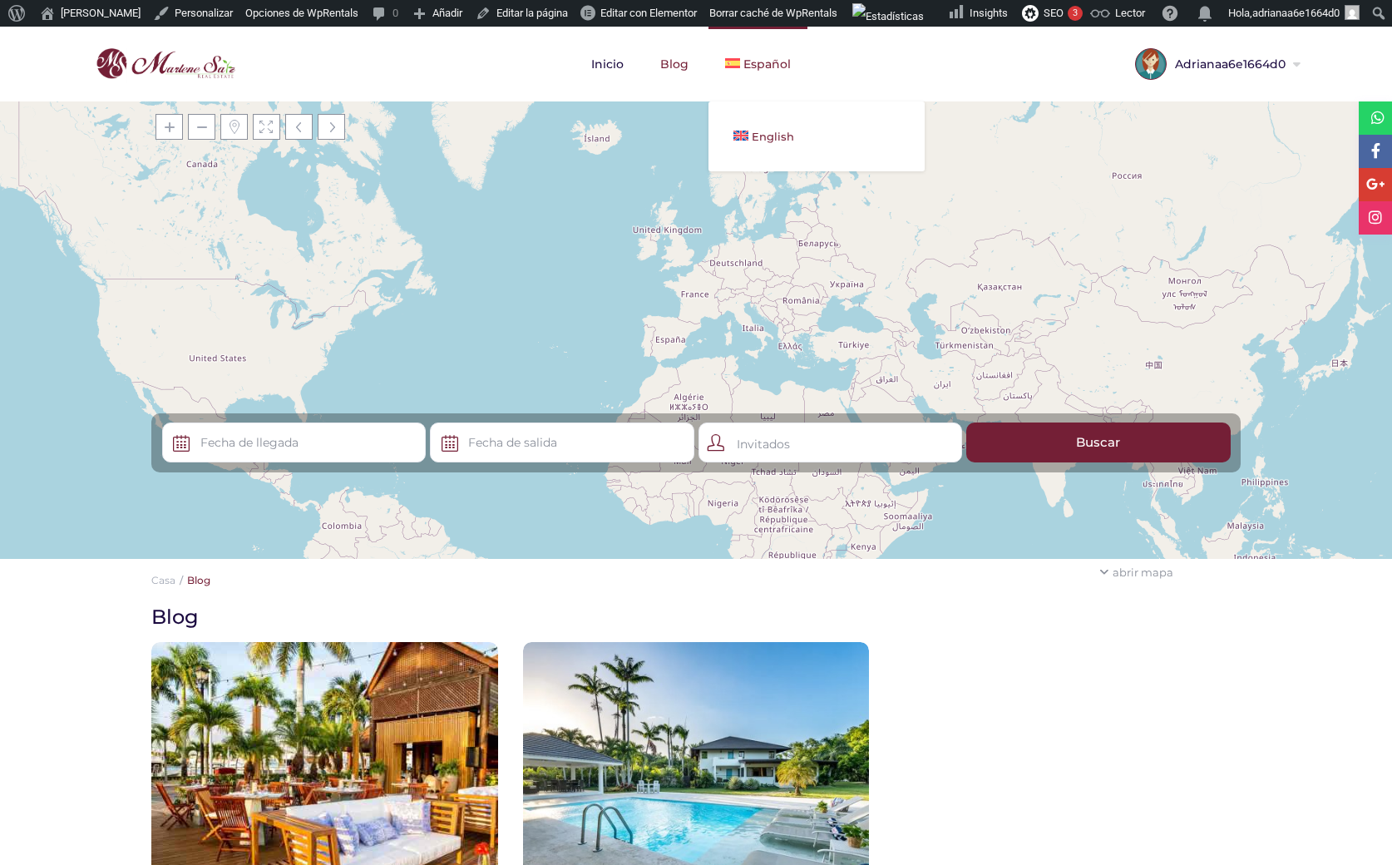
click at [759, 137] on span "English" at bounding box center [773, 136] width 42 height 13
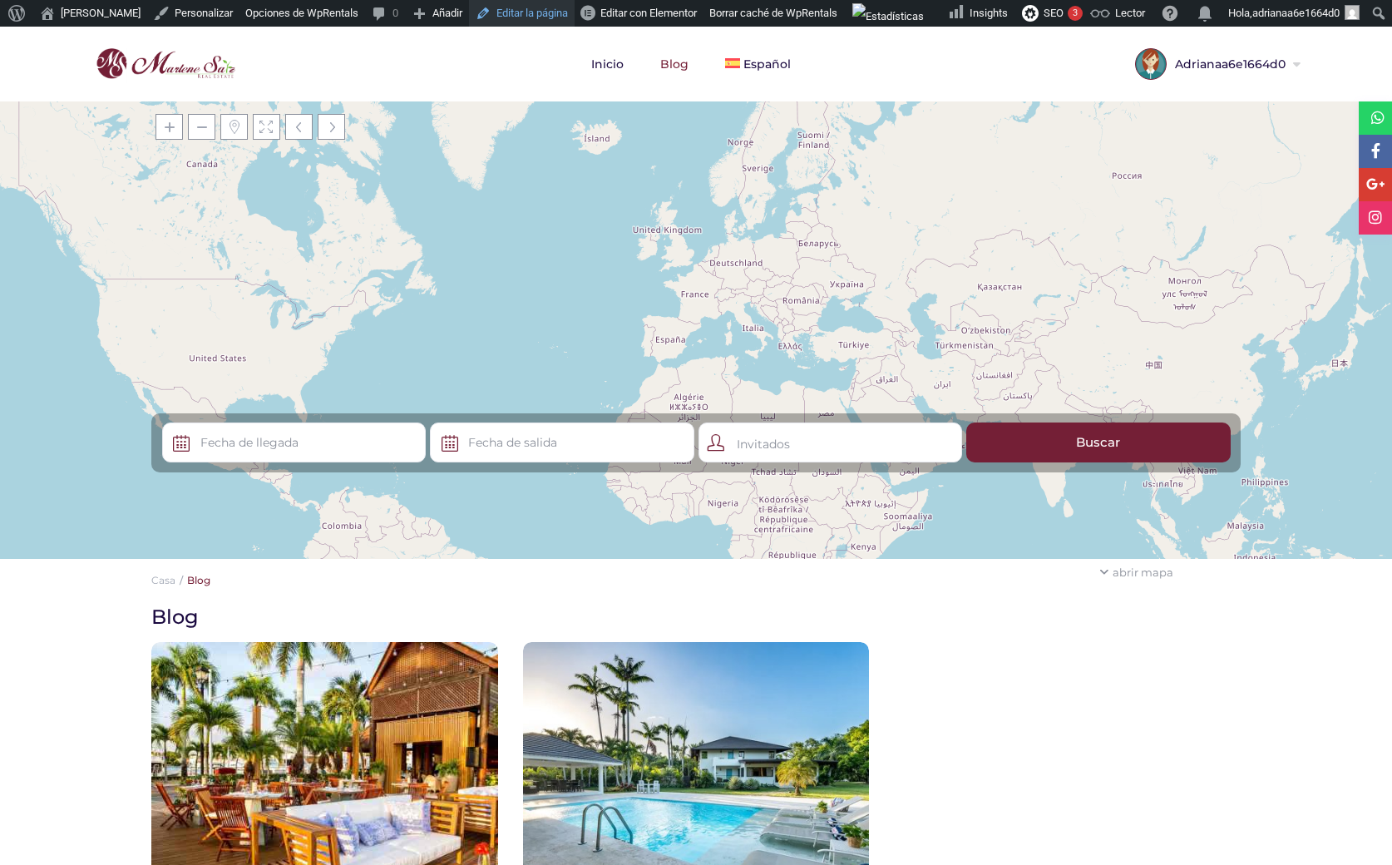
click at [507, 18] on link "Editar la página" at bounding box center [522, 13] width 106 height 27
click at [489, 9] on link "Editar la página" at bounding box center [522, 13] width 106 height 27
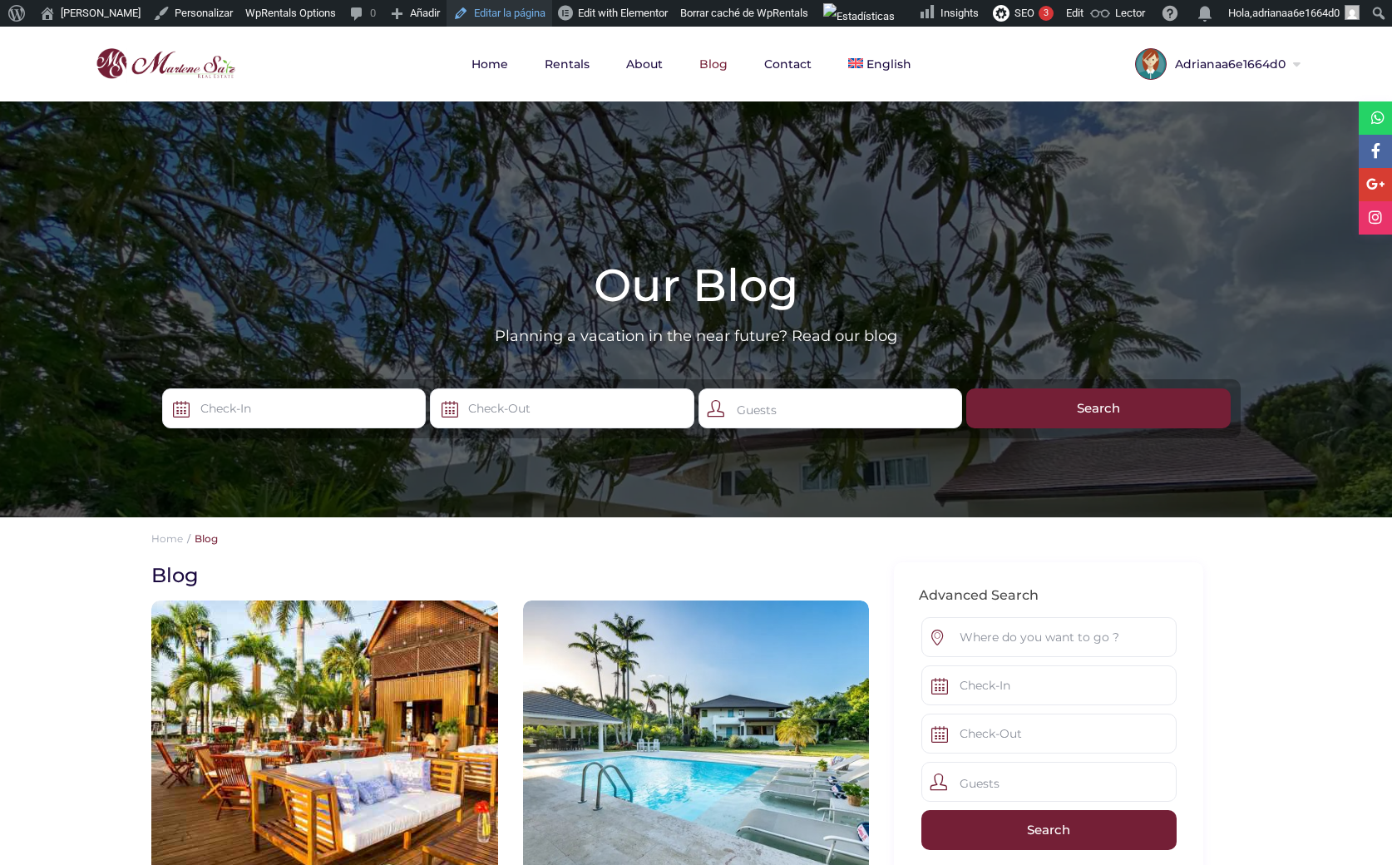
click at [494, 8] on link "Editar la página" at bounding box center [500, 13] width 106 height 27
click at [476, 6] on link "Editar la página" at bounding box center [500, 13] width 106 height 27
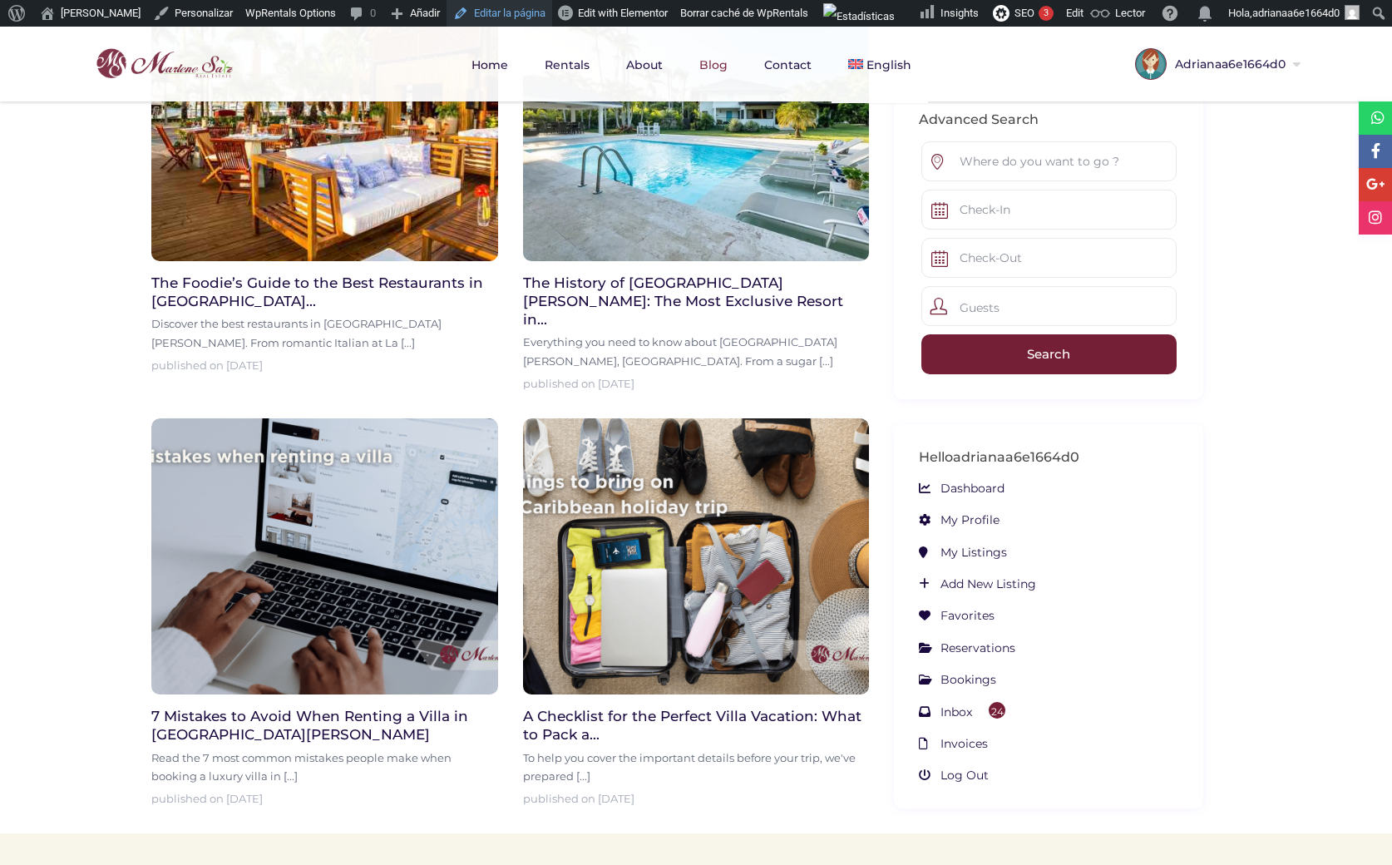
scroll to position [735, 0]
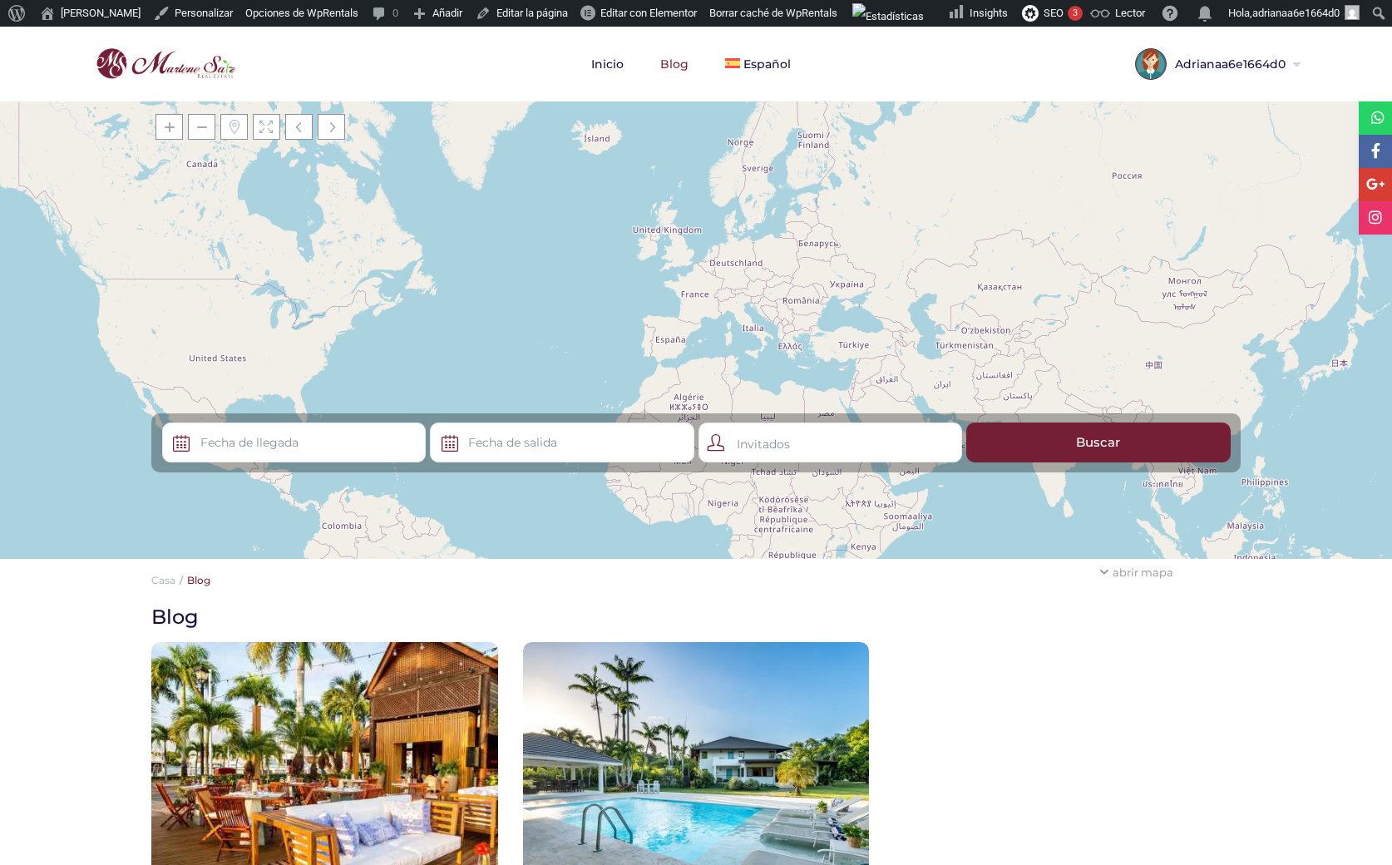
click at [773, 443] on div "Invitados" at bounding box center [831, 442] width 264 height 40
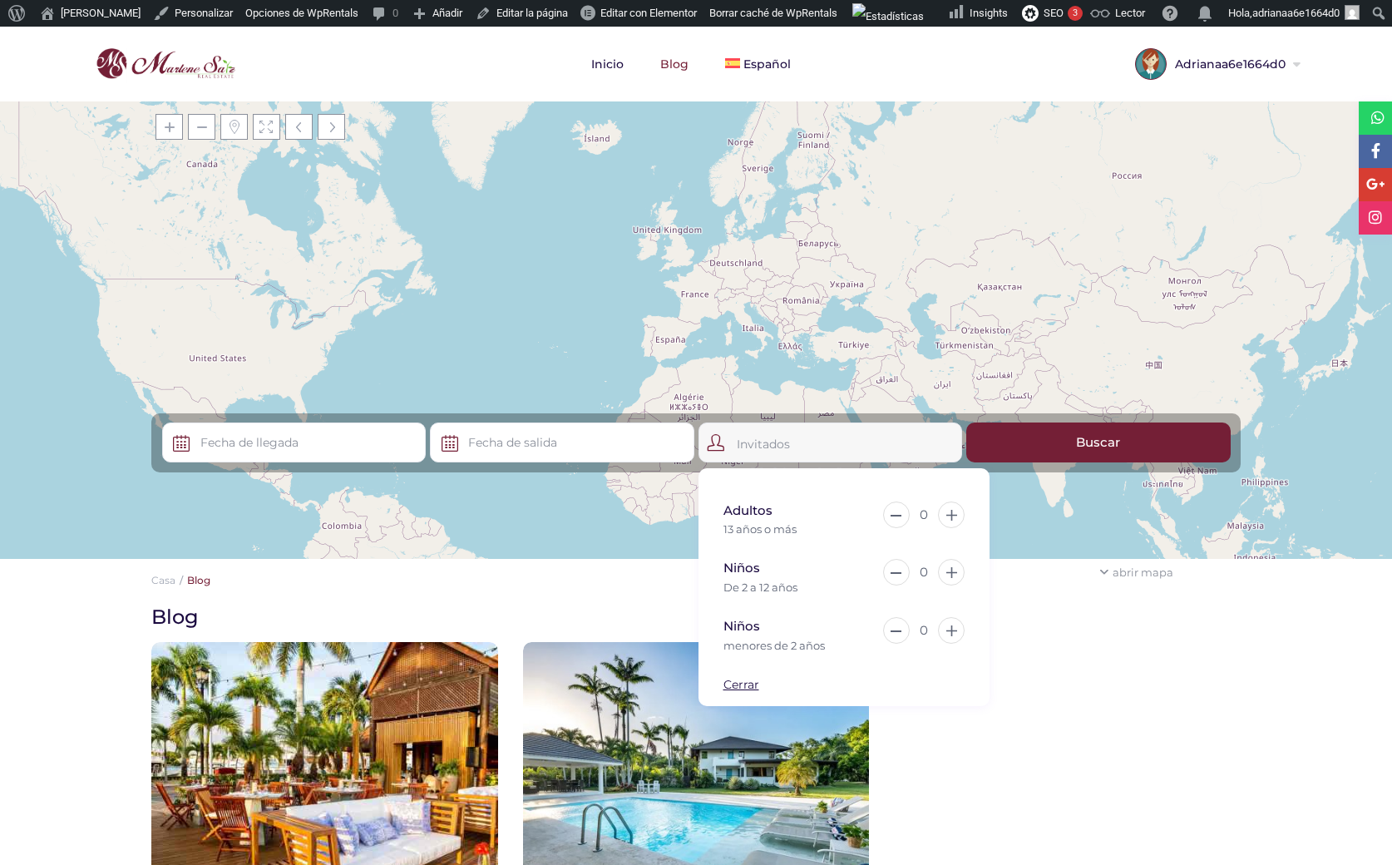
click at [1037, 640] on div at bounding box center [1049, 812] width 334 height 416
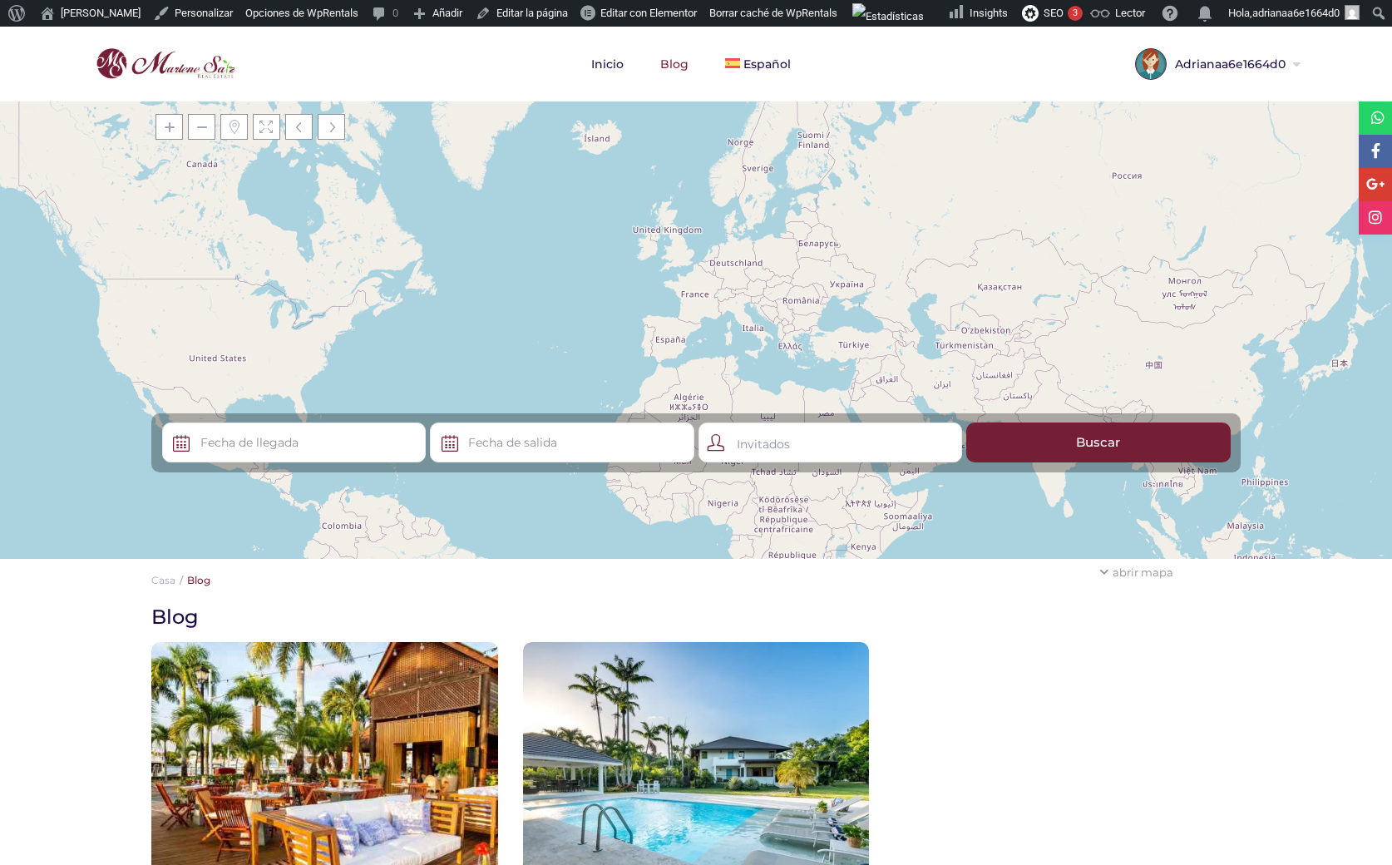
click at [801, 445] on div "Invitados" at bounding box center [831, 442] width 264 height 40
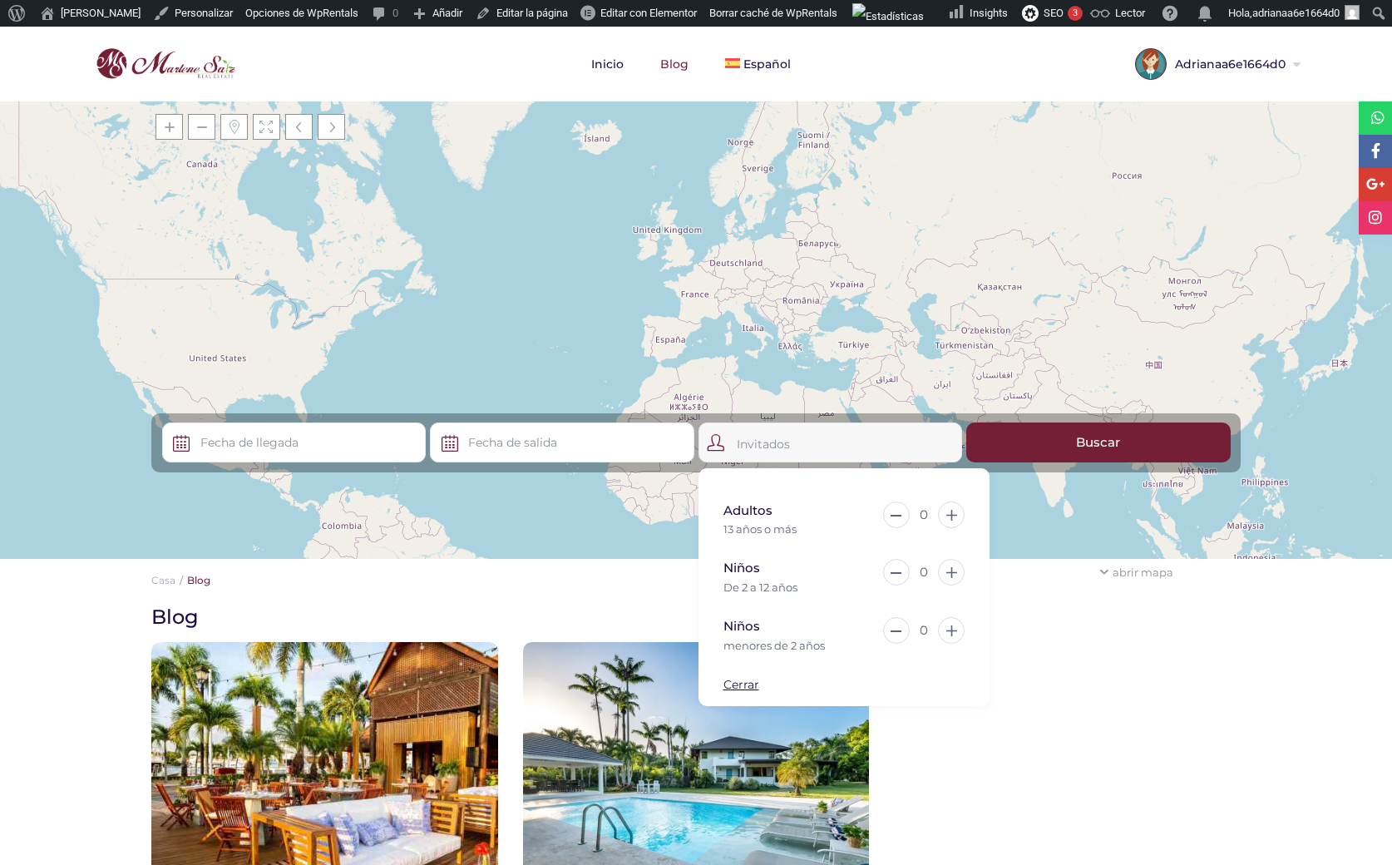
click at [1034, 651] on div at bounding box center [1049, 812] width 334 height 416
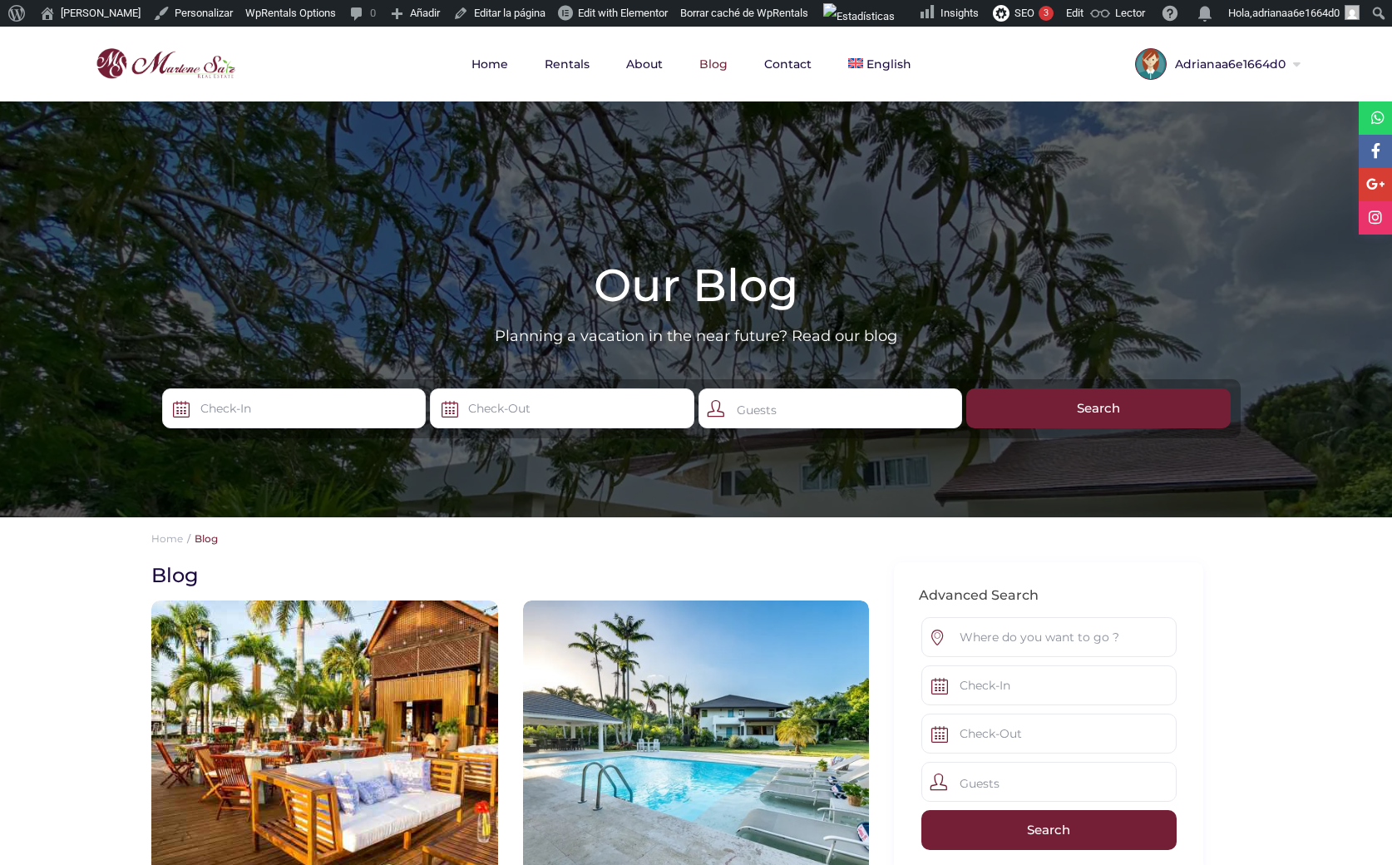
click at [295, 568] on h1 "Blog" at bounding box center [503, 575] width 705 height 26
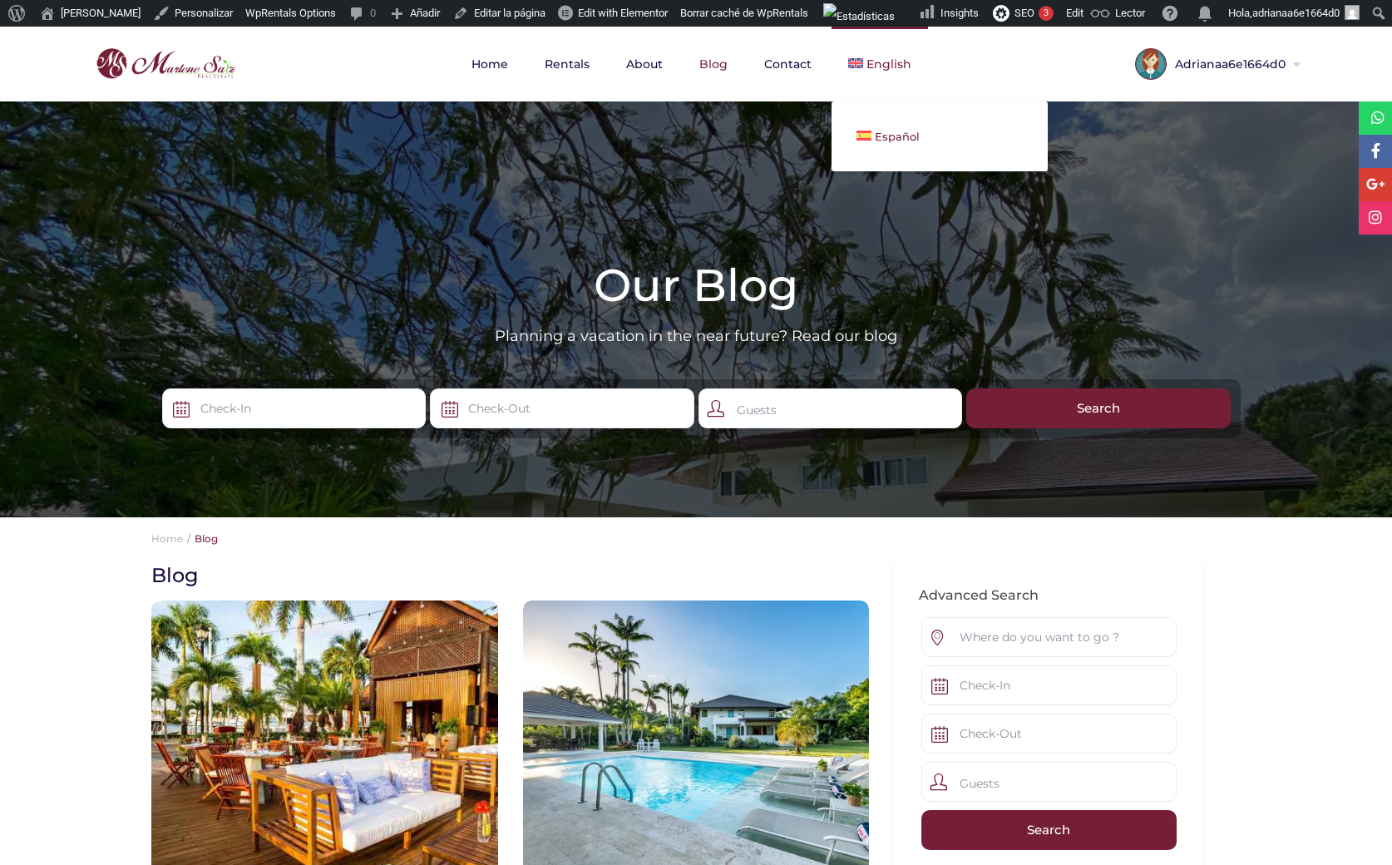
click at [892, 126] on link "Español" at bounding box center [940, 136] width 216 height 37
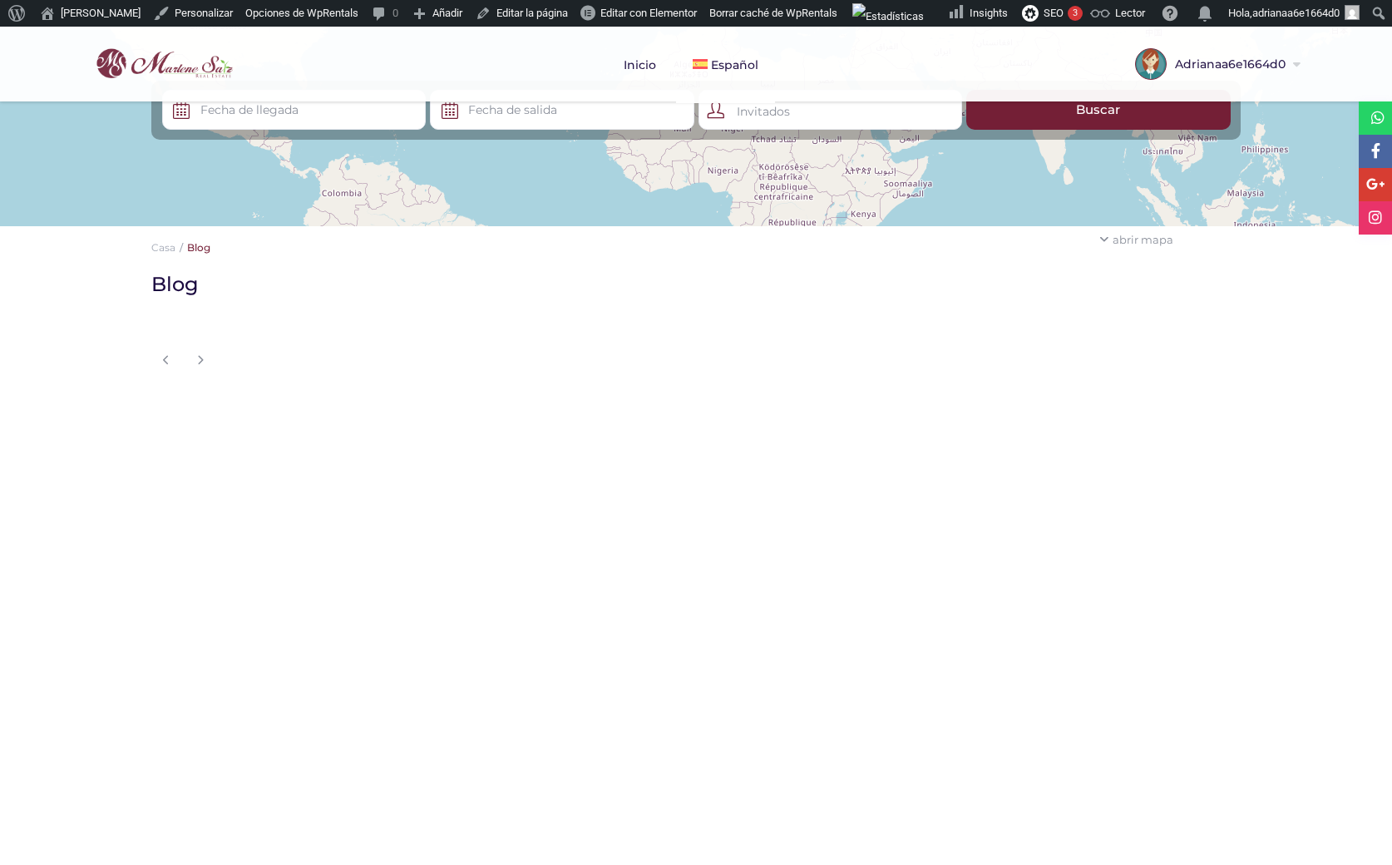
scroll to position [256, 0]
click at [275, 326] on div "Sus resultados de búsqueda Blog Comparte esto: Haz clic para compartir en Faceb…" at bounding box center [510, 333] width 743 height 120
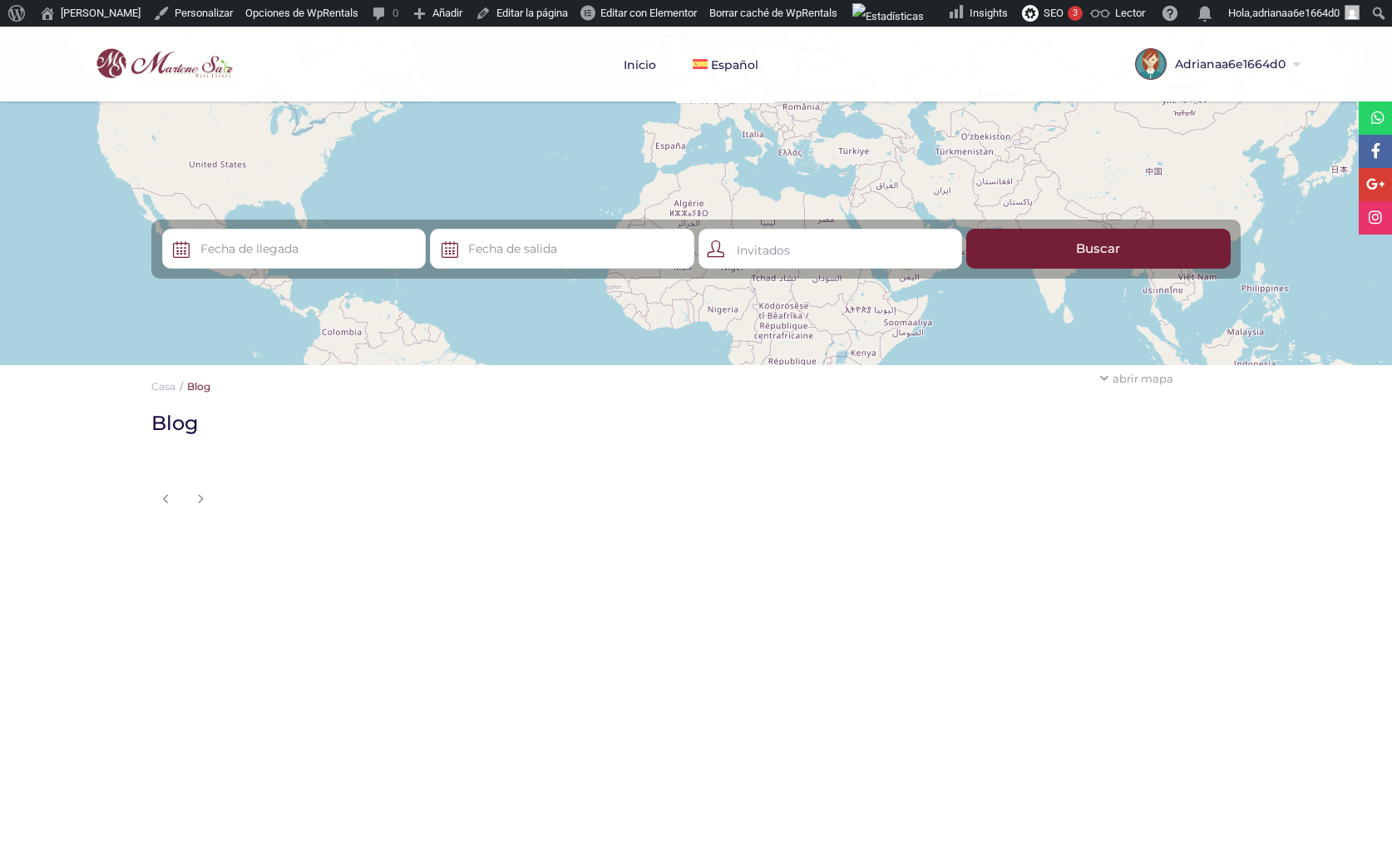
scroll to position [116, 0]
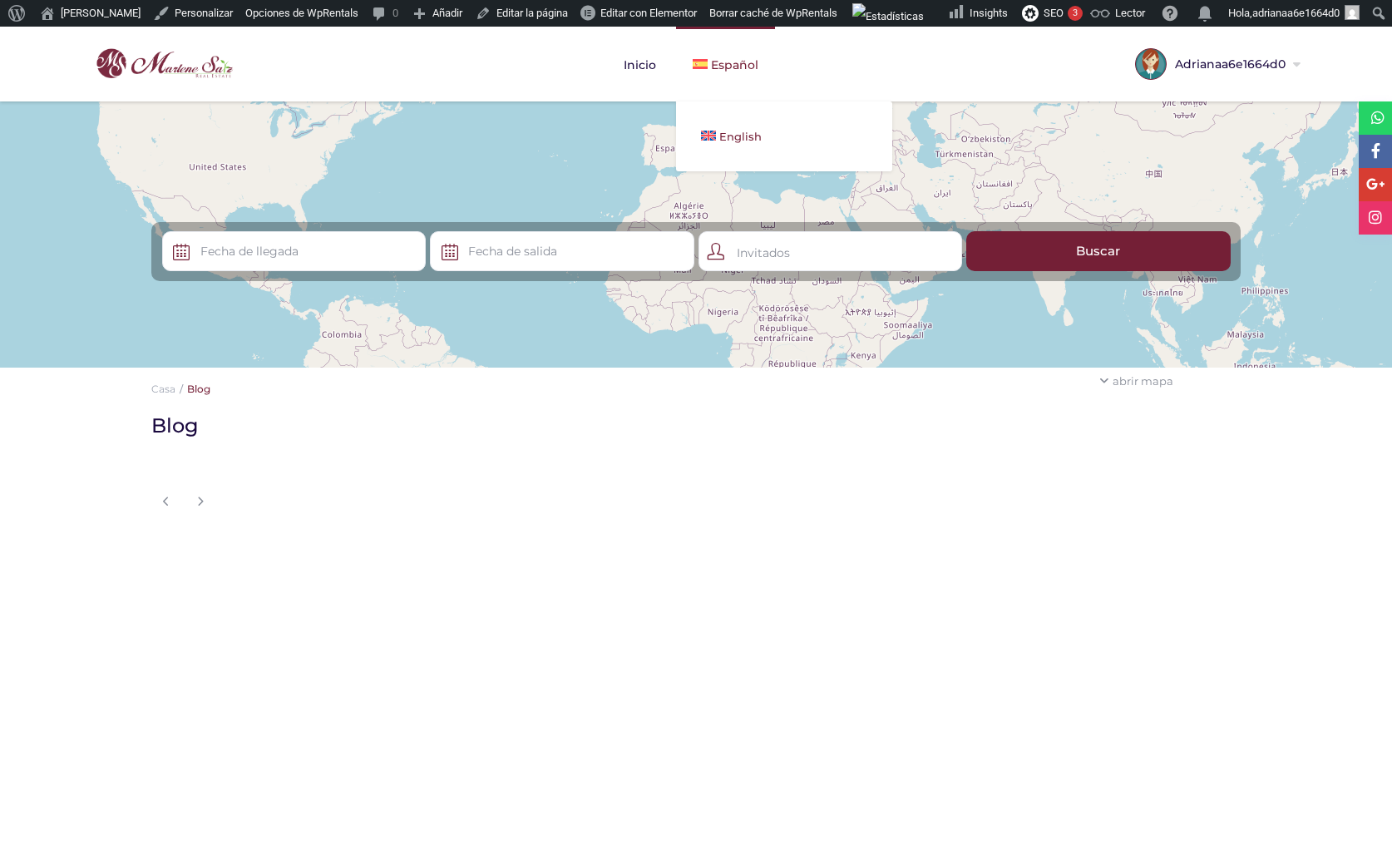
click at [722, 132] on span "English" at bounding box center [740, 136] width 42 height 13
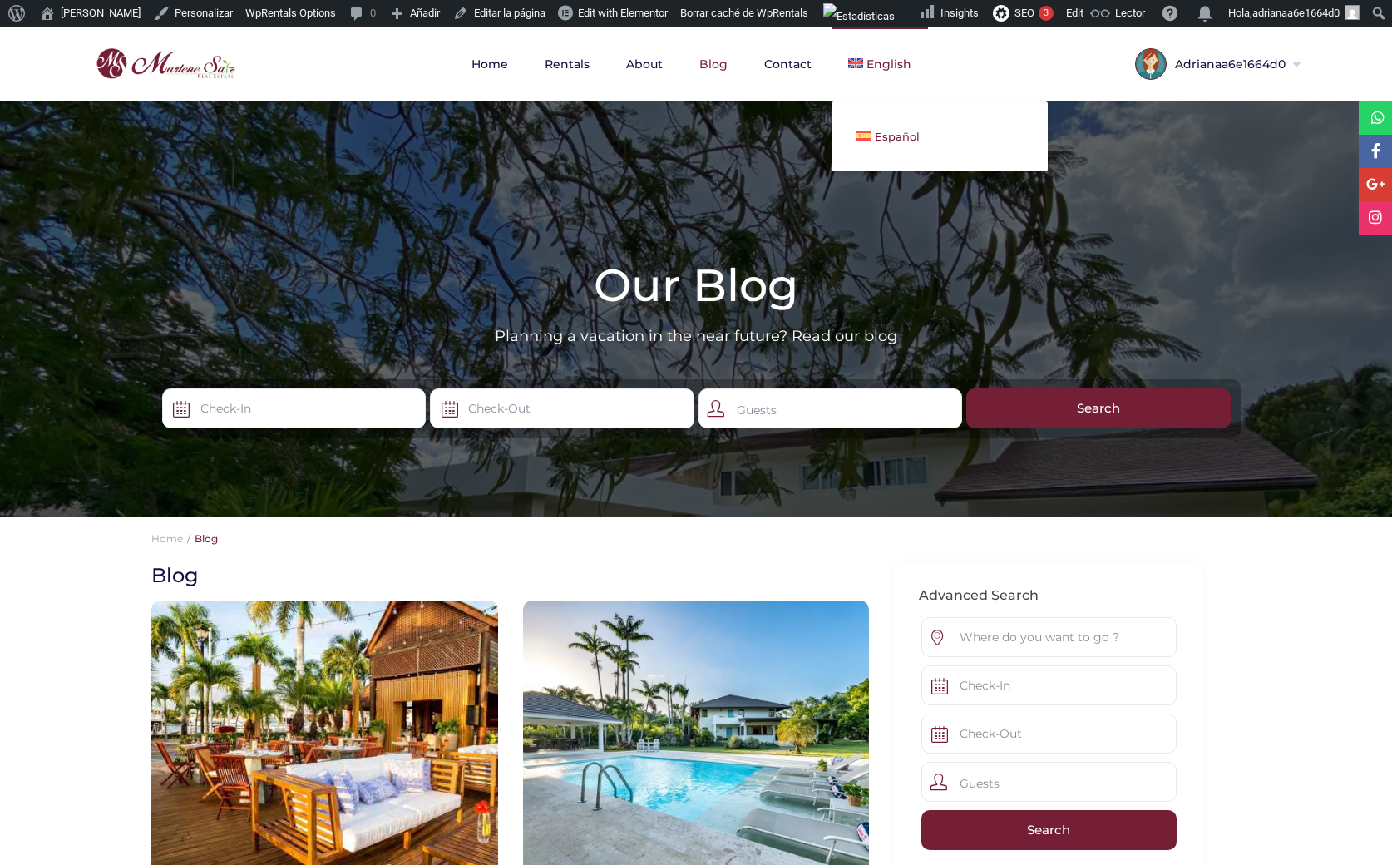
click at [892, 126] on link "Español" at bounding box center [940, 136] width 216 height 37
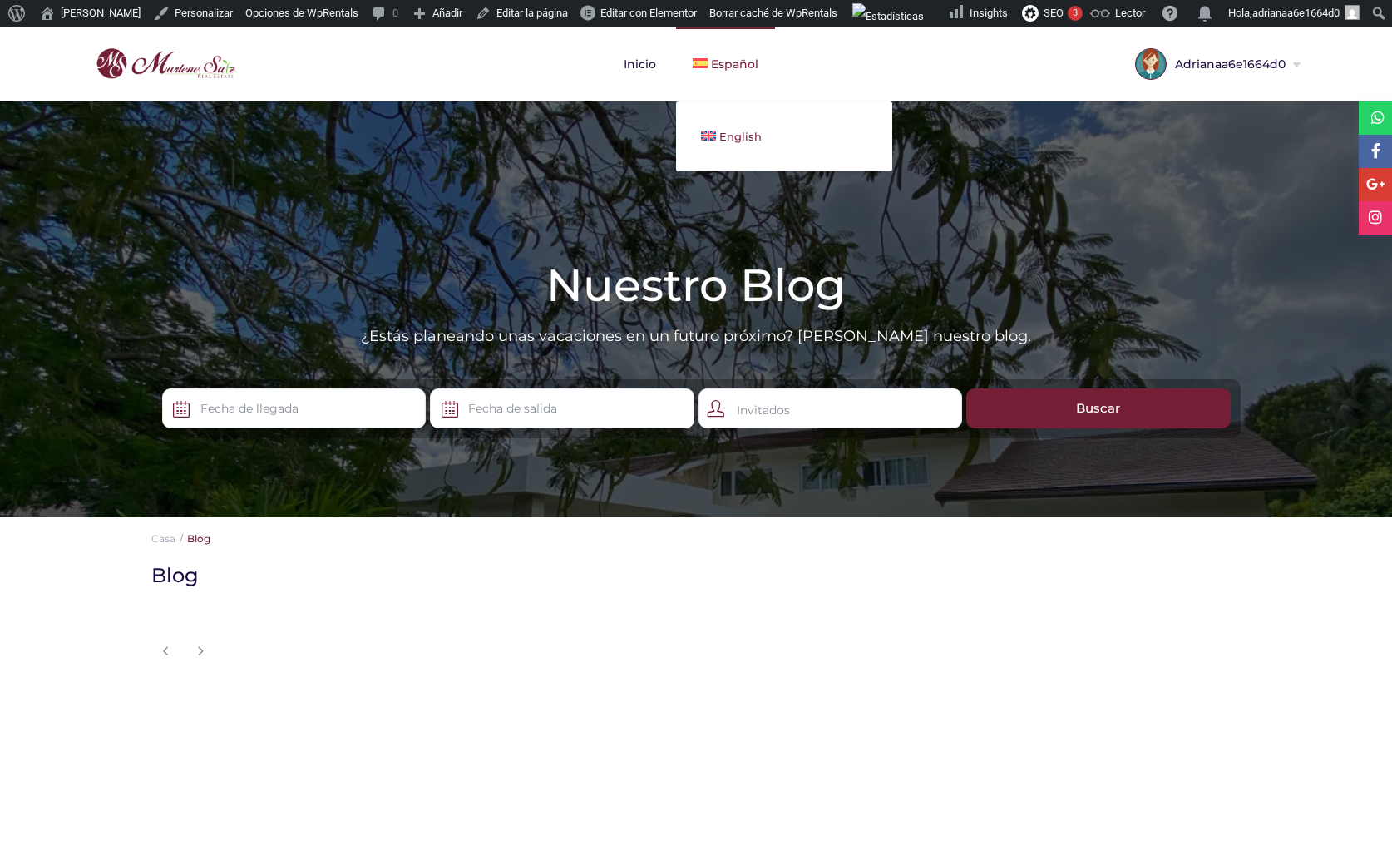
click at [753, 141] on span "English" at bounding box center [740, 136] width 42 height 13
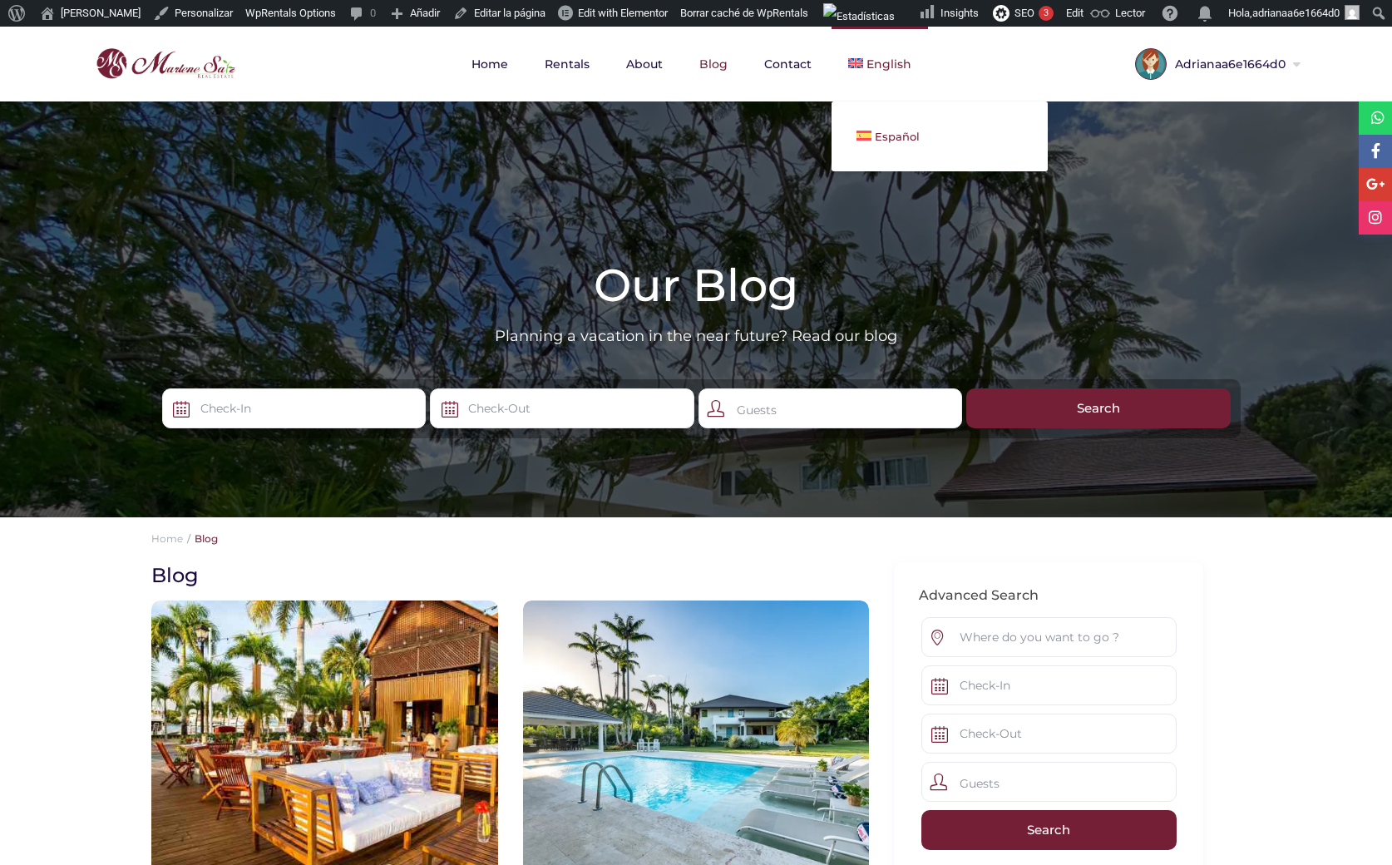
click at [868, 132] on img at bounding box center [864, 136] width 15 height 10
